Goal: Task Accomplishment & Management: Manage account settings

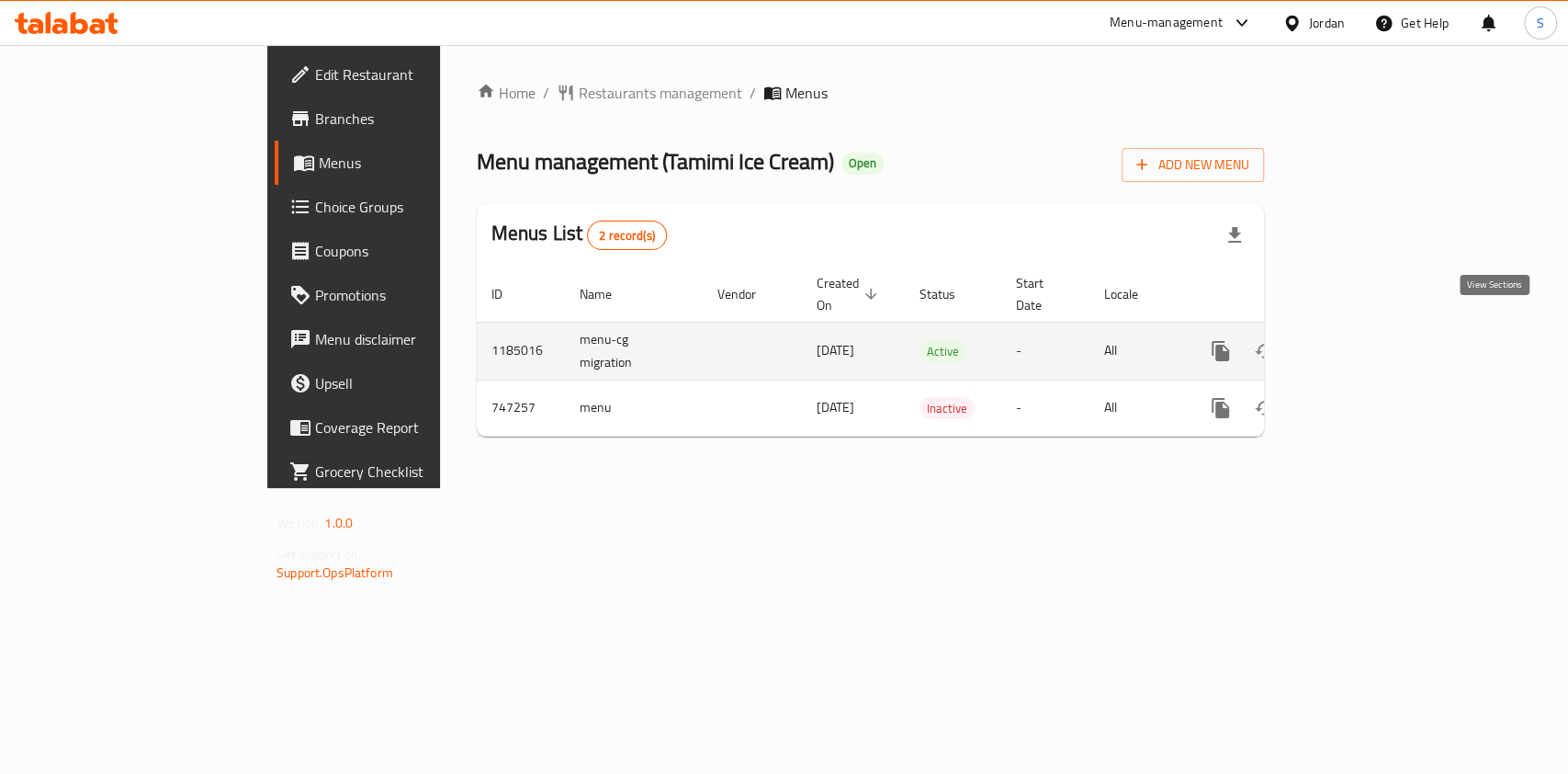
click at [1361, 343] on icon "enhanced table" at bounding box center [1352, 350] width 16 height 16
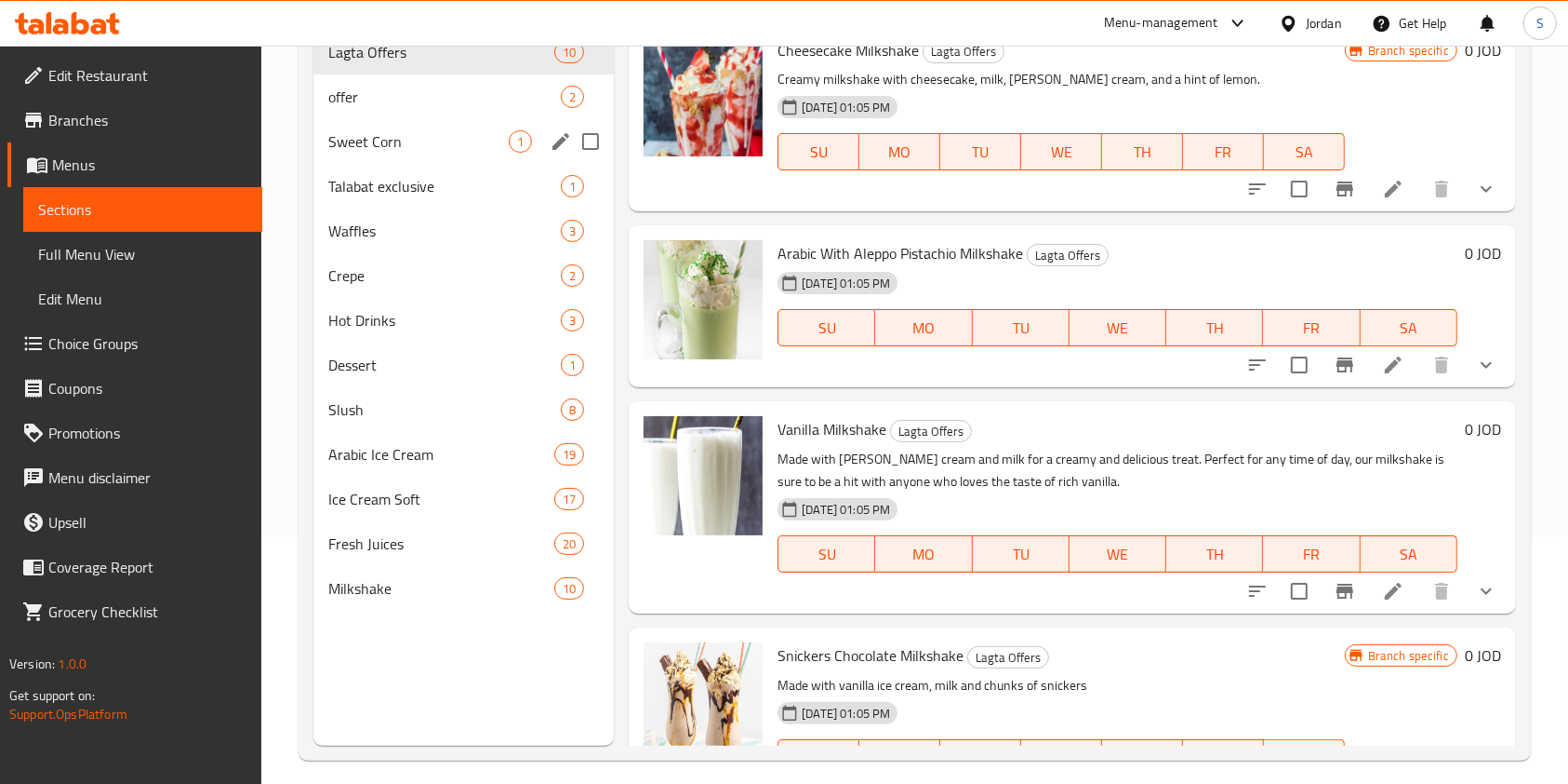
scroll to position [248, 0]
click at [422, 499] on span "Ice Cream Soft" at bounding box center [415, 497] width 173 height 22
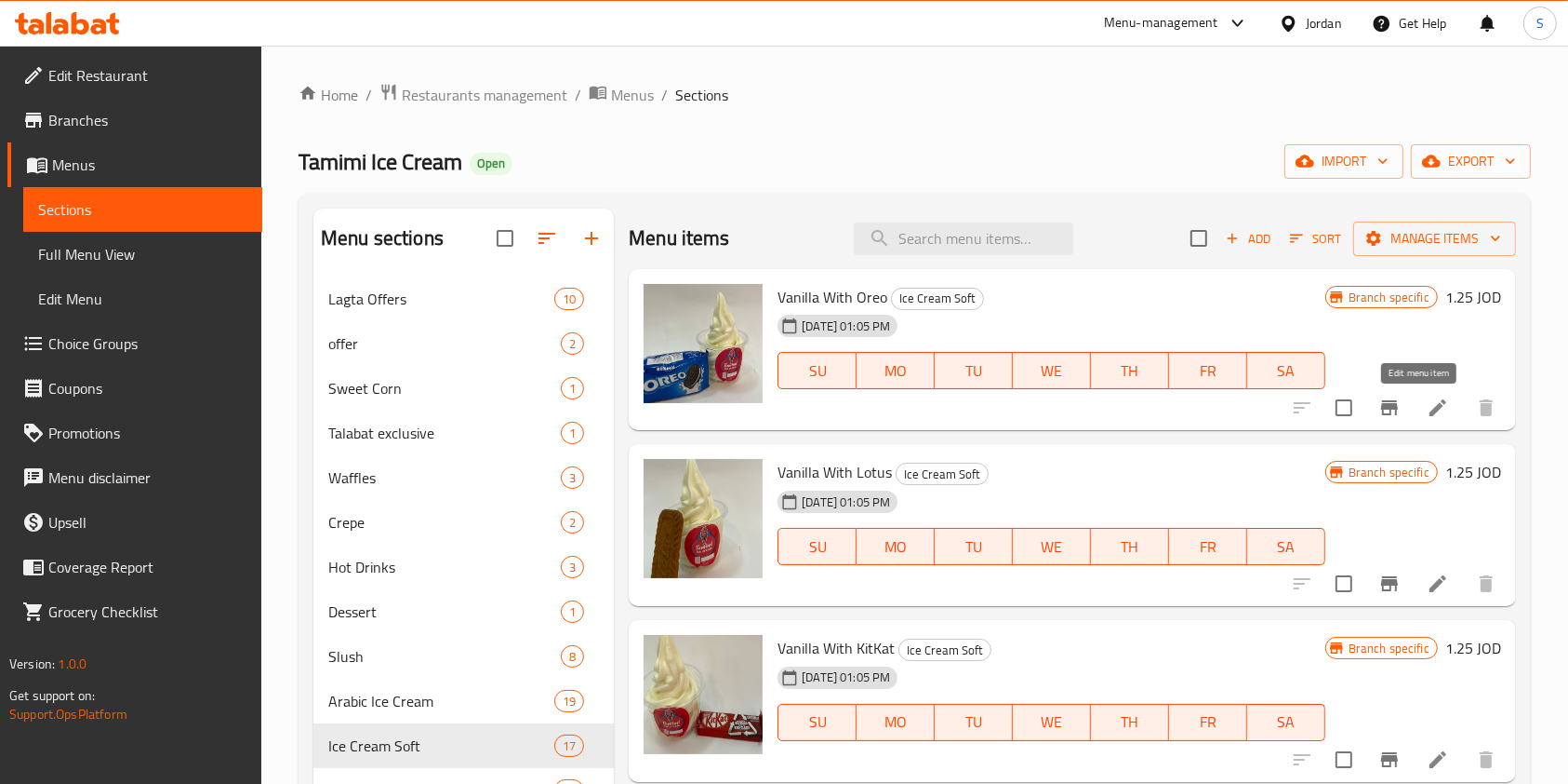
click at [1427, 398] on icon at bounding box center [1437, 408] width 22 height 22
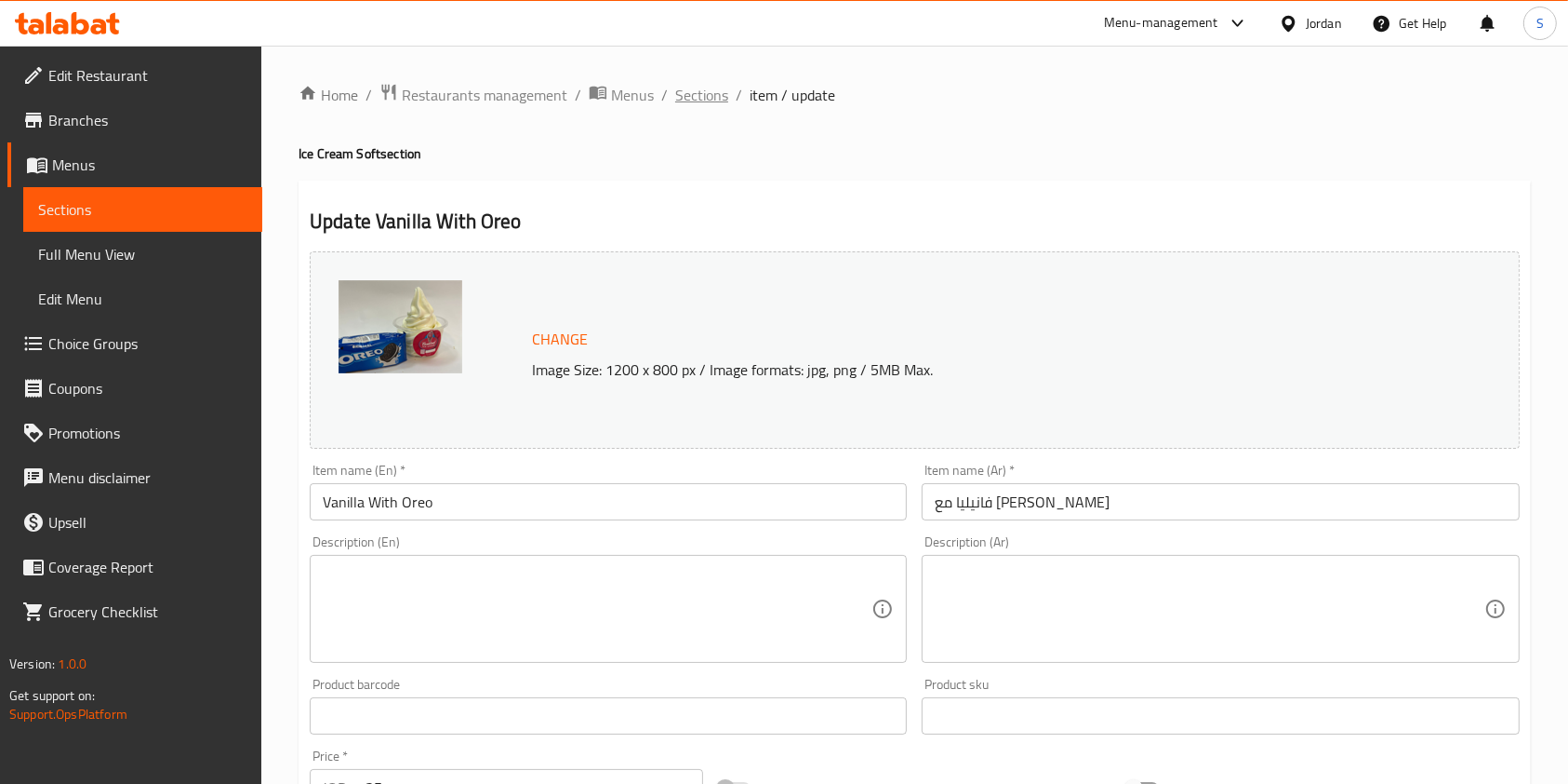
click at [703, 95] on span "Sections" at bounding box center [702, 95] width 53 height 22
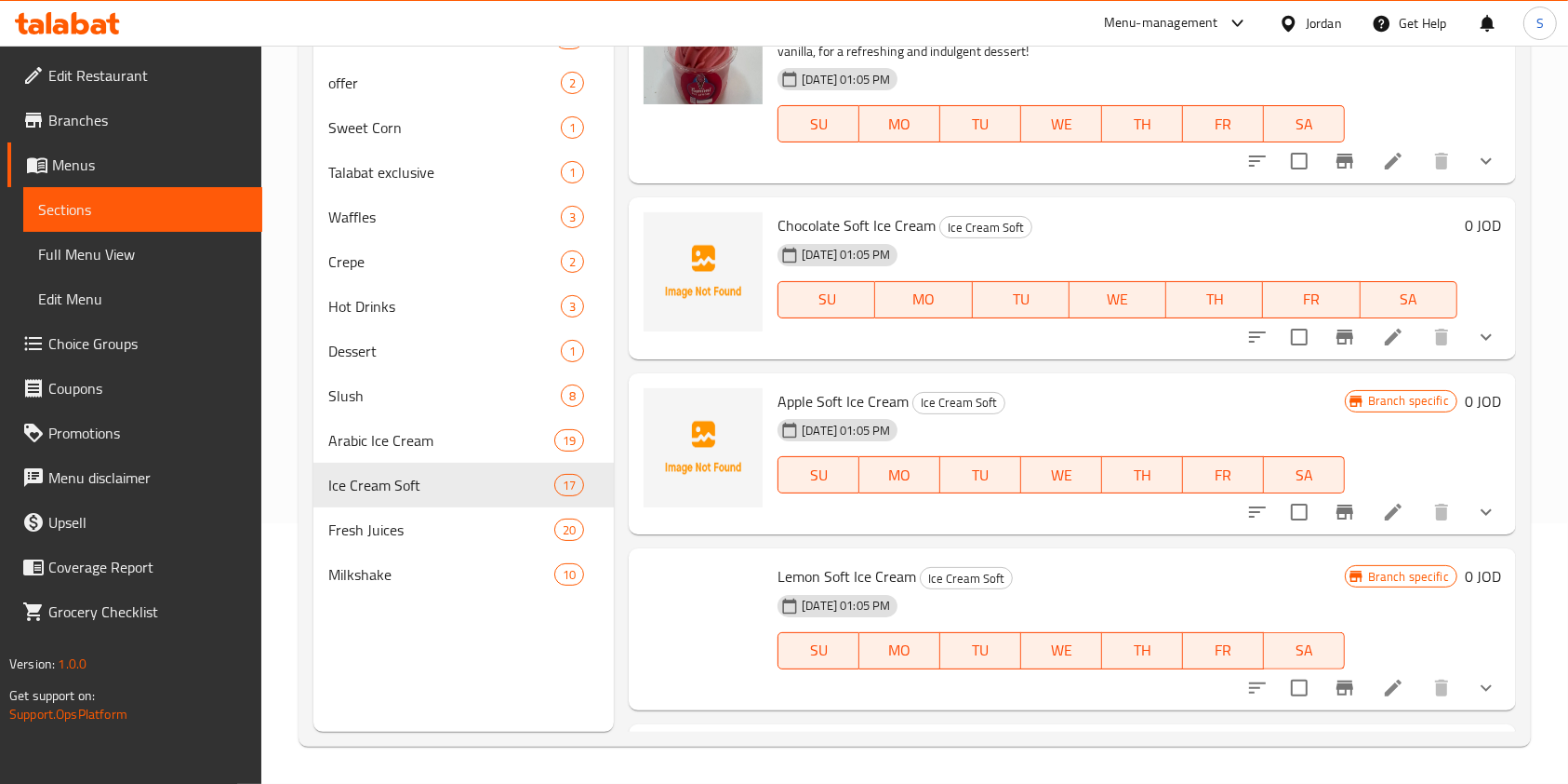
scroll to position [1862, 0]
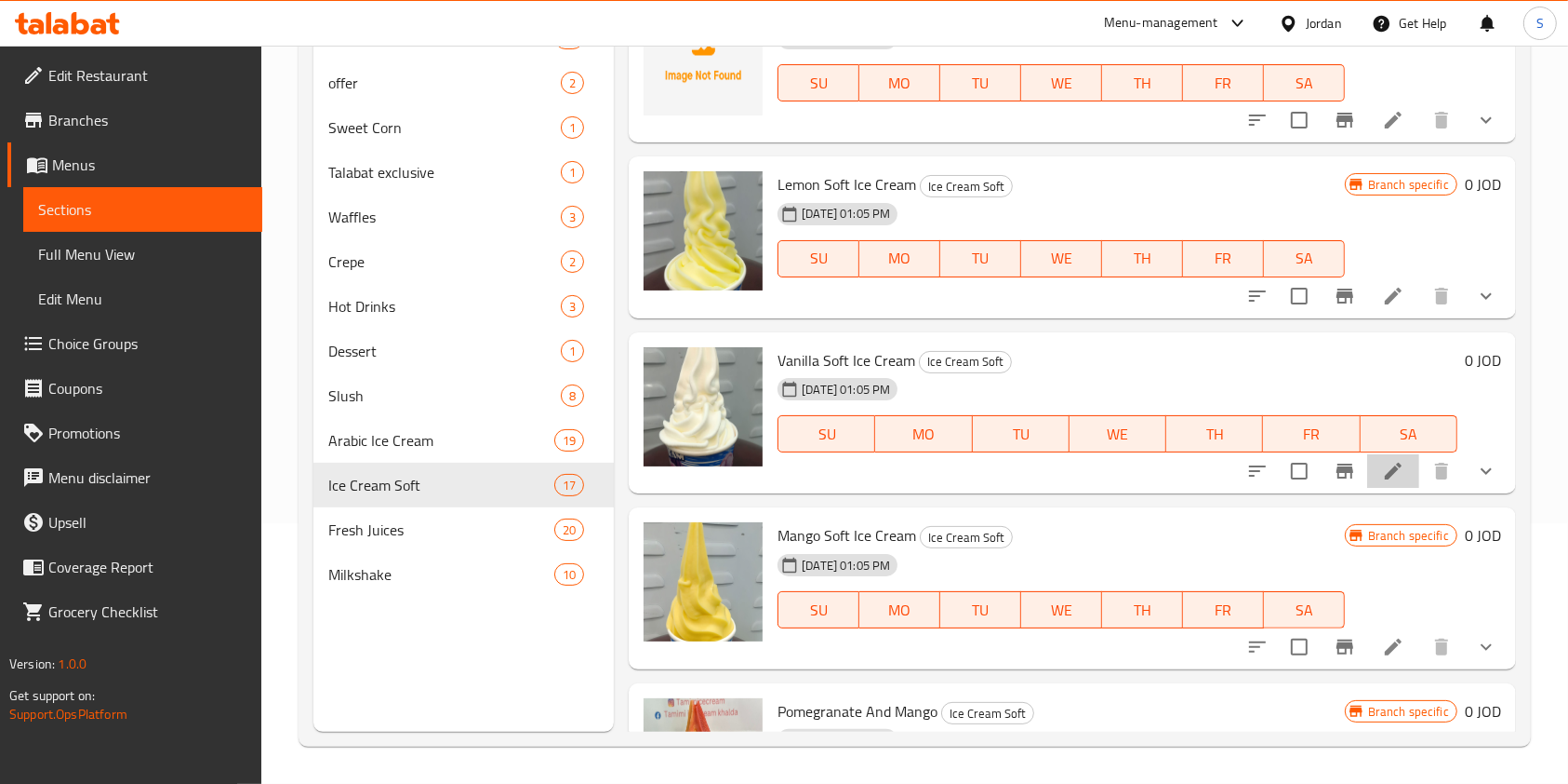
click at [1382, 465] on icon at bounding box center [1393, 470] width 22 height 22
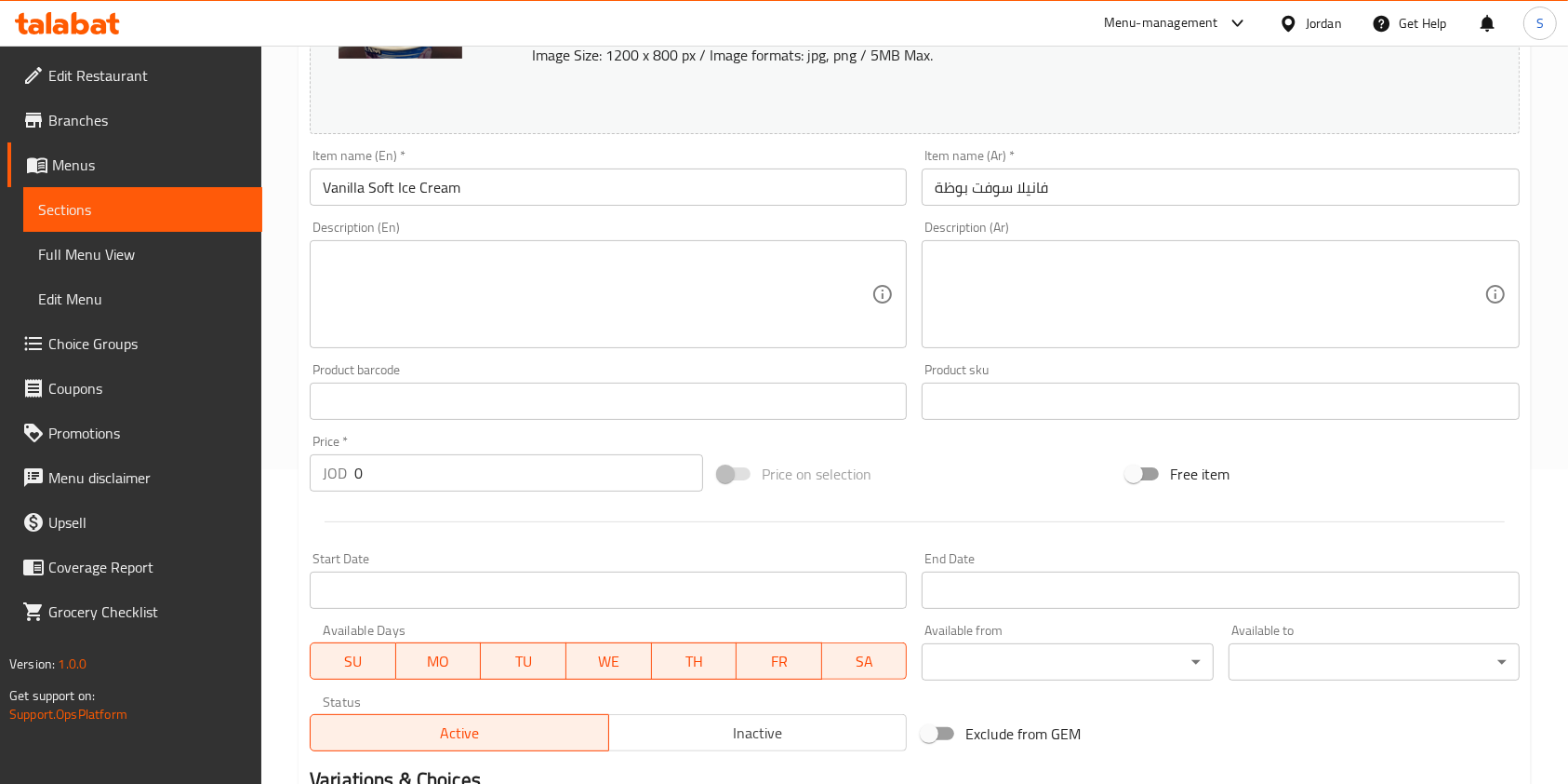
scroll to position [653, 0]
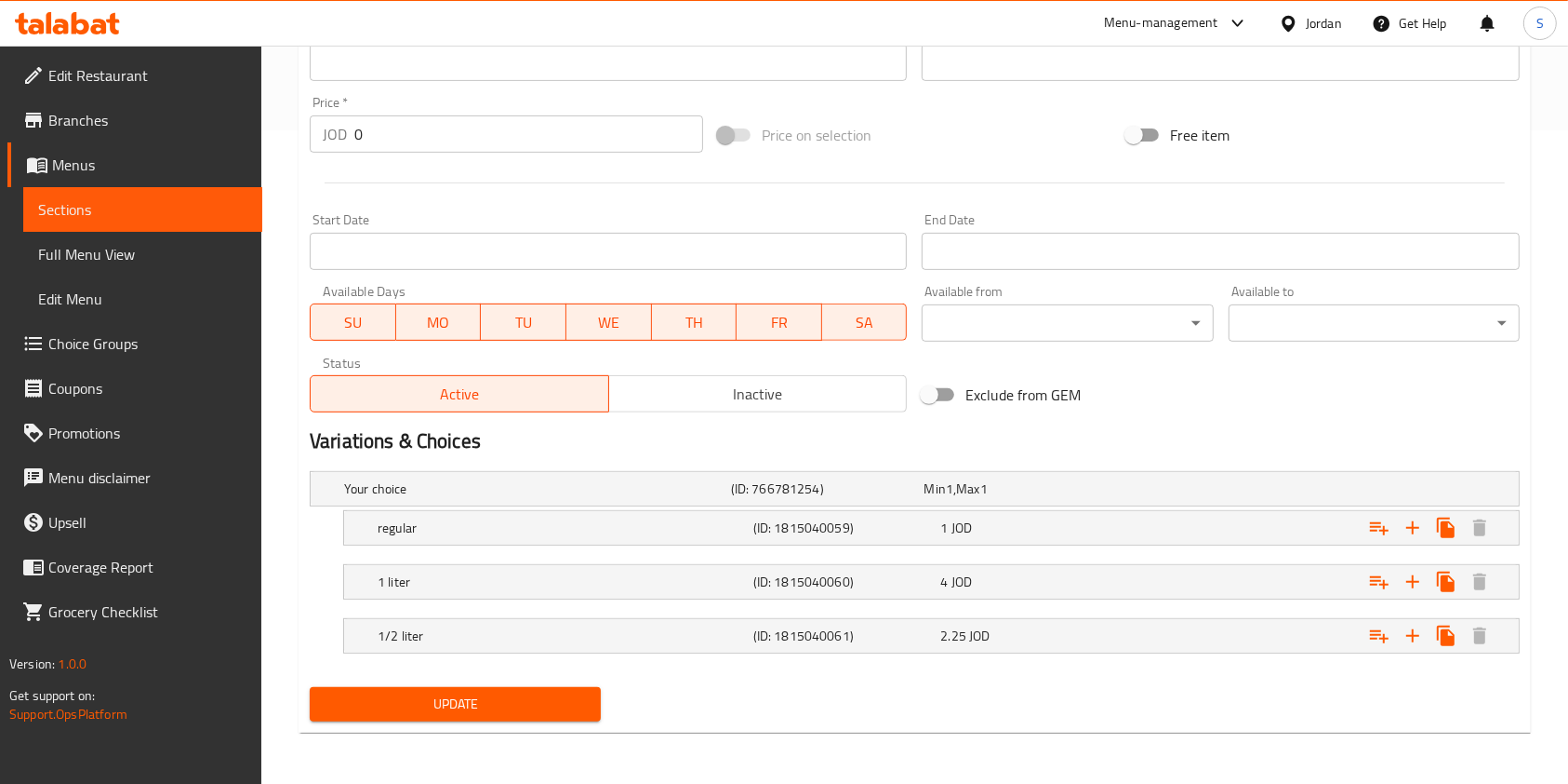
click at [335, 528] on div "regular (ID: 1815040059) 1 JOD Name (En) regular Name (En) Name (Ar) عادي Name …" at bounding box center [915, 528] width 1210 height 35
click at [354, 505] on div "regular (ID: 1815040059) 1 JOD" at bounding box center [915, 489] width 1208 height 33
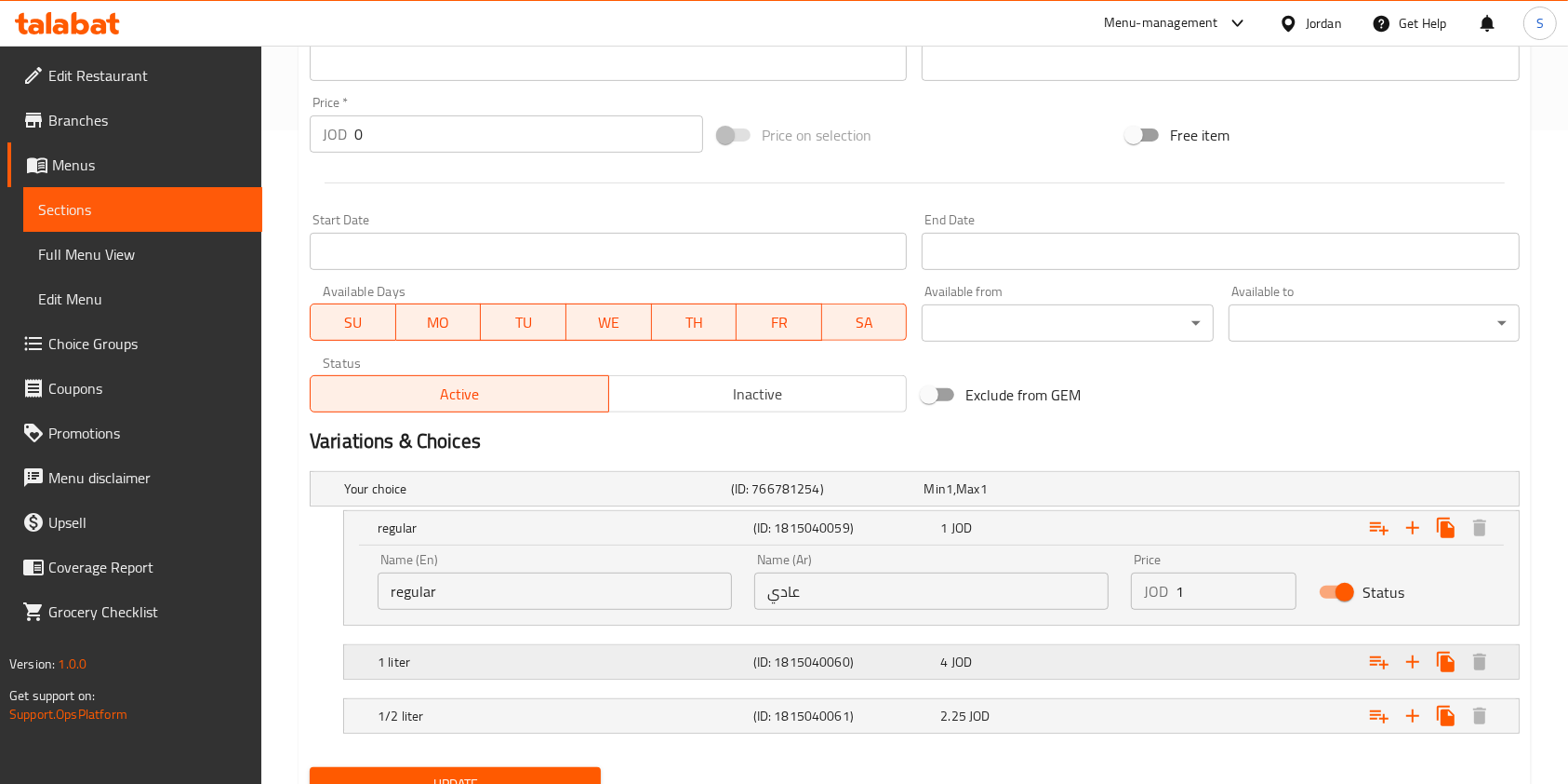
click at [368, 505] on div "1 liter (ID: 1815040060) 4 JOD" at bounding box center [915, 489] width 1208 height 33
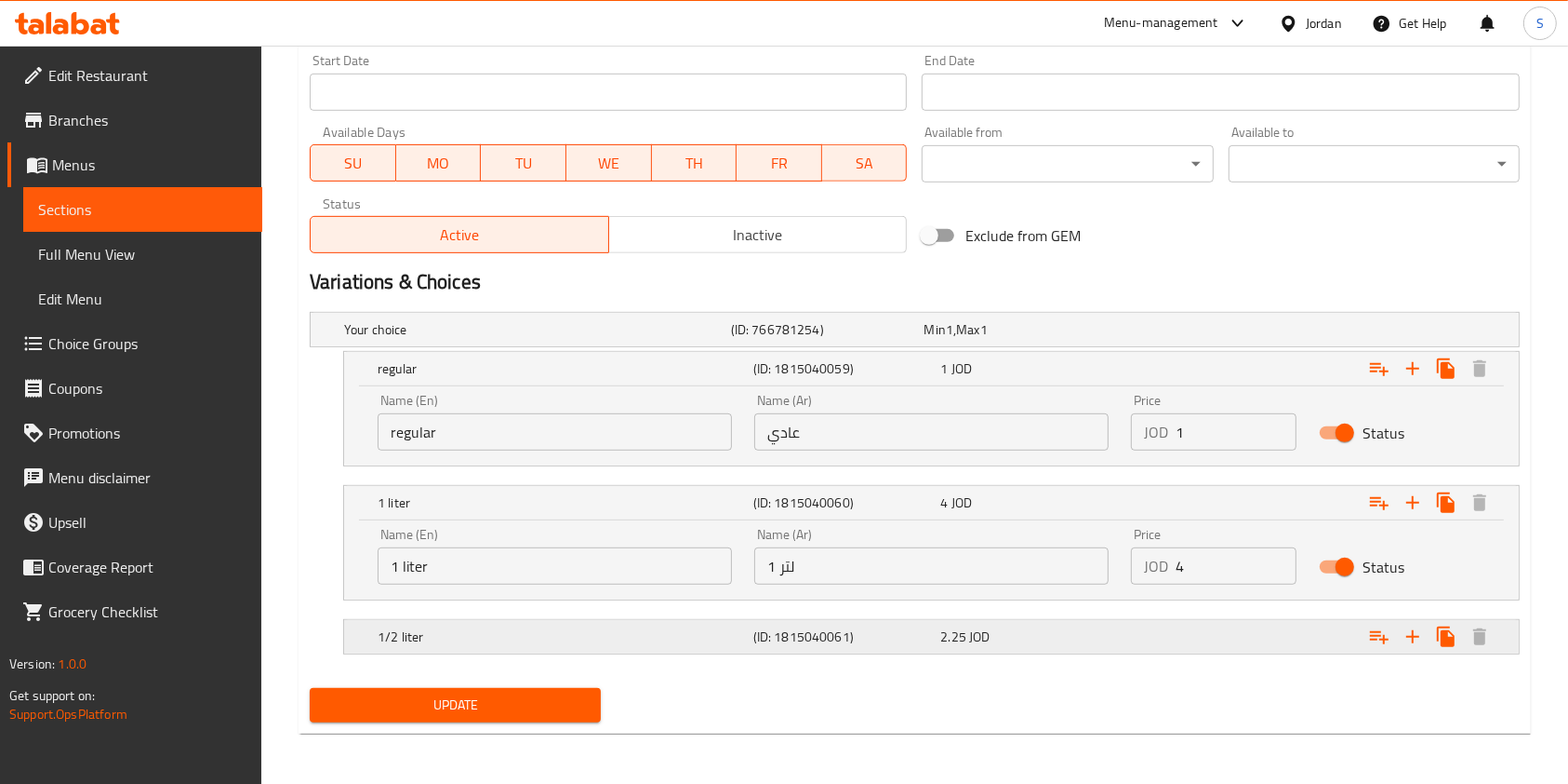
click at [363, 346] on div "1/2 liter (ID: 1815040061) 2.25 JOD" at bounding box center [915, 330] width 1208 height 33
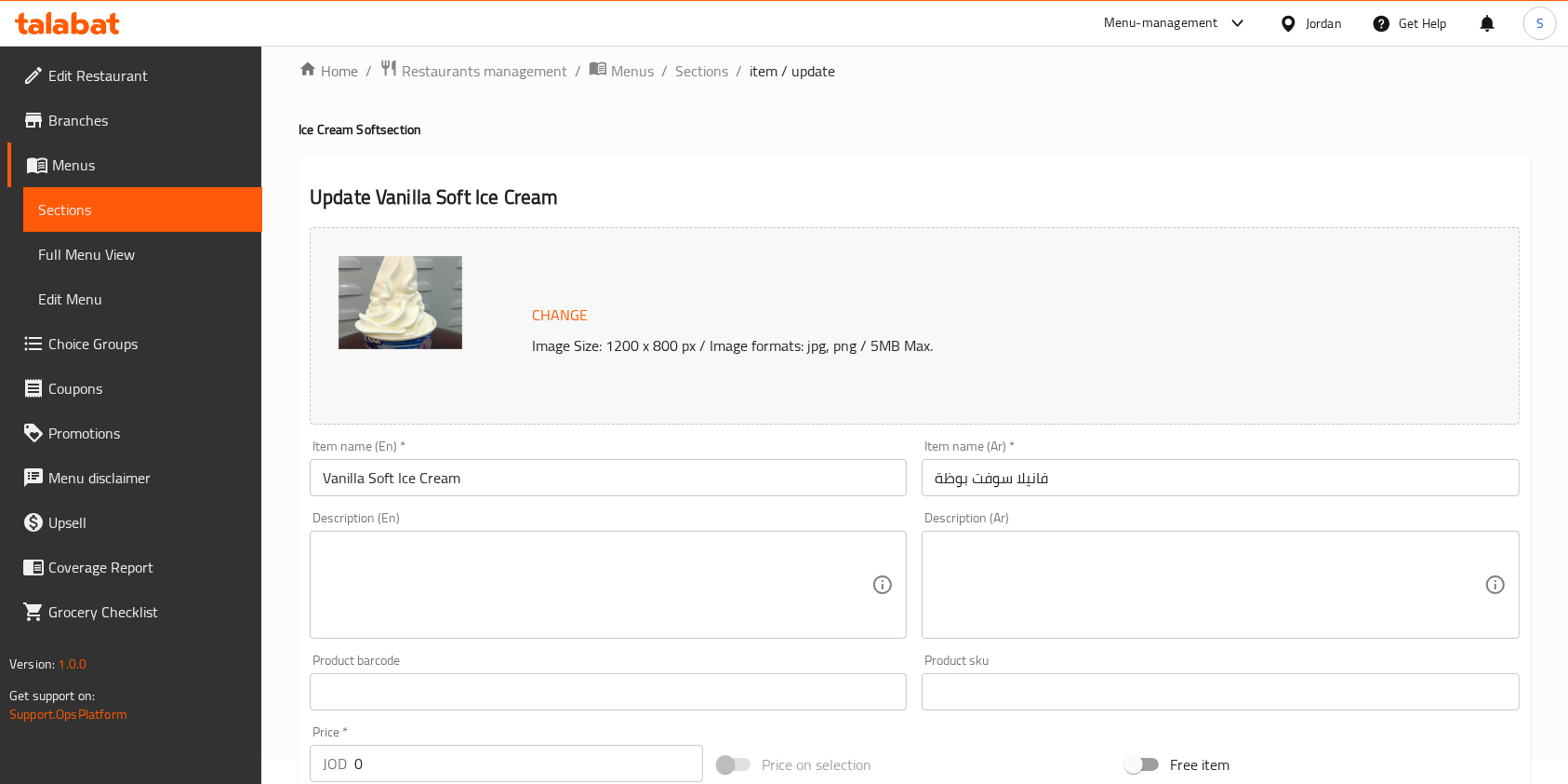
scroll to position [0, 0]
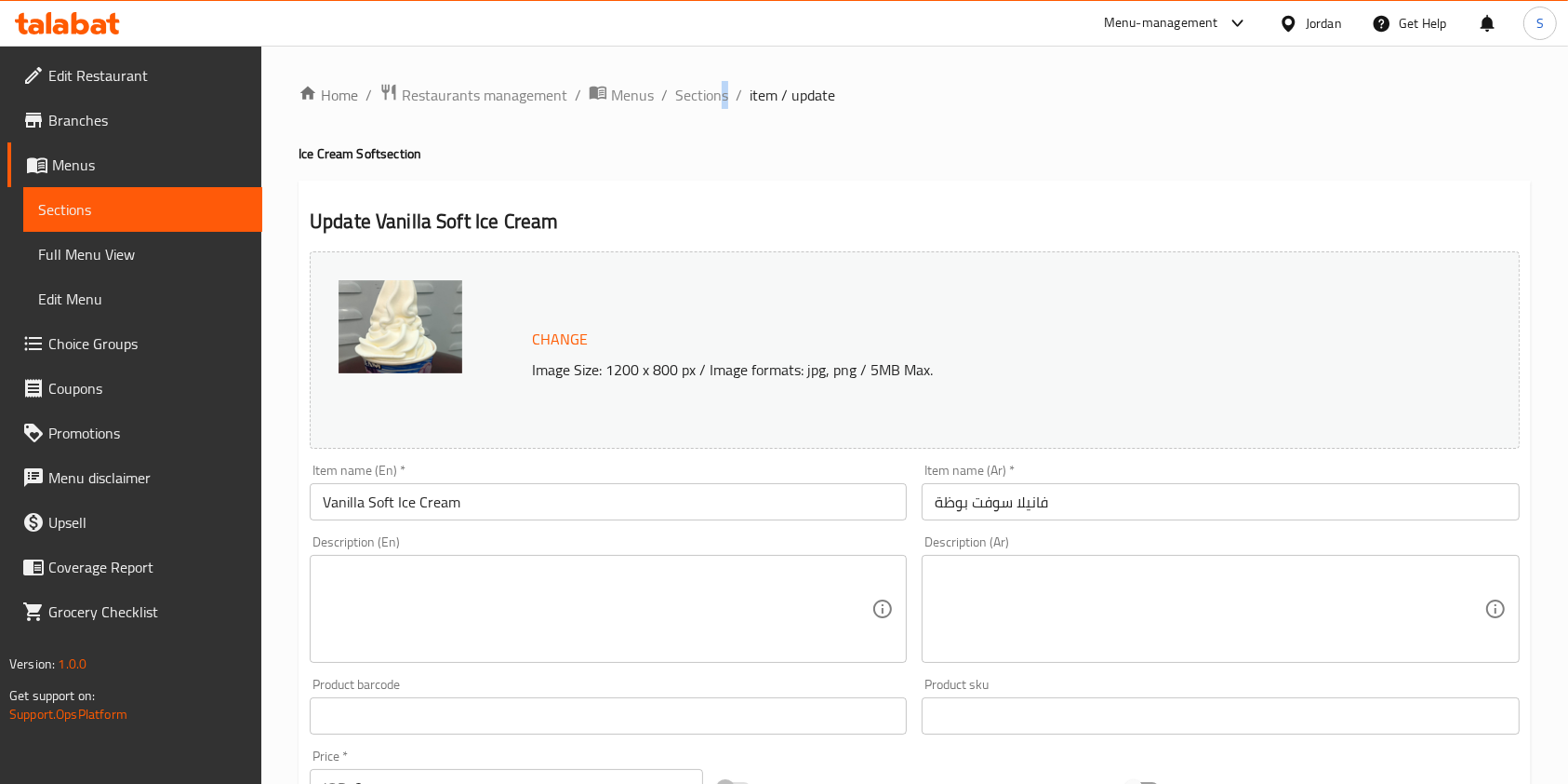
click at [702, 89] on span "Sections" at bounding box center [702, 95] width 53 height 22
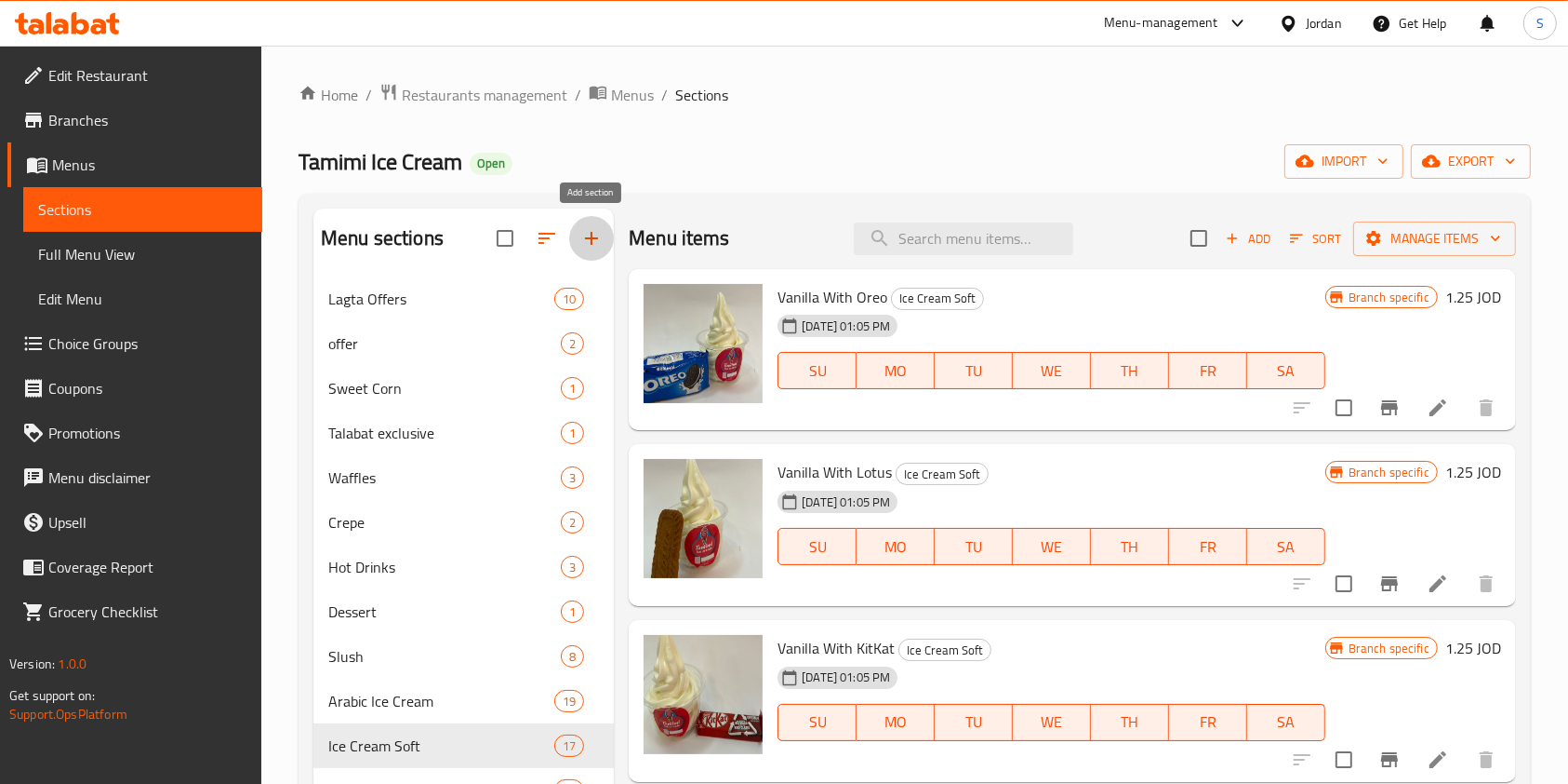
click at [581, 236] on icon "button" at bounding box center [592, 238] width 22 height 22
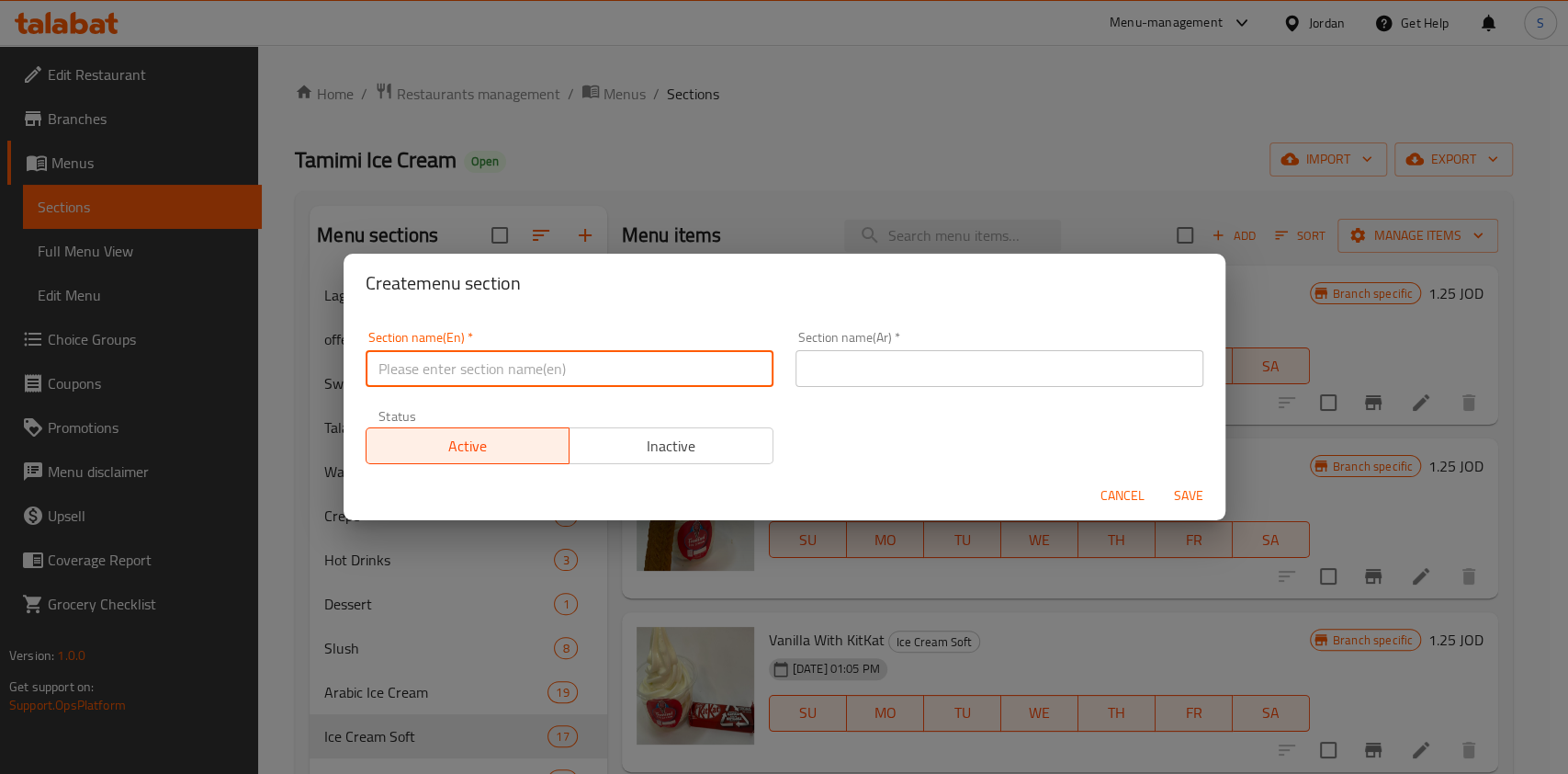
click at [526, 378] on input "text" at bounding box center [570, 369] width 408 height 37
click at [526, 378] on input "cone" at bounding box center [570, 369] width 408 height 37
drag, startPoint x: 555, startPoint y: 375, endPoint x: 558, endPoint y: 367, distance: 8.5
click at [558, 367] on input "cone" at bounding box center [570, 369] width 408 height 37
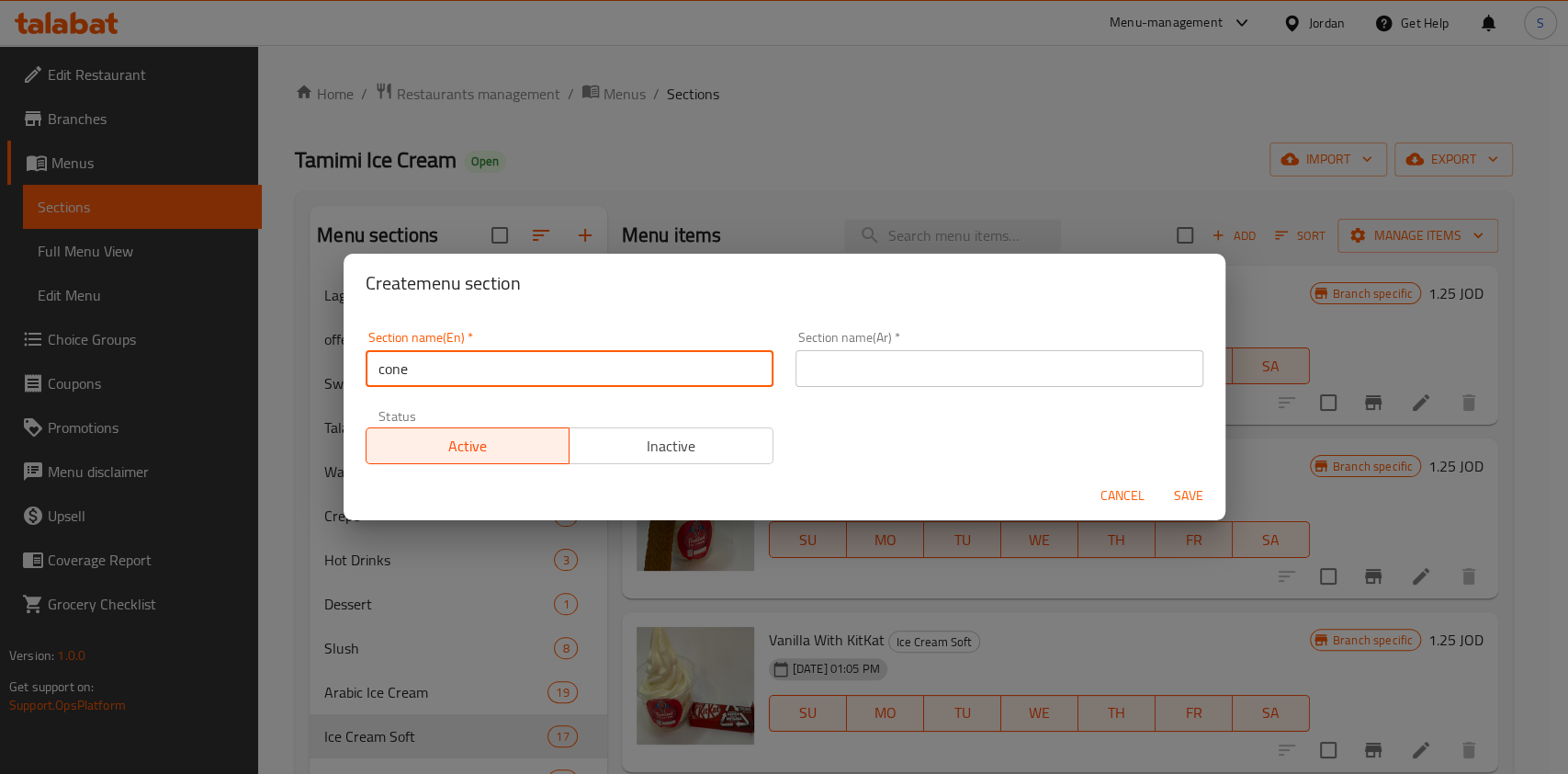
click at [558, 367] on input "cone" at bounding box center [570, 369] width 408 height 37
type input "ice cream cone"
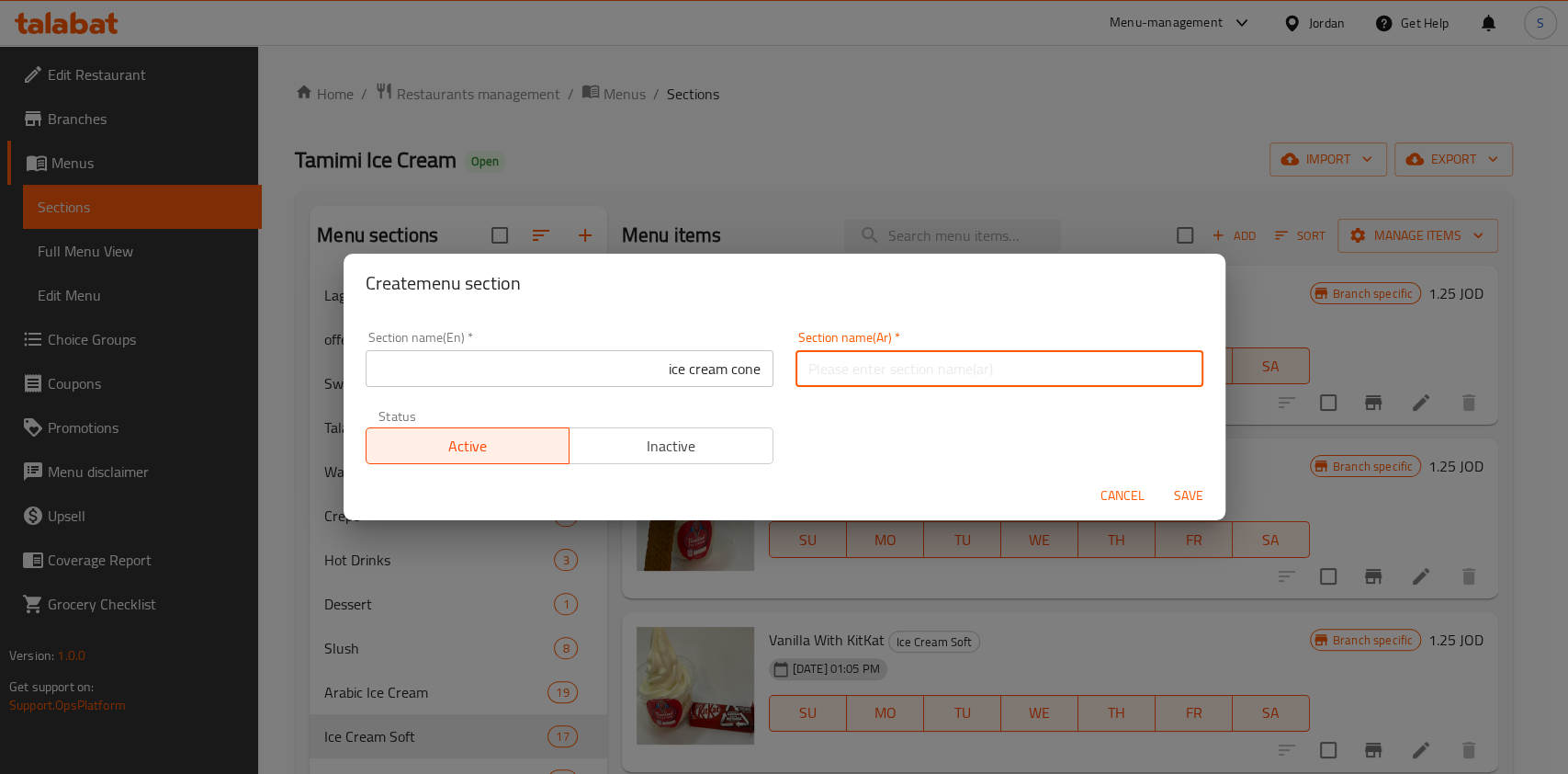
click at [1016, 369] on input "text" at bounding box center [999, 369] width 408 height 37
click at [1016, 369] on input "ايس" at bounding box center [999, 369] width 408 height 37
click at [1077, 371] on input "ايس [PERSON_NAME]" at bounding box center [999, 369] width 408 height 37
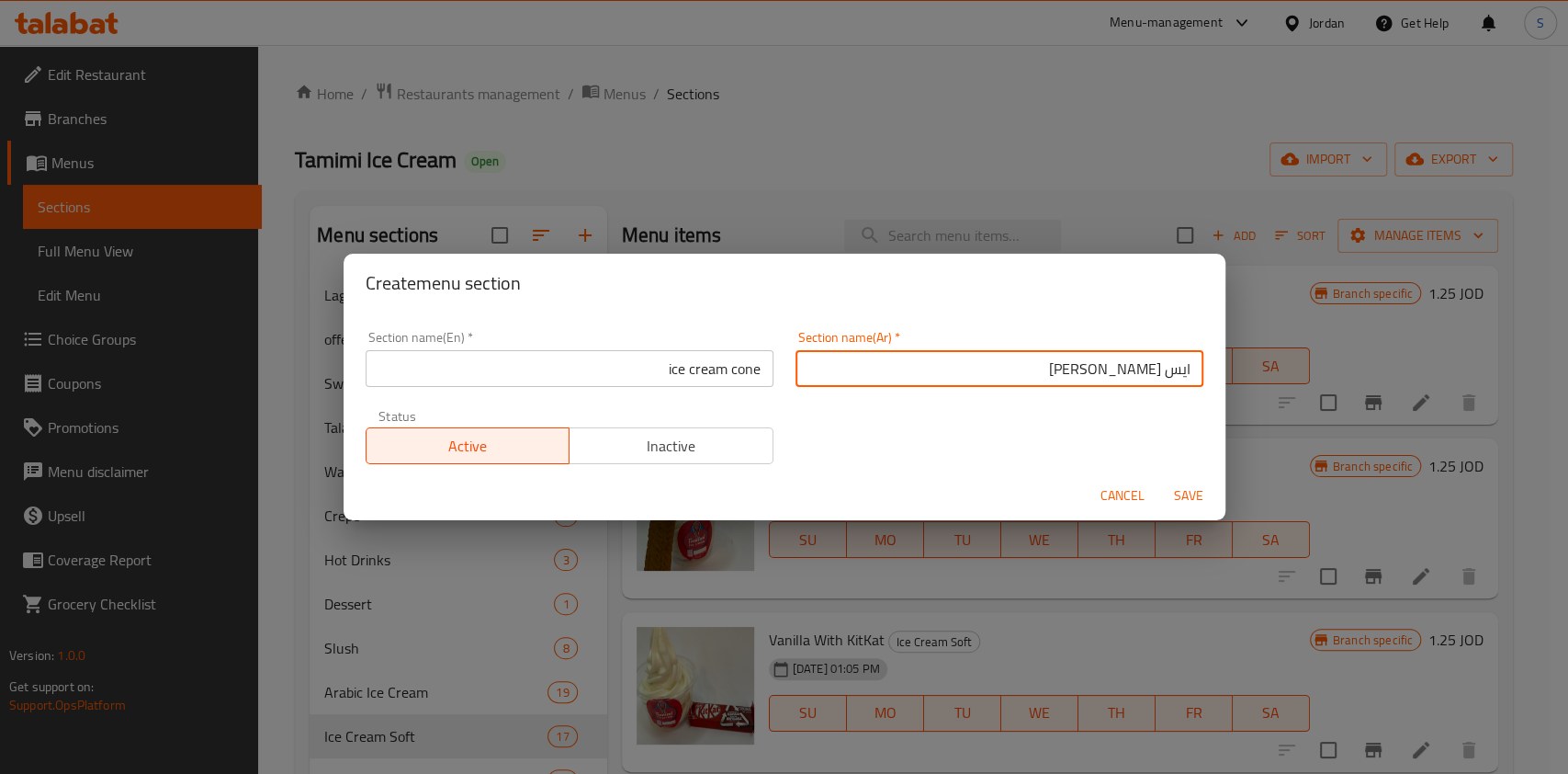
type input "ايس [PERSON_NAME]"
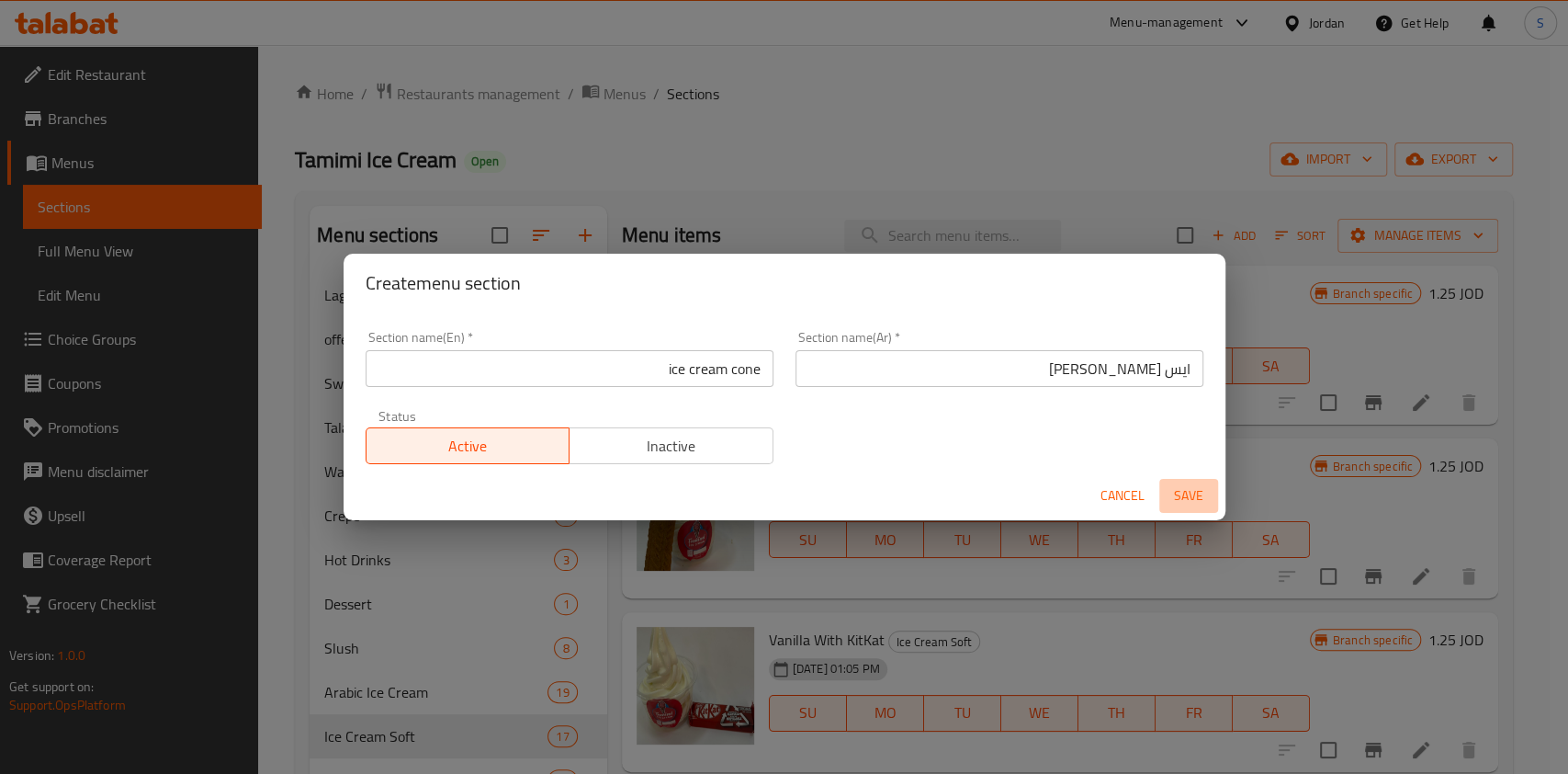
click at [1210, 498] on button "Save" at bounding box center [1188, 495] width 59 height 34
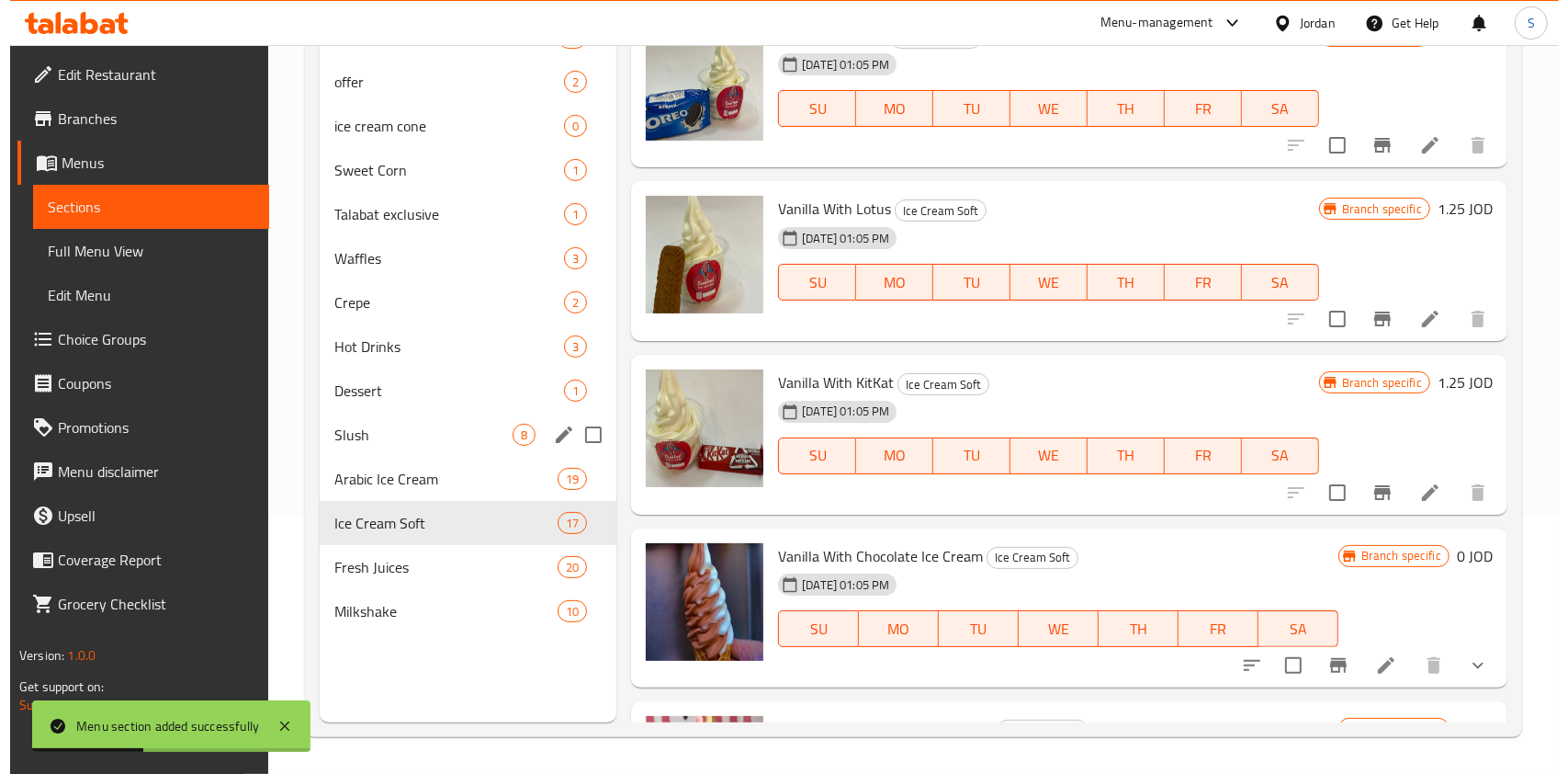
scroll to position [134, 0]
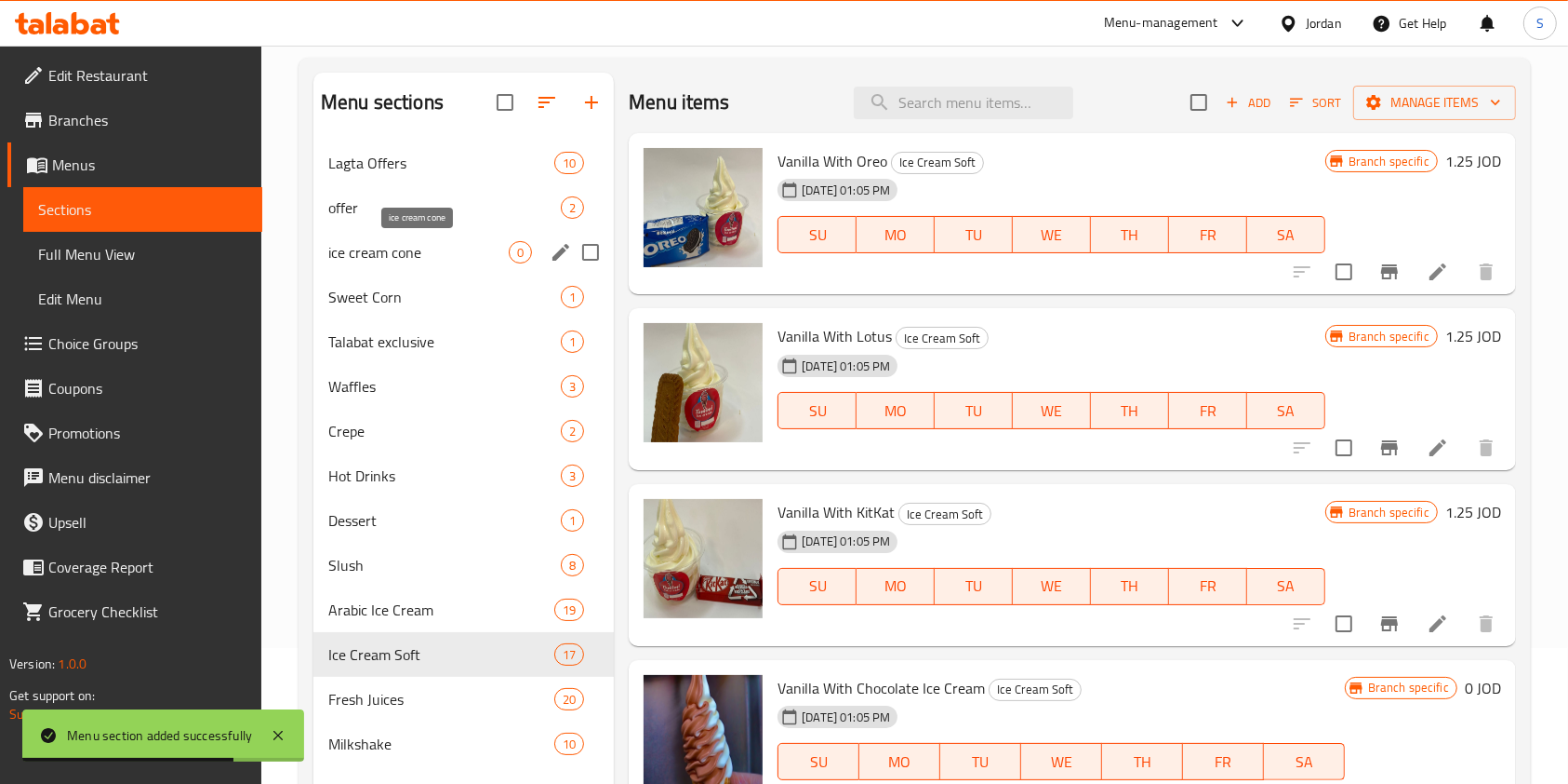
click at [393, 251] on span "ice cream cone" at bounding box center [418, 252] width 180 height 22
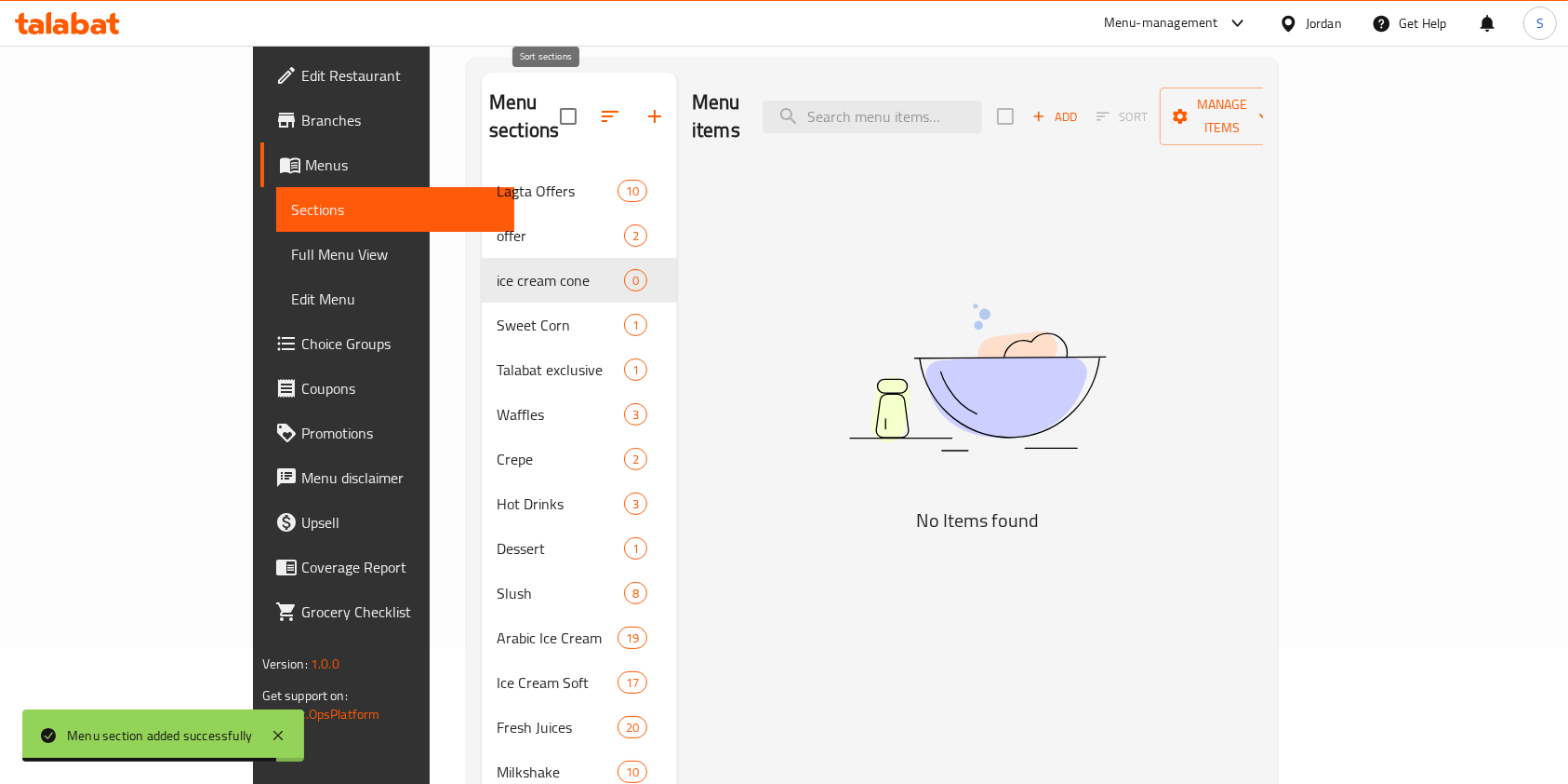
click at [599, 105] on icon "button" at bounding box center [610, 116] width 22 height 22
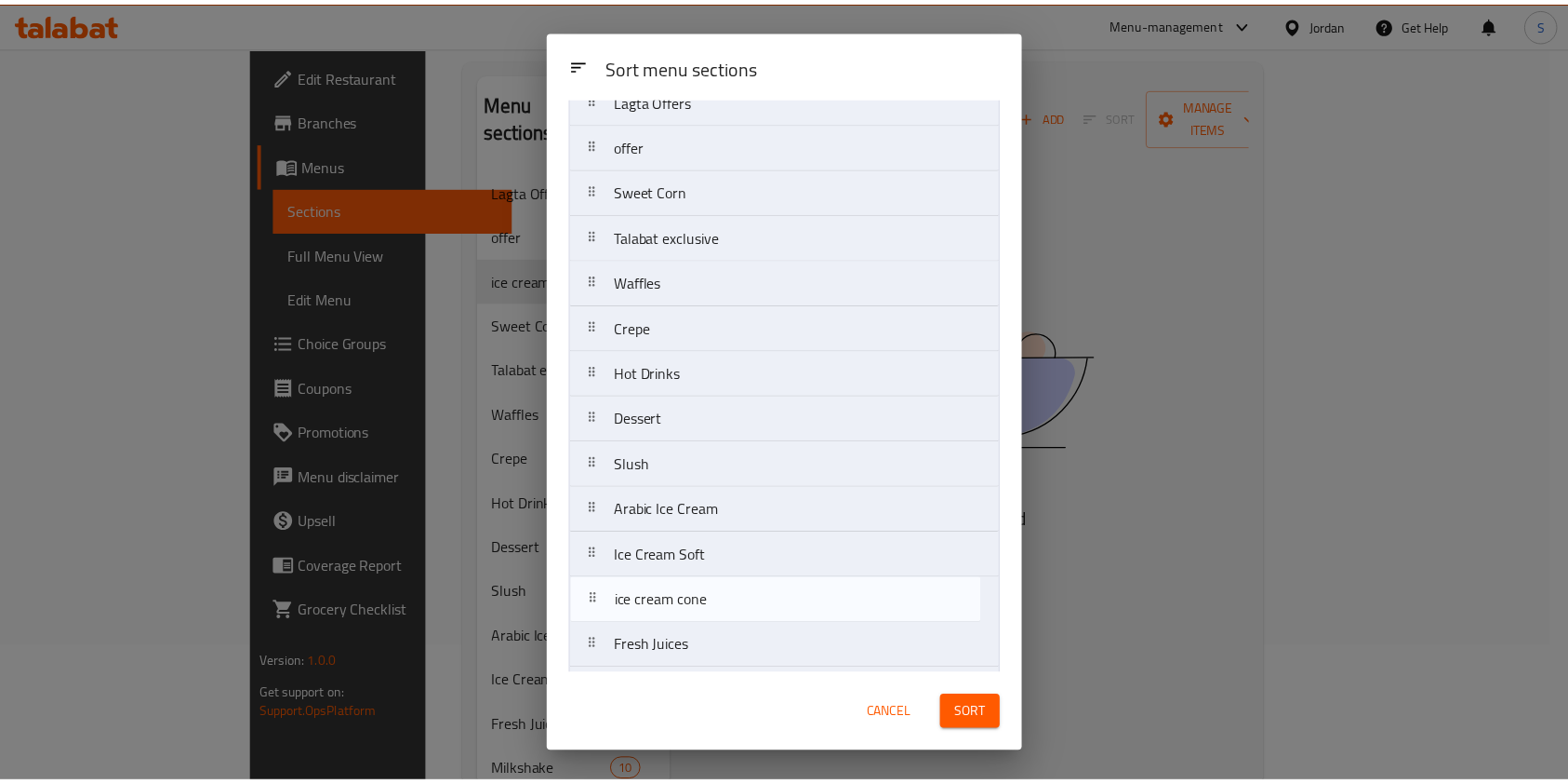
scroll to position [121, 0]
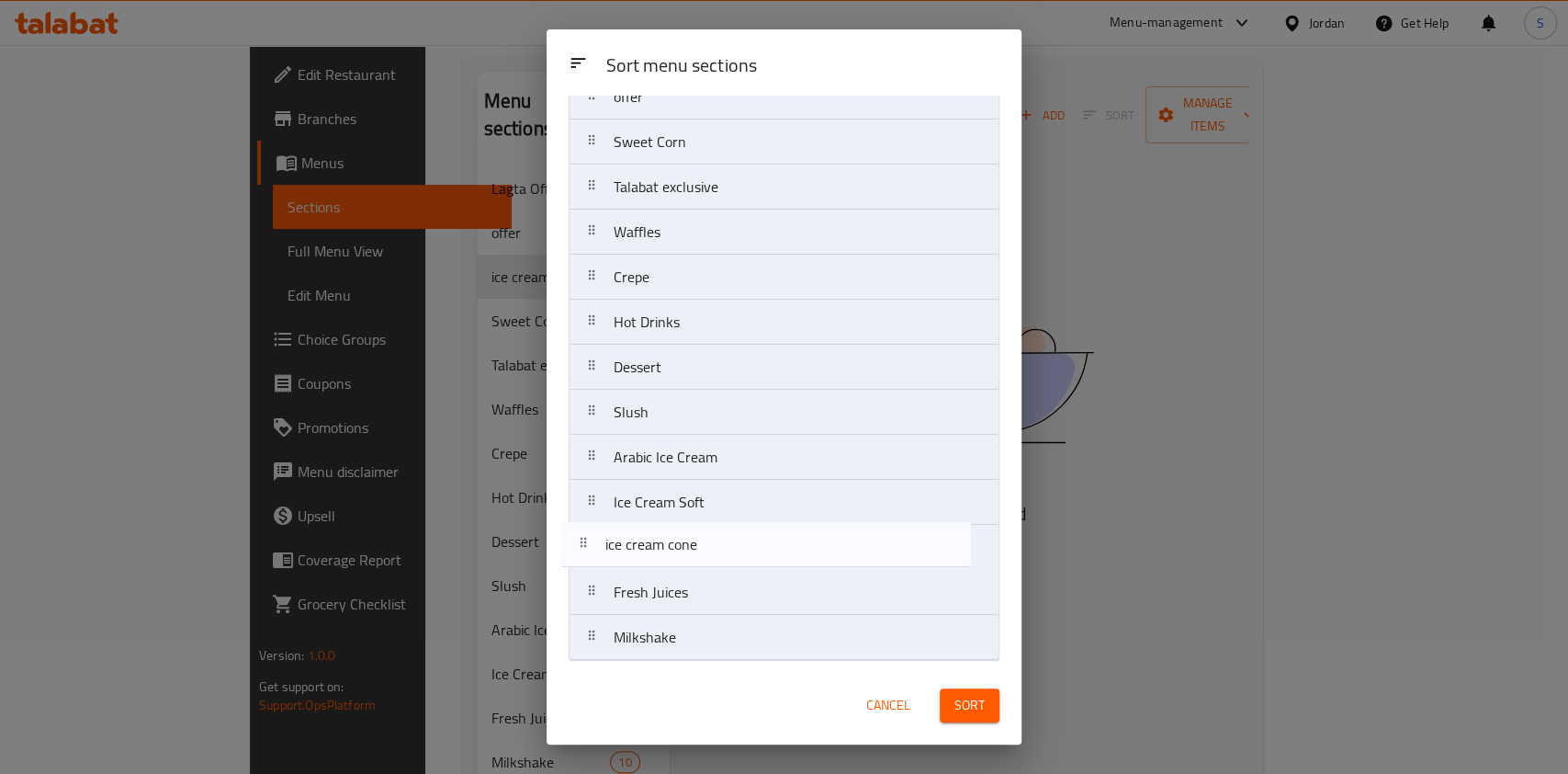
drag, startPoint x: 670, startPoint y: 271, endPoint x: 661, endPoint y: 555, distance: 284.1
click at [661, 555] on nav "Lagta Offers offer ice cream cone Sweet Corn Talabat exclusive Waffles Crepe Ho…" at bounding box center [784, 345] width 431 height 632
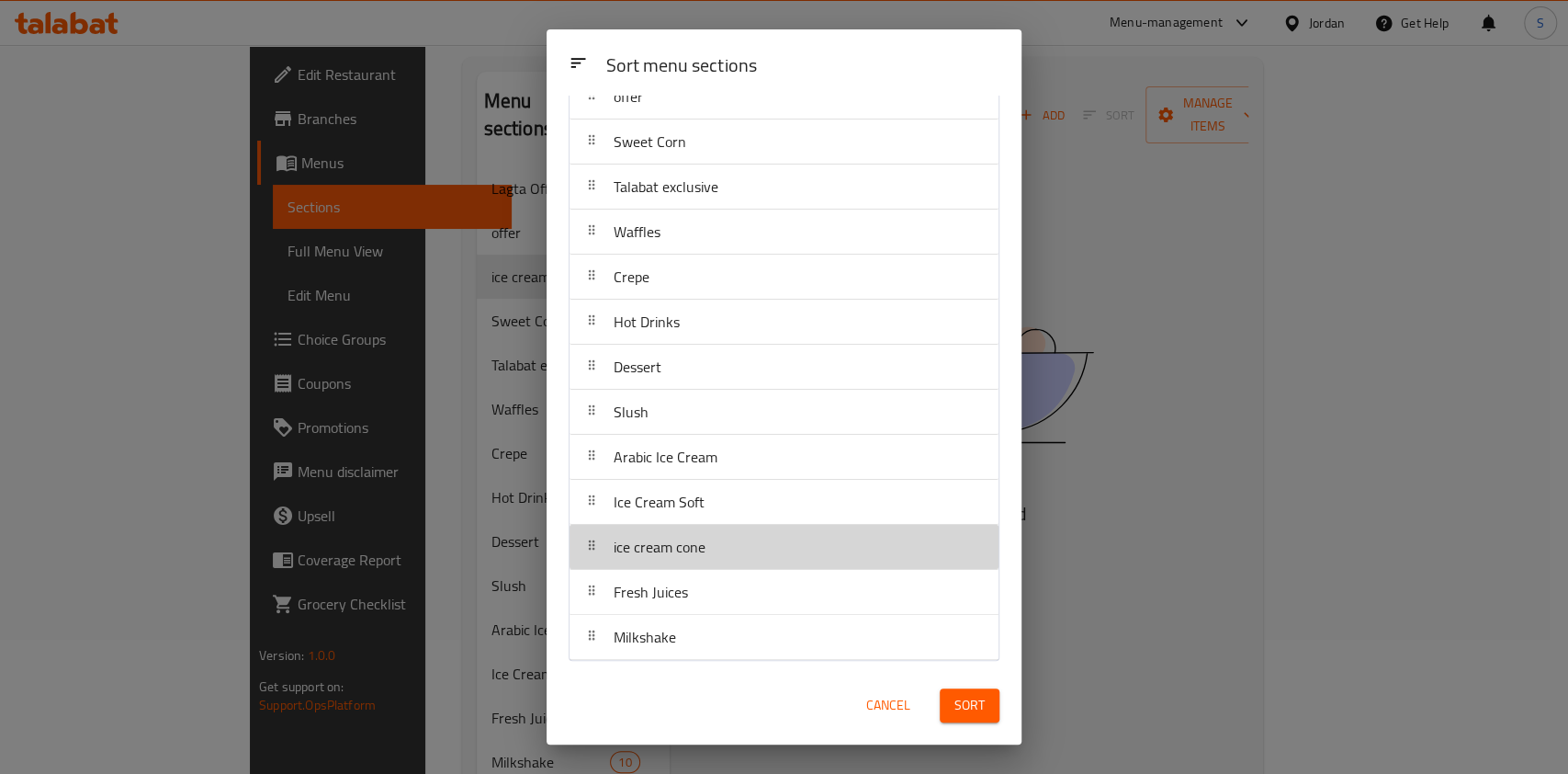
click at [905, 545] on div "ice cream cone" at bounding box center [784, 547] width 414 height 44
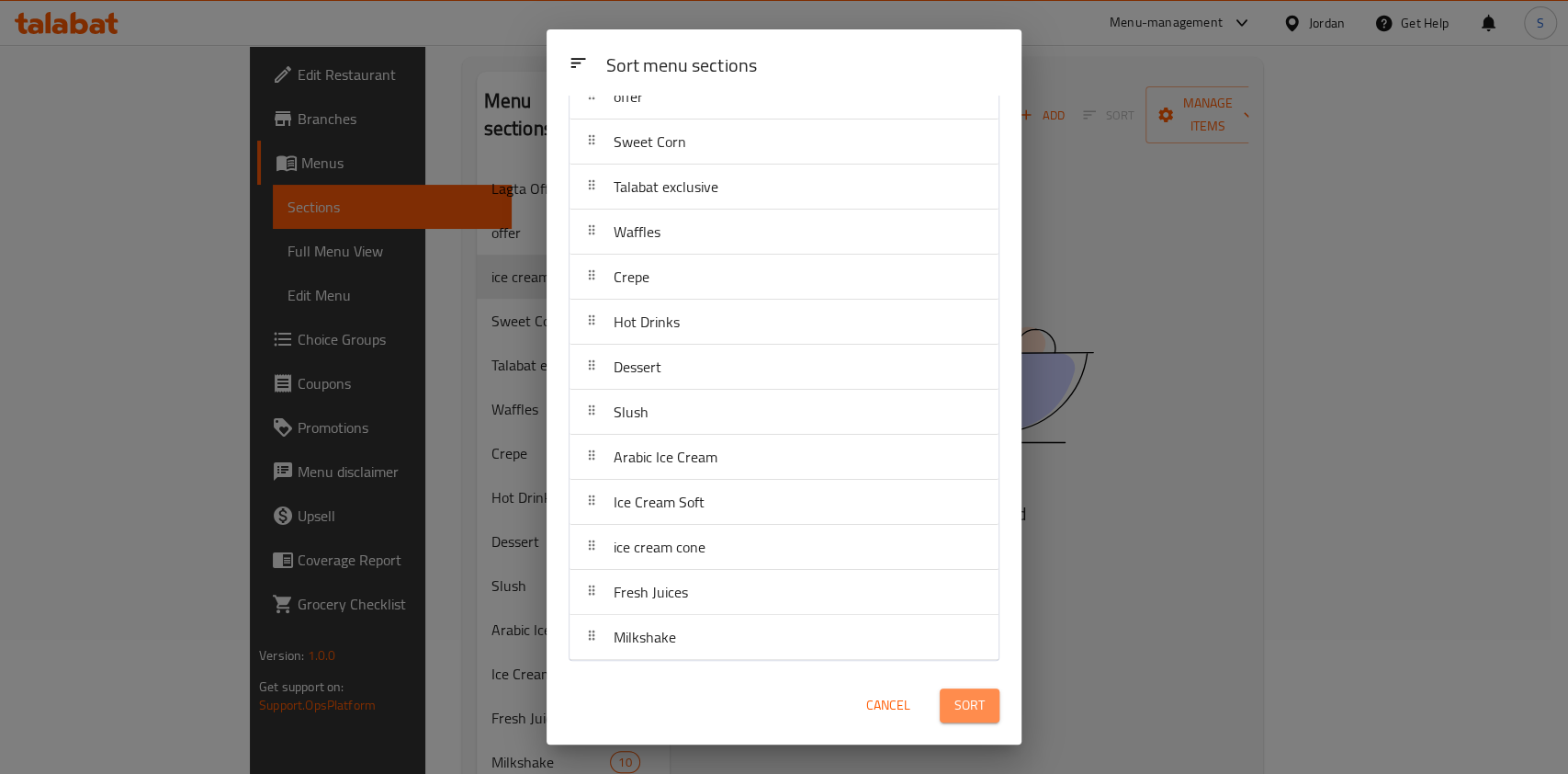
click at [970, 714] on span "Sort" at bounding box center [969, 706] width 30 height 23
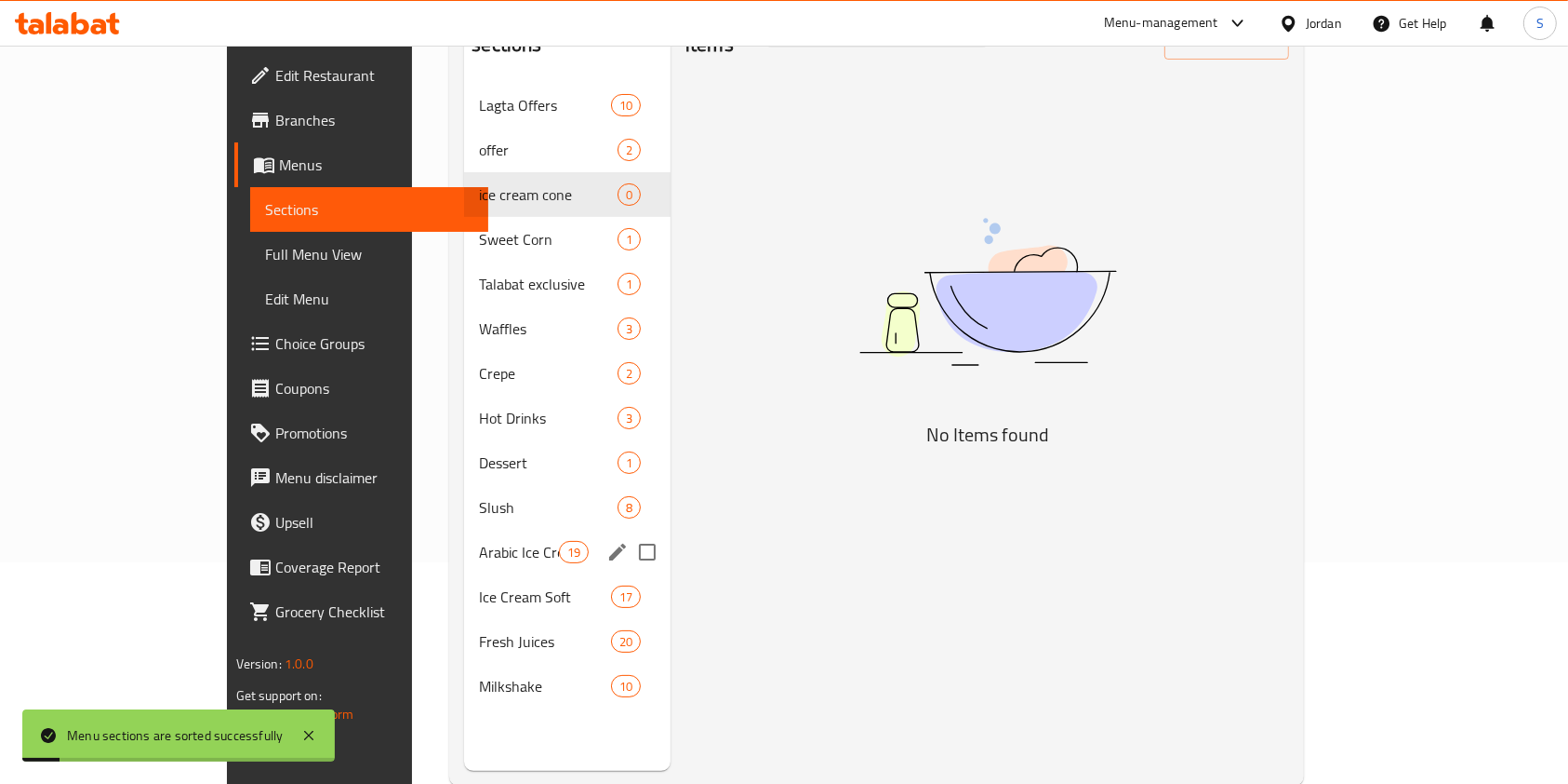
scroll to position [260, 0]
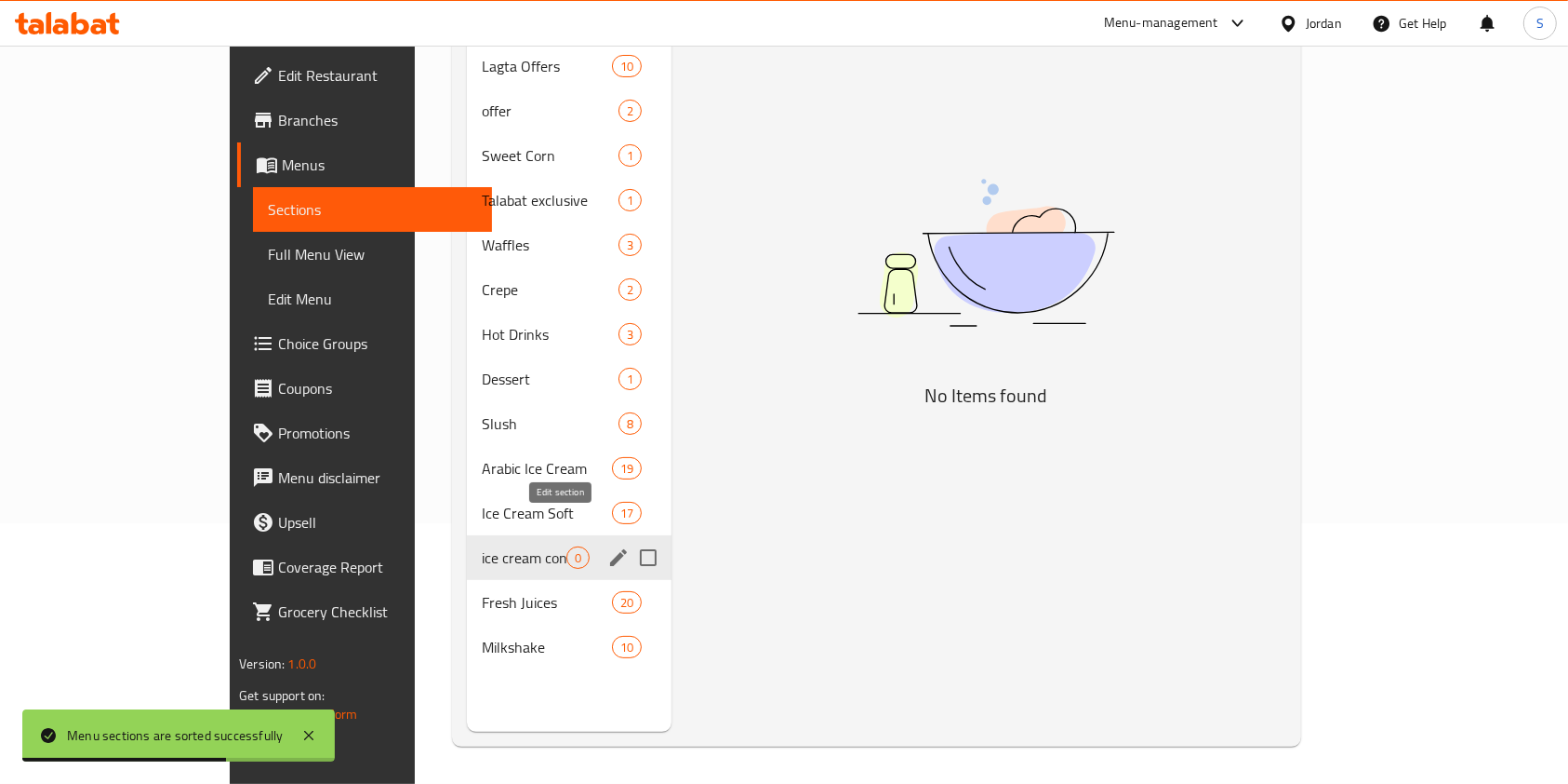
click at [607, 546] on icon "edit" at bounding box center [618, 557] width 22 height 22
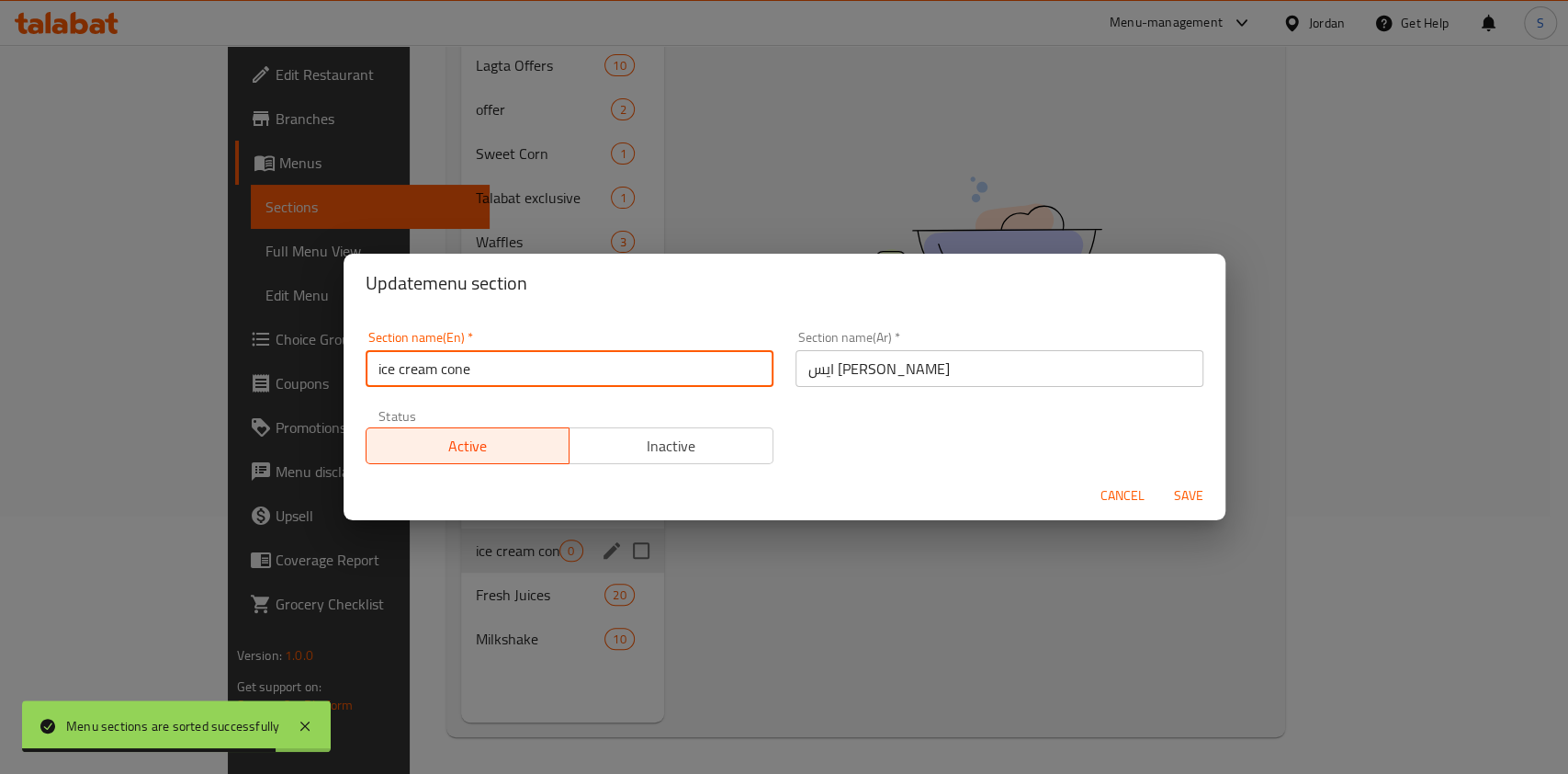
click at [374, 358] on input "ice cream cone" at bounding box center [570, 369] width 408 height 37
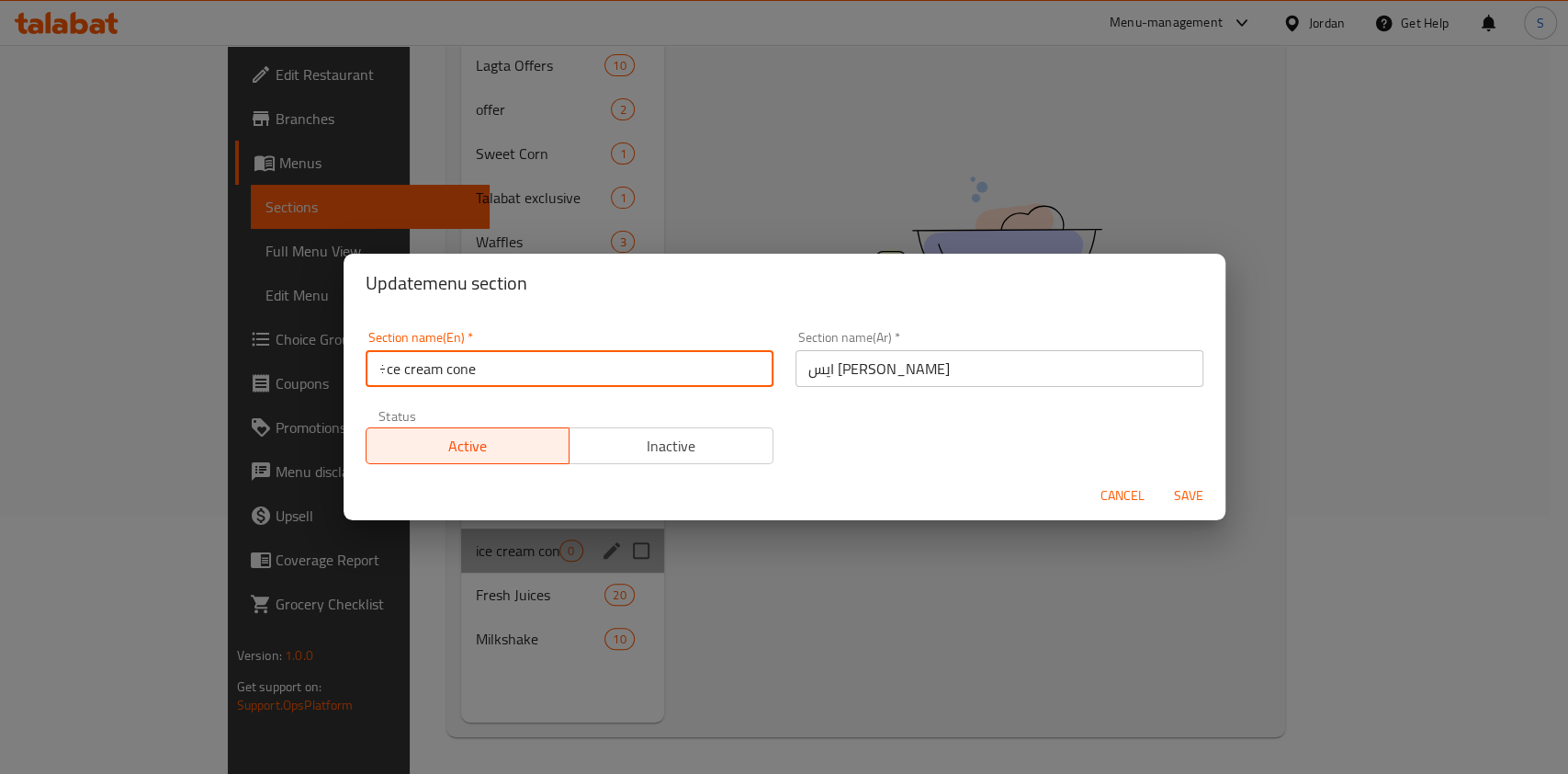
drag, startPoint x: 384, startPoint y: 369, endPoint x: 373, endPoint y: 371, distance: 11.2
click at [373, 371] on input "÷ce cream cone" at bounding box center [570, 369] width 408 height 37
drag, startPoint x: 386, startPoint y: 376, endPoint x: 375, endPoint y: 372, distance: 11.7
click at [375, 372] on input "÷ce cream cone" at bounding box center [570, 369] width 408 height 37
click at [382, 374] on input "هce cream cone" at bounding box center [570, 369] width 408 height 37
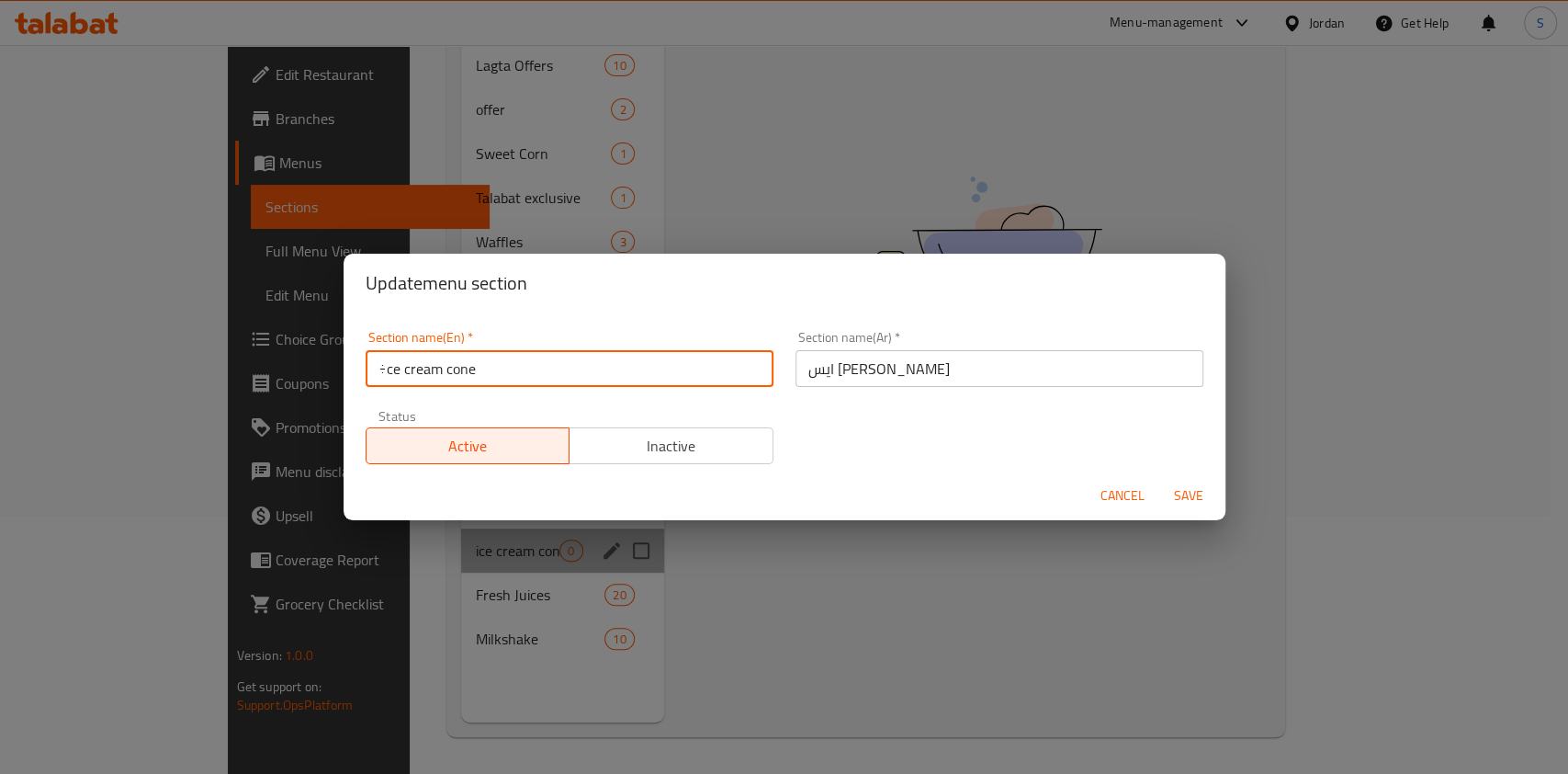
click at [384, 370] on input "÷ce cream cone" at bounding box center [570, 369] width 408 height 37
drag, startPoint x: 384, startPoint y: 368, endPoint x: 370, endPoint y: 368, distance: 14.0
click at [370, 368] on input "÷ce cream cone" at bounding box center [570, 369] width 408 height 37
click at [379, 373] on input "ice cream cone" at bounding box center [570, 369] width 408 height 37
click at [399, 372] on input "Ice cream cone" at bounding box center [570, 369] width 408 height 37
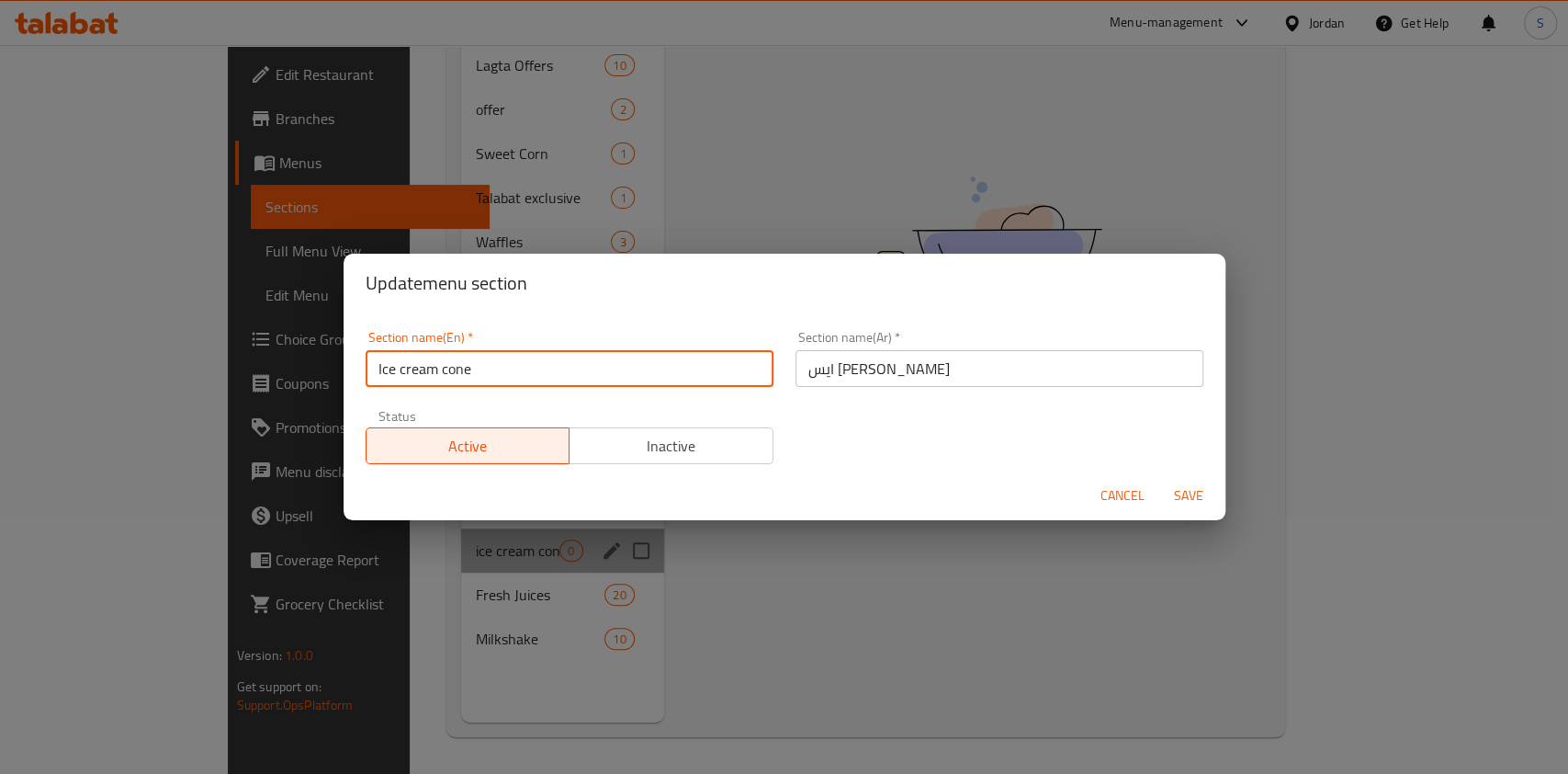
click at [399, 372] on input "Ice cream cone" at bounding box center [570, 369] width 408 height 37
click at [443, 374] on input "Ice Ccream cone" at bounding box center [570, 369] width 408 height 37
click at [404, 373] on input "Ice Ccream cone" at bounding box center [570, 369] width 408 height 37
click at [444, 374] on input "Ice Cream cone" at bounding box center [570, 369] width 408 height 37
type input "Ice Cream Cone"
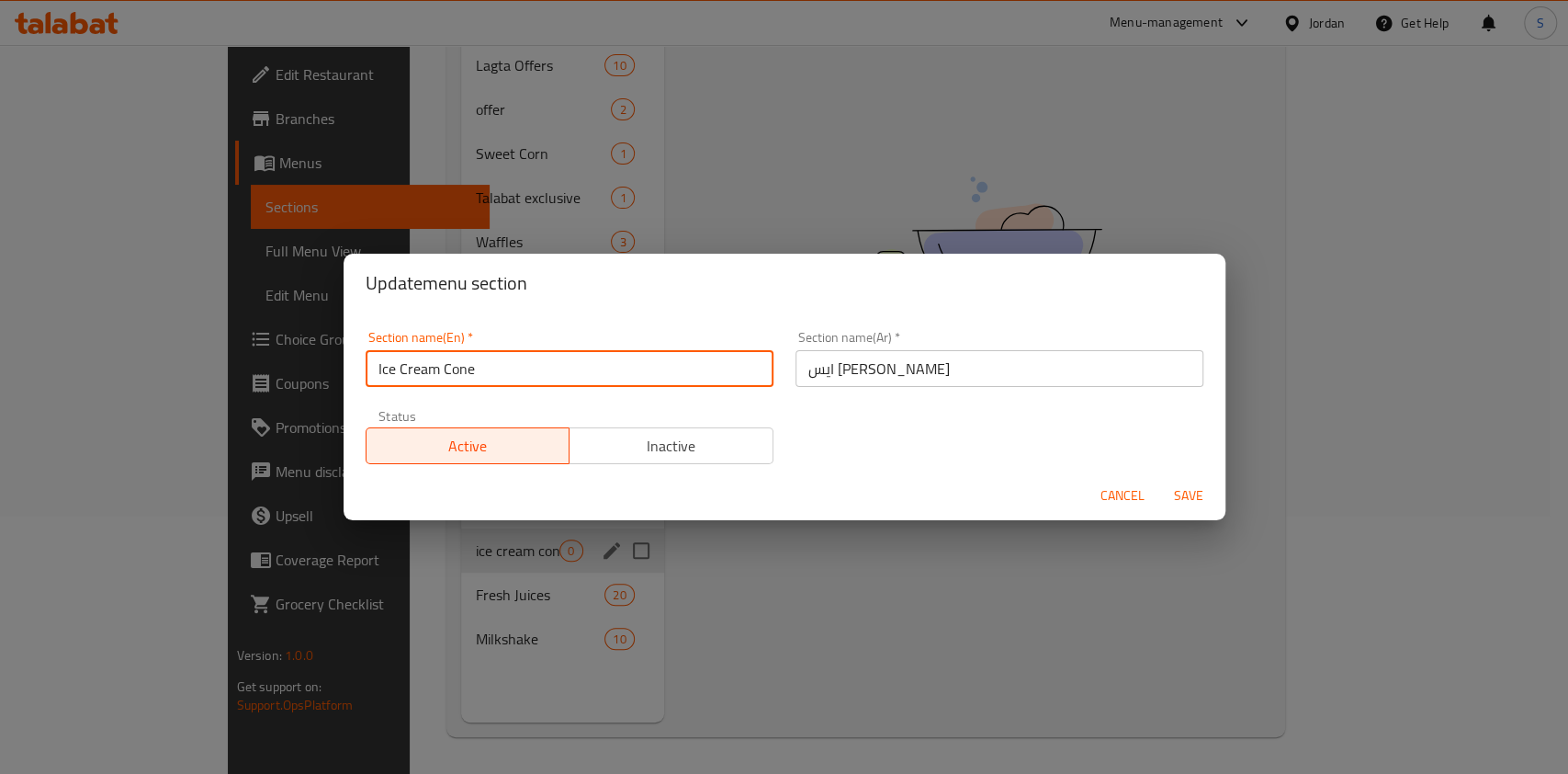
click at [1184, 494] on span "Save" at bounding box center [1189, 496] width 44 height 23
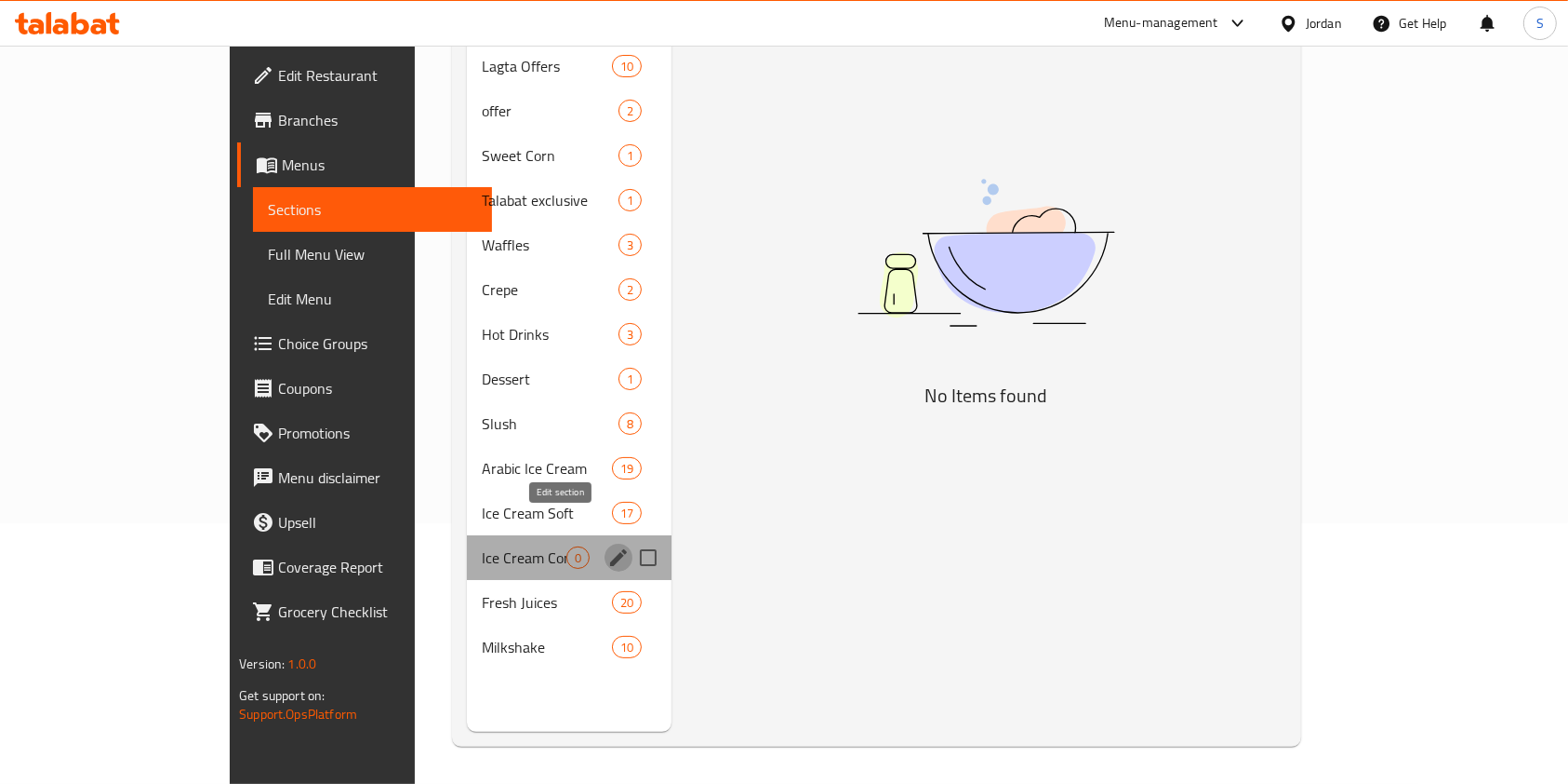
click at [610, 549] on icon "edit" at bounding box center [618, 557] width 17 height 17
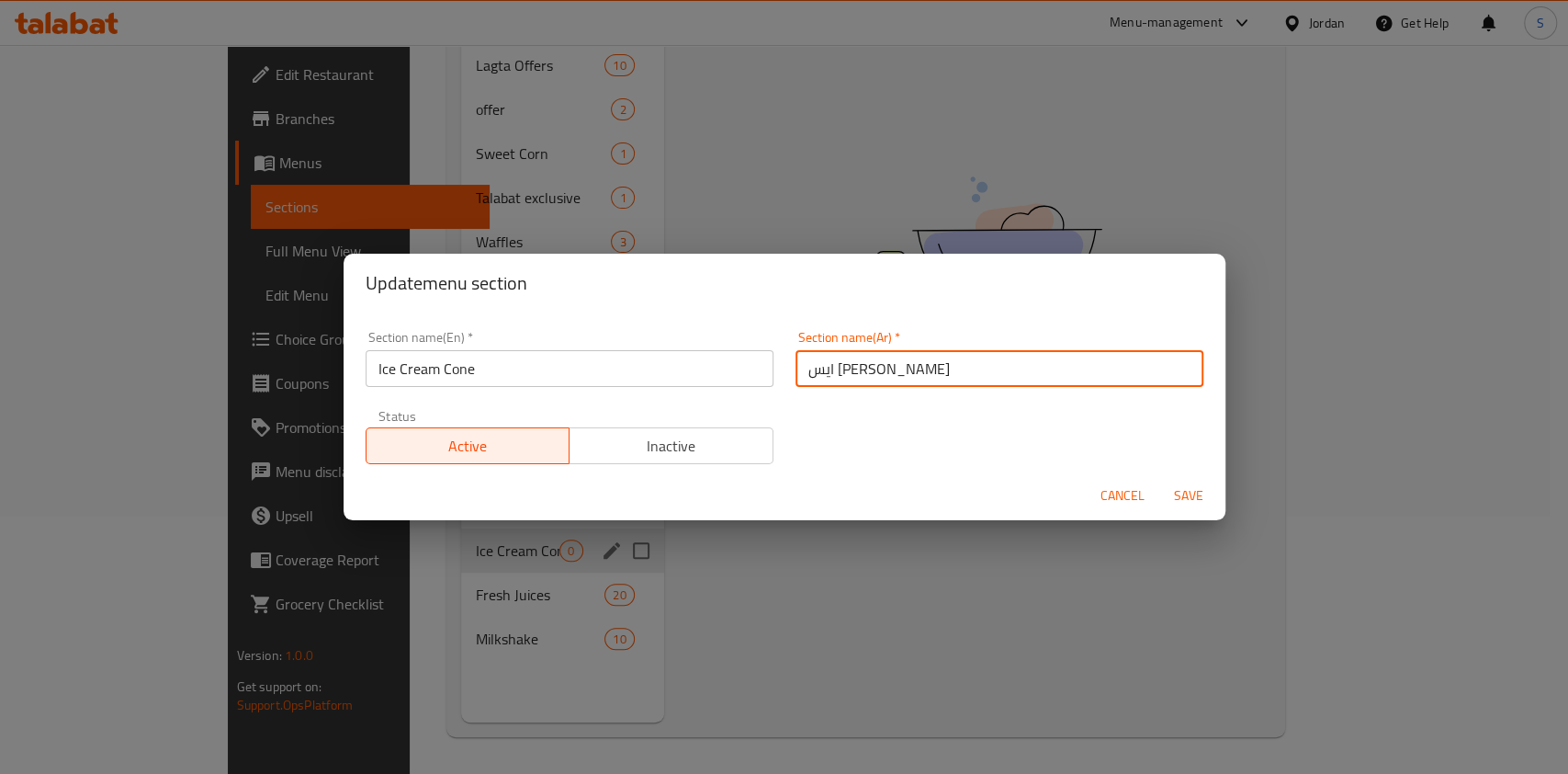
drag, startPoint x: 976, startPoint y: 373, endPoint x: 856, endPoint y: 385, distance: 120.6
click at [626, 362] on div "Section name(En)   * Ice Cream Cone Section name(En) * Section name(Ar)   * [PE…" at bounding box center [784, 397] width 860 height 155
click at [1183, 492] on span "Save" at bounding box center [1189, 496] width 44 height 23
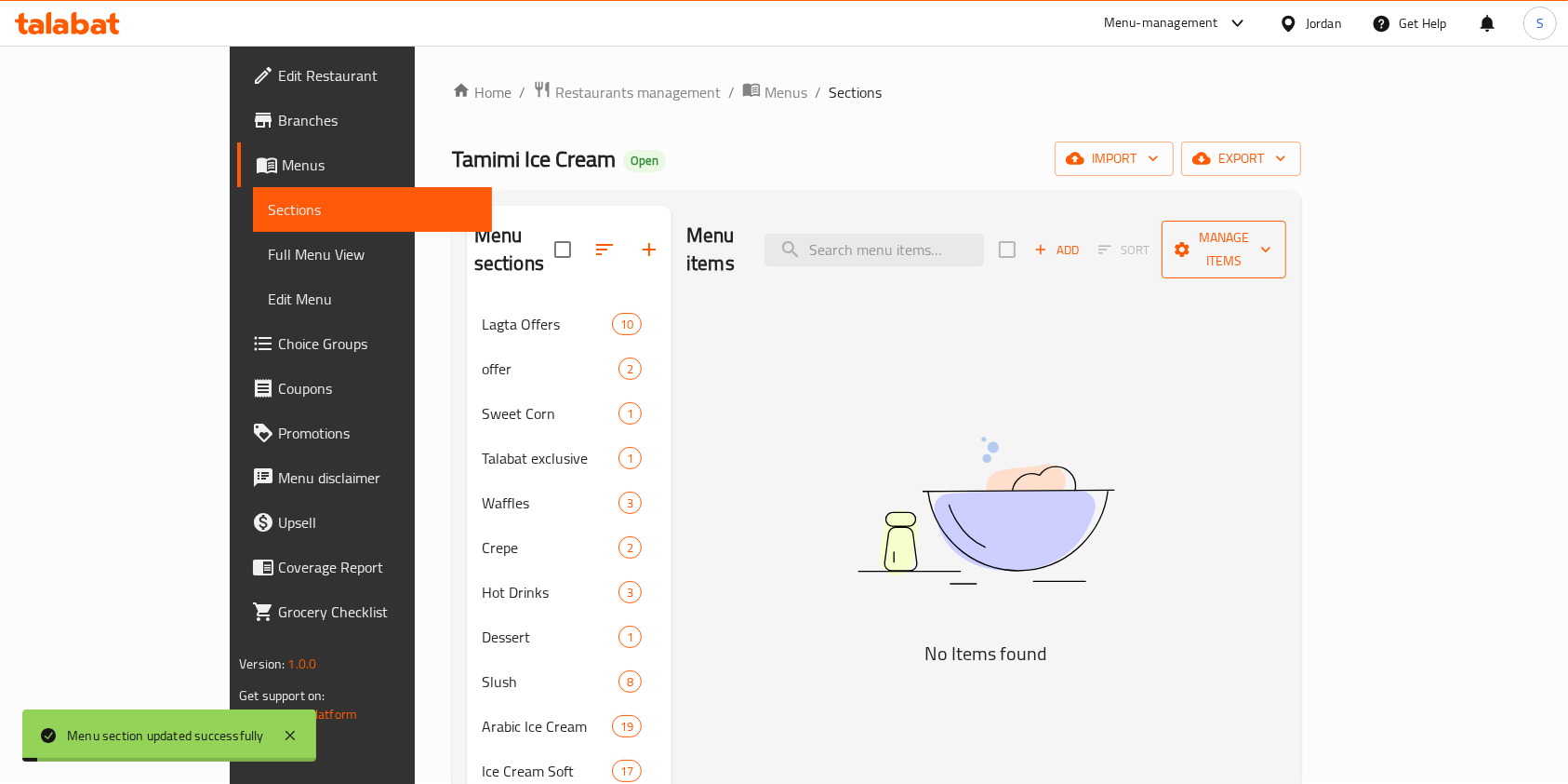
scroll to position [0, 0]
click at [1209, 238] on div "Add Sort Manage items" at bounding box center [1142, 252] width 287 height 58
click at [1050, 246] on icon "button" at bounding box center [1040, 252] width 17 height 17
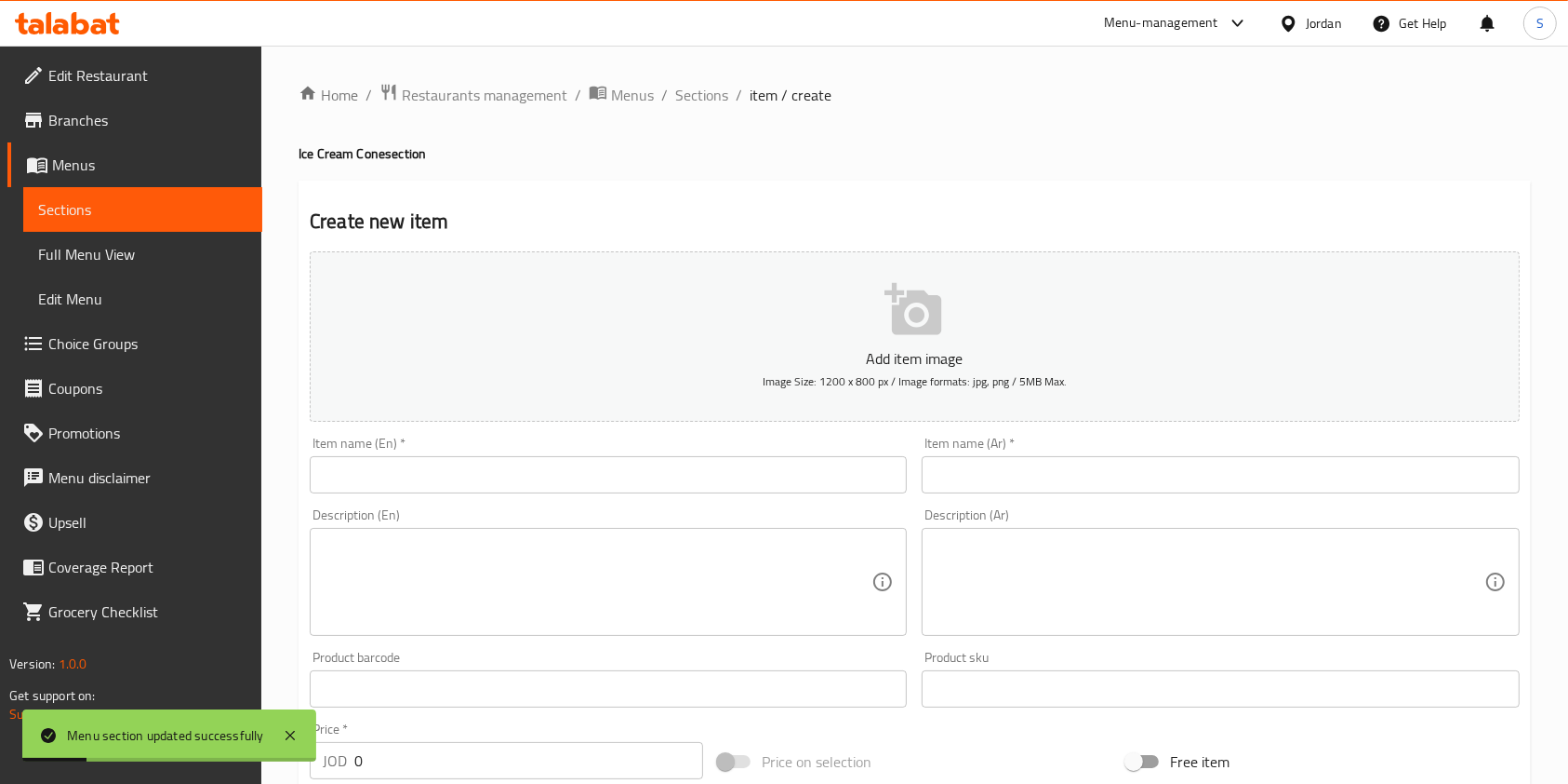
click at [1034, 495] on div "Item name (Ar)   * Item name (Ar) *" at bounding box center [1220, 464] width 612 height 71
click at [1027, 481] on input "text" at bounding box center [1220, 475] width 597 height 37
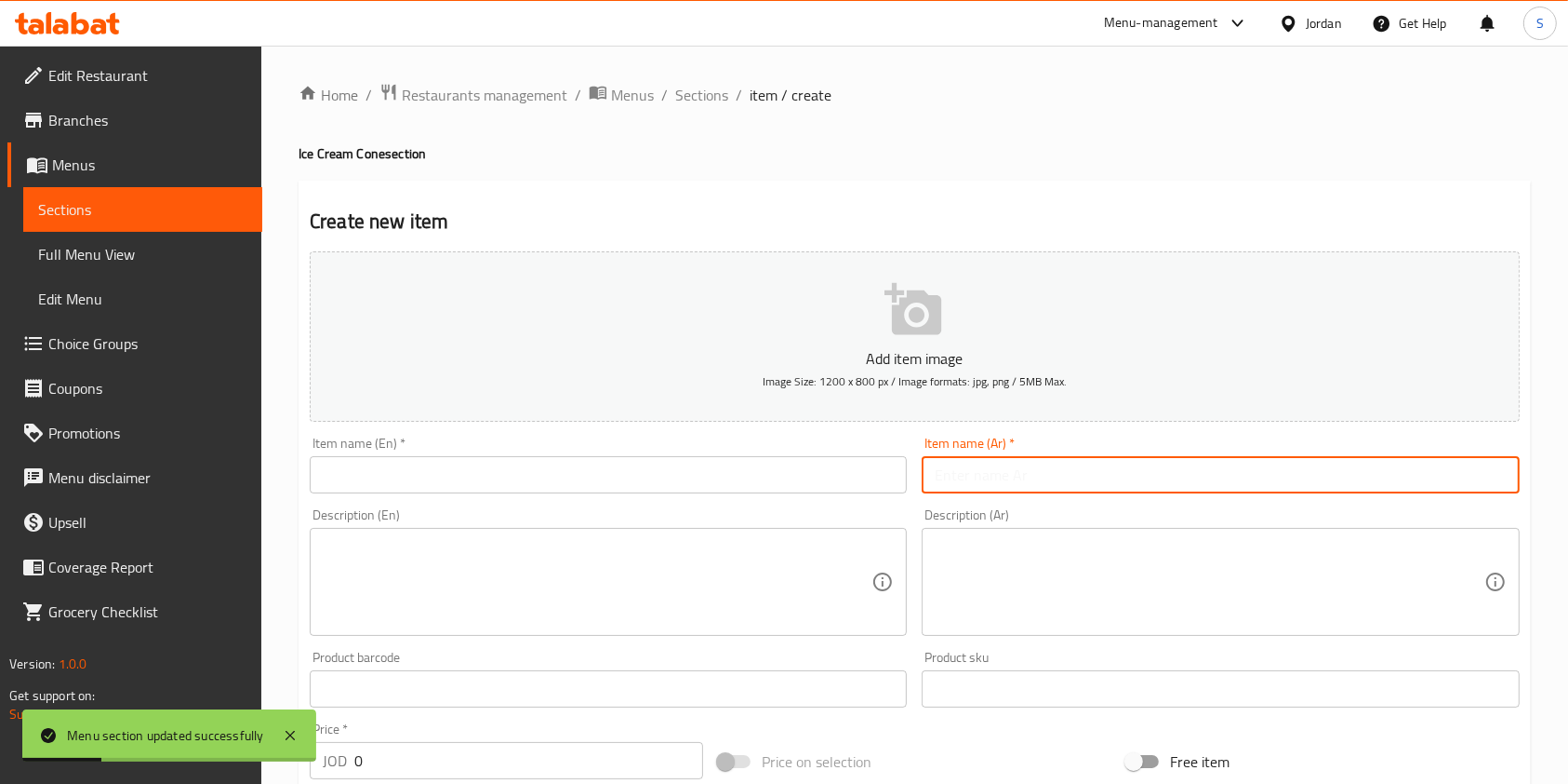
paste input "ايس [PERSON_NAME]"
type input "ايس [PERSON_NAME]"
click at [644, 480] on input "text" at bounding box center [608, 475] width 597 height 37
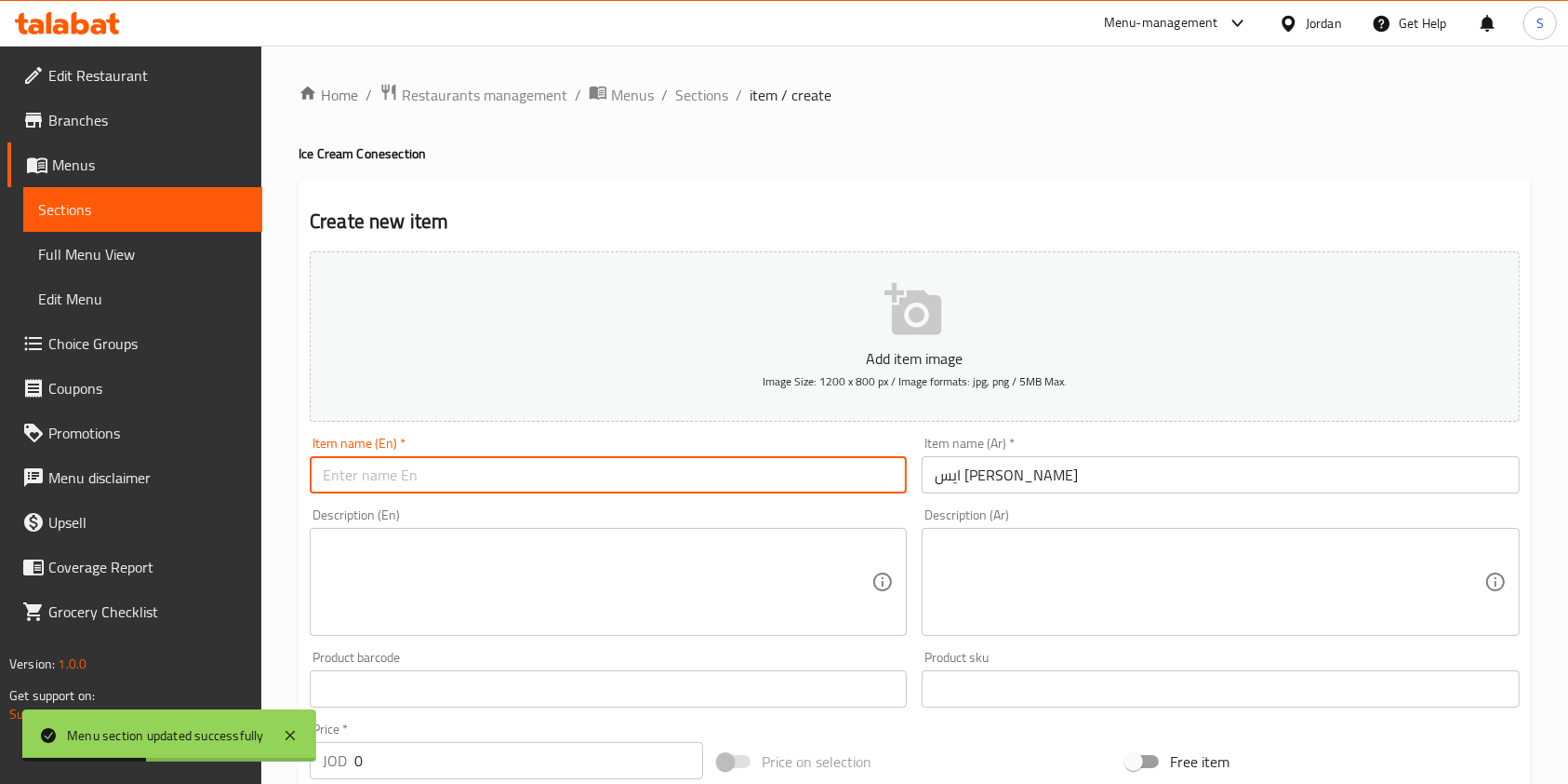
type input "i"
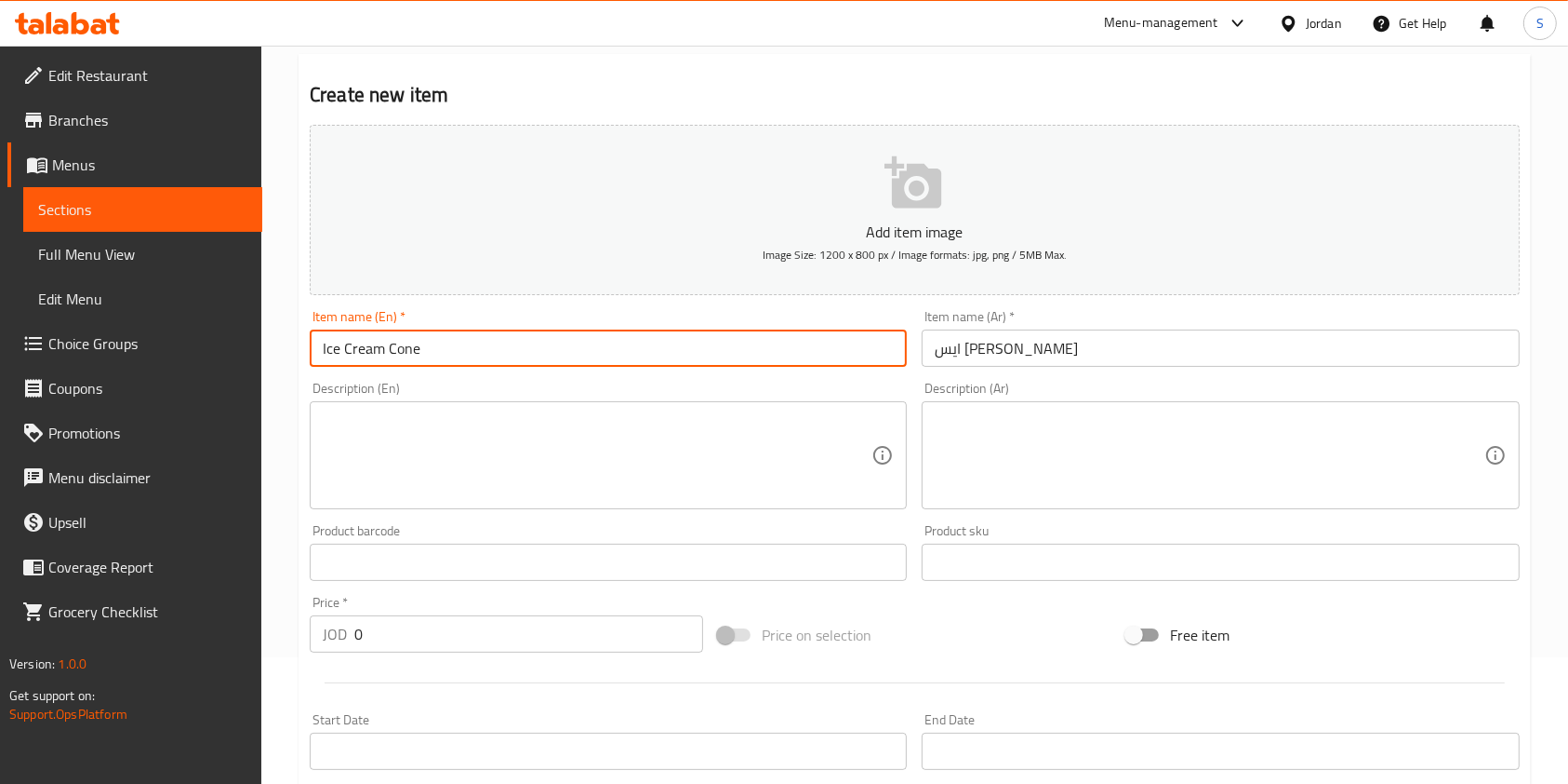
scroll to position [248, 0]
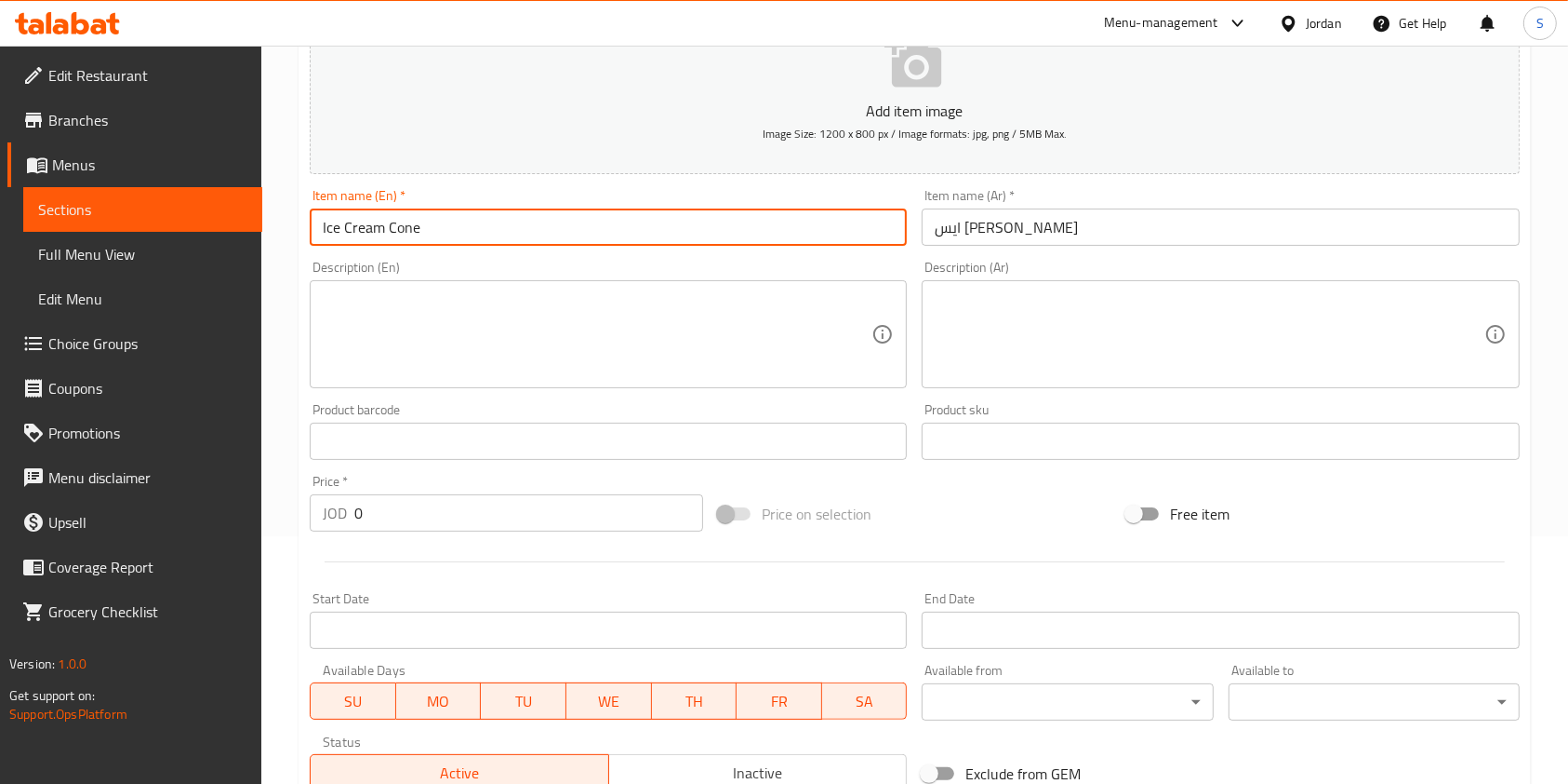
type input "Ice Cream Cone"
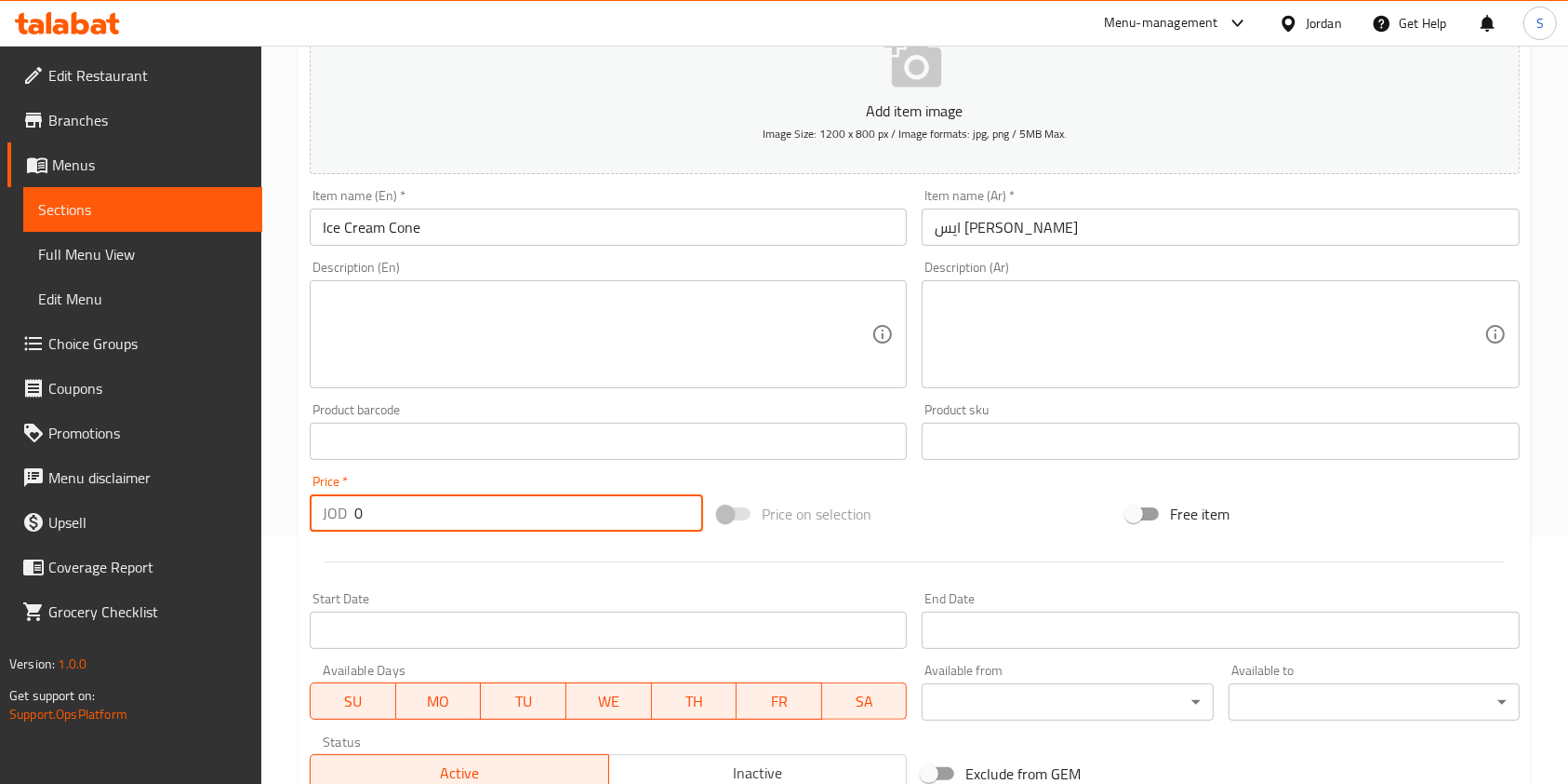
drag, startPoint x: 381, startPoint y: 522, endPoint x: 316, endPoint y: 515, distance: 65.4
click at [316, 515] on div "JOD 0 Price *" at bounding box center [507, 513] width 394 height 37
type input ".2"
type input "0.20"
click at [923, 108] on p "Add item image" at bounding box center [914, 110] width 1152 height 22
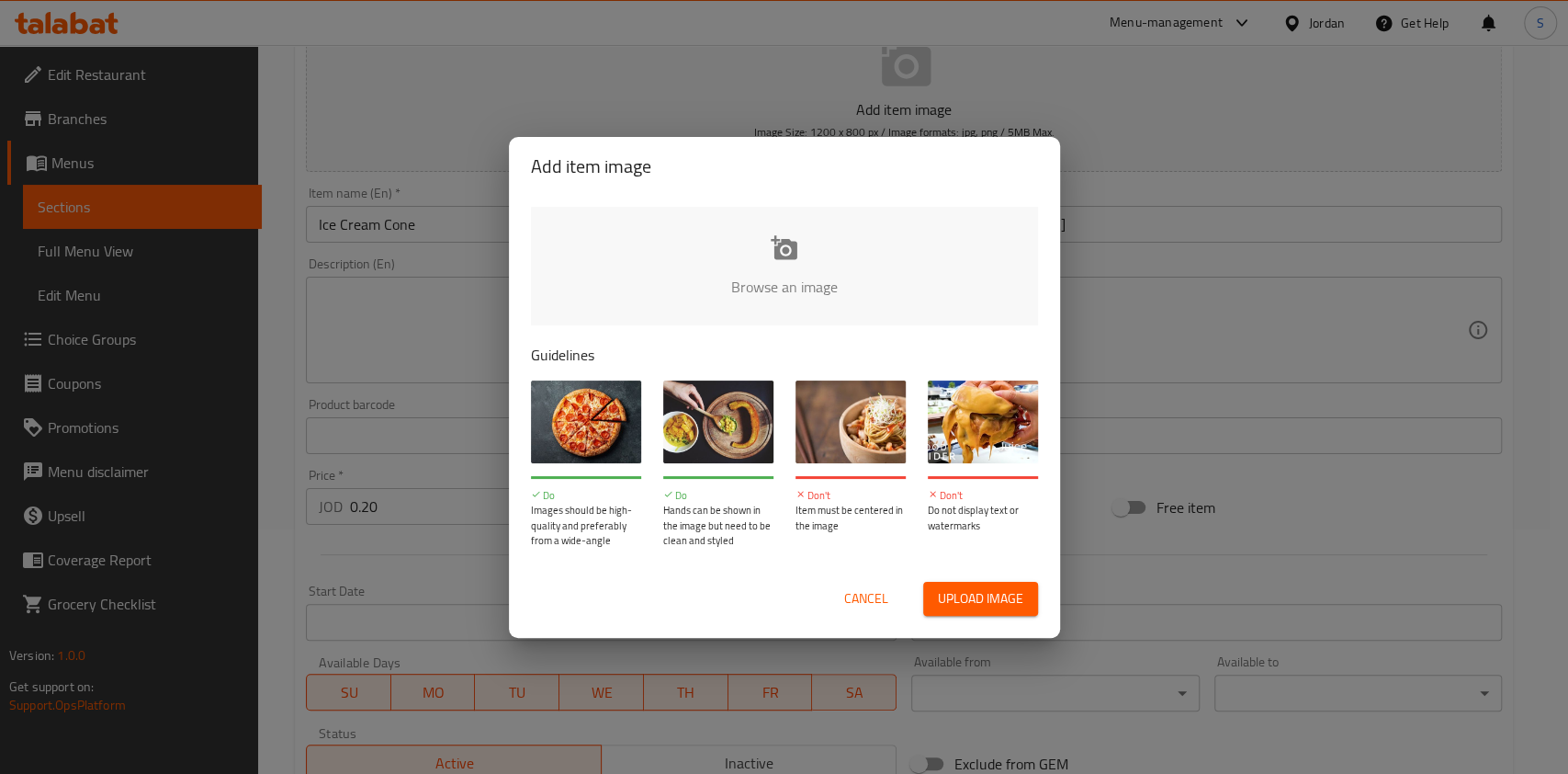
click at [947, 574] on div "Cancel Upload image" at bounding box center [784, 599] width 536 height 64
click at [954, 592] on span "Upload image" at bounding box center [980, 599] width 86 height 23
type input "C:\fakepath\Screenshot [DATE] 125122.png"
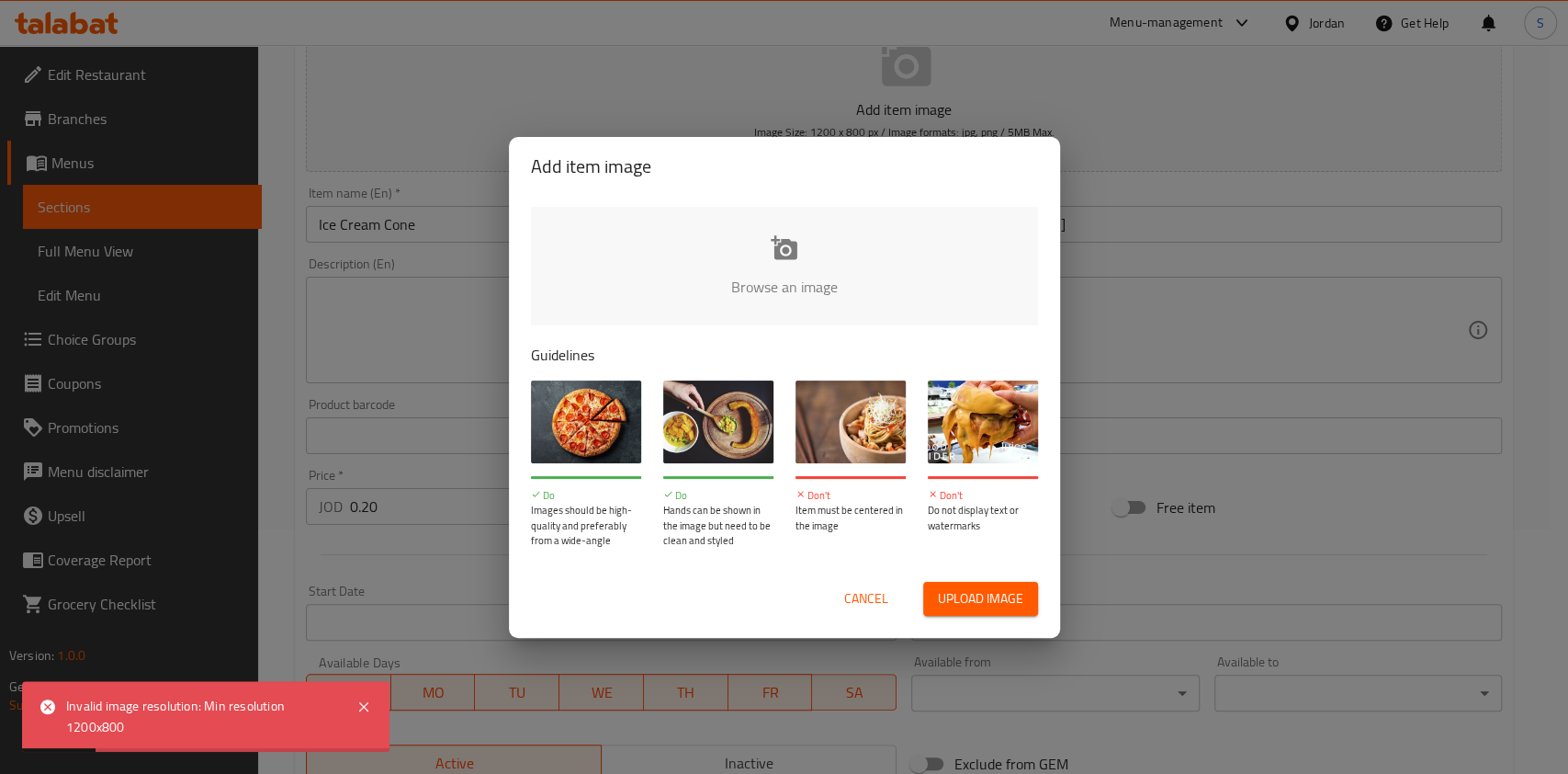
drag, startPoint x: 873, startPoint y: 604, endPoint x: 986, endPoint y: 597, distance: 113.2
click at [986, 597] on div "Cancel Upload image" at bounding box center [784, 598] width 507 height 34
click at [986, 597] on span "Upload image" at bounding box center [980, 599] width 86 height 23
click at [856, 598] on span "Cancel" at bounding box center [866, 599] width 44 height 23
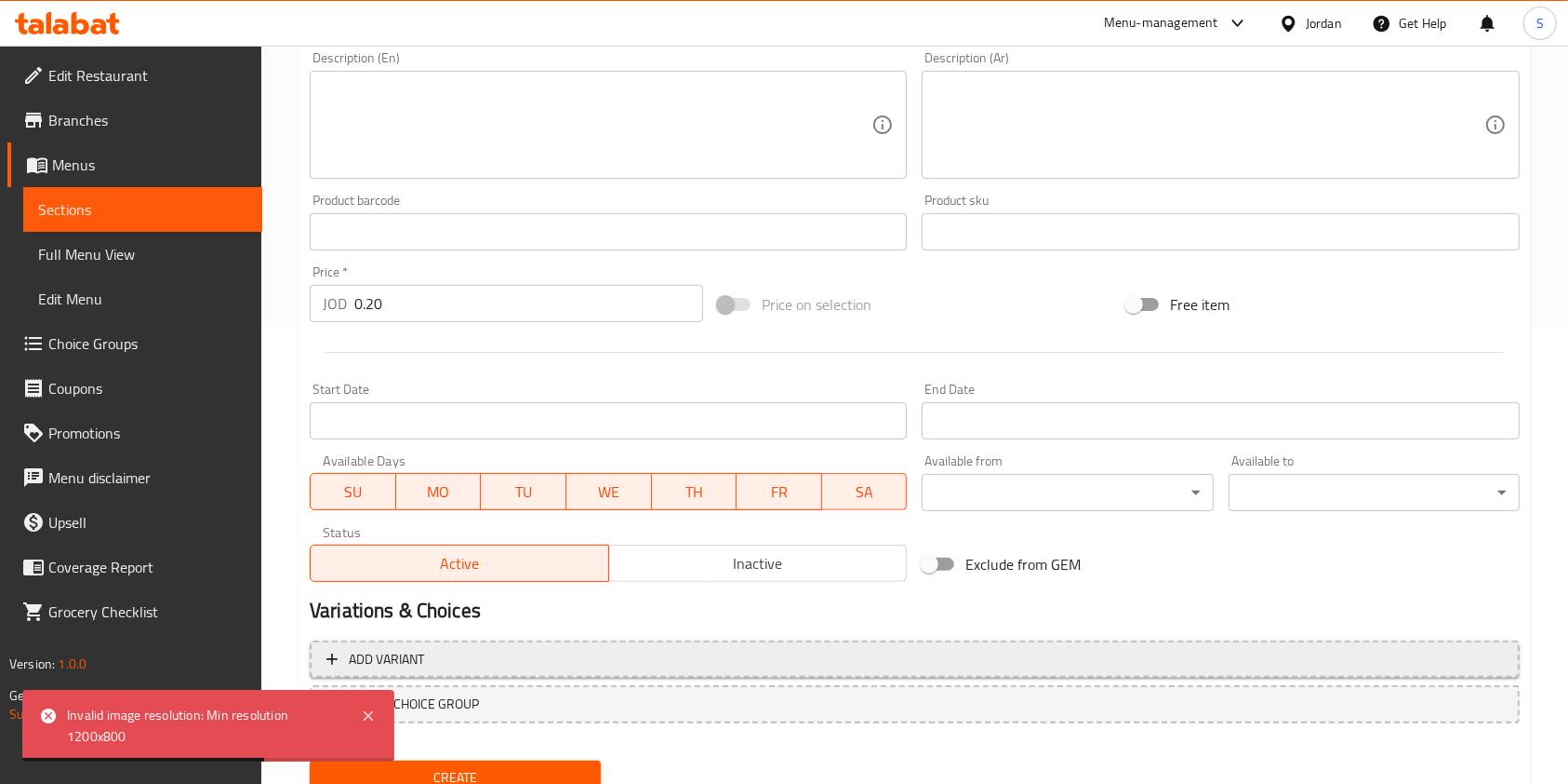
scroll to position [531, 0]
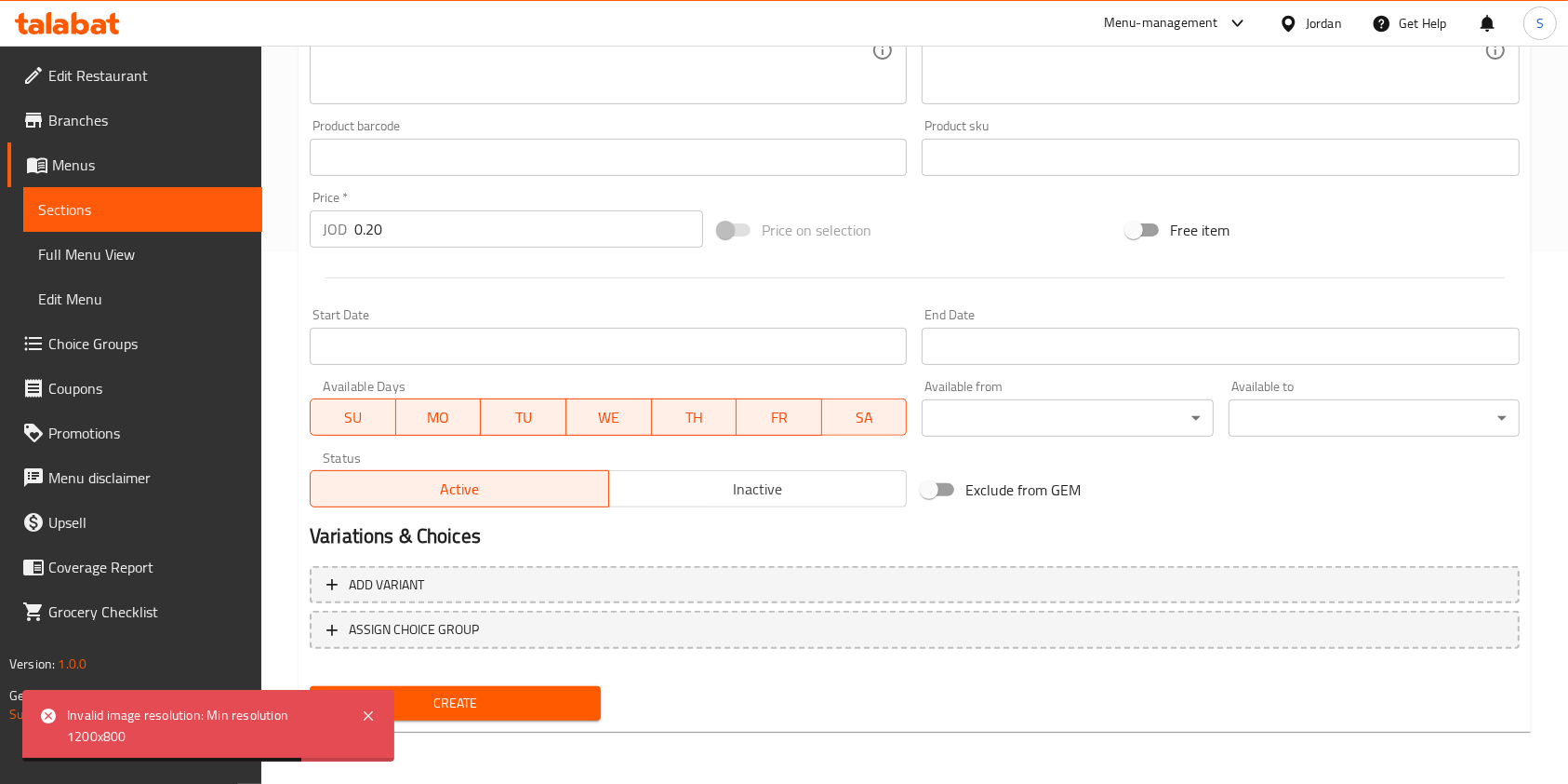
click at [519, 699] on span "Create" at bounding box center [455, 703] width 261 height 23
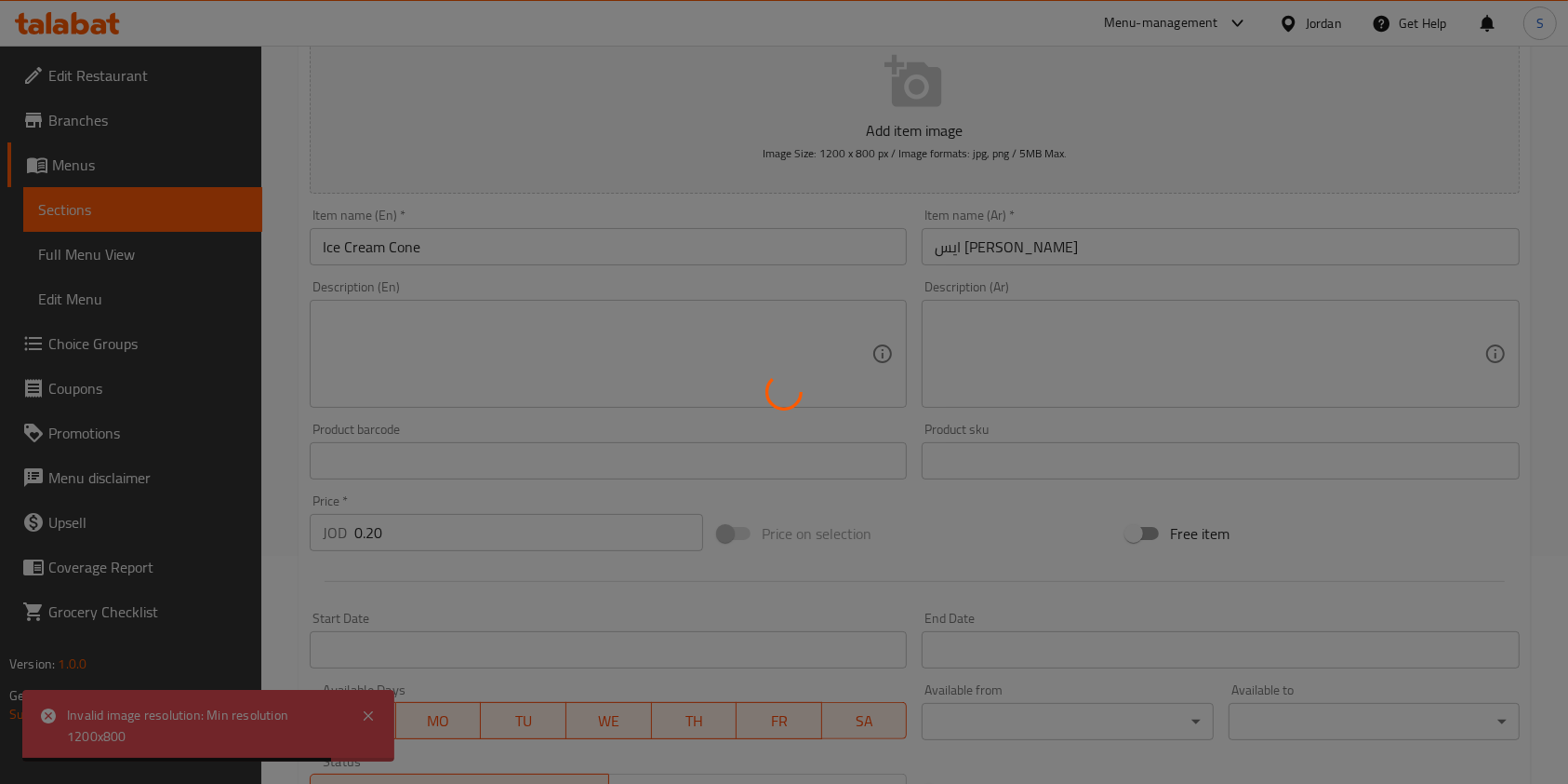
scroll to position [159, 0]
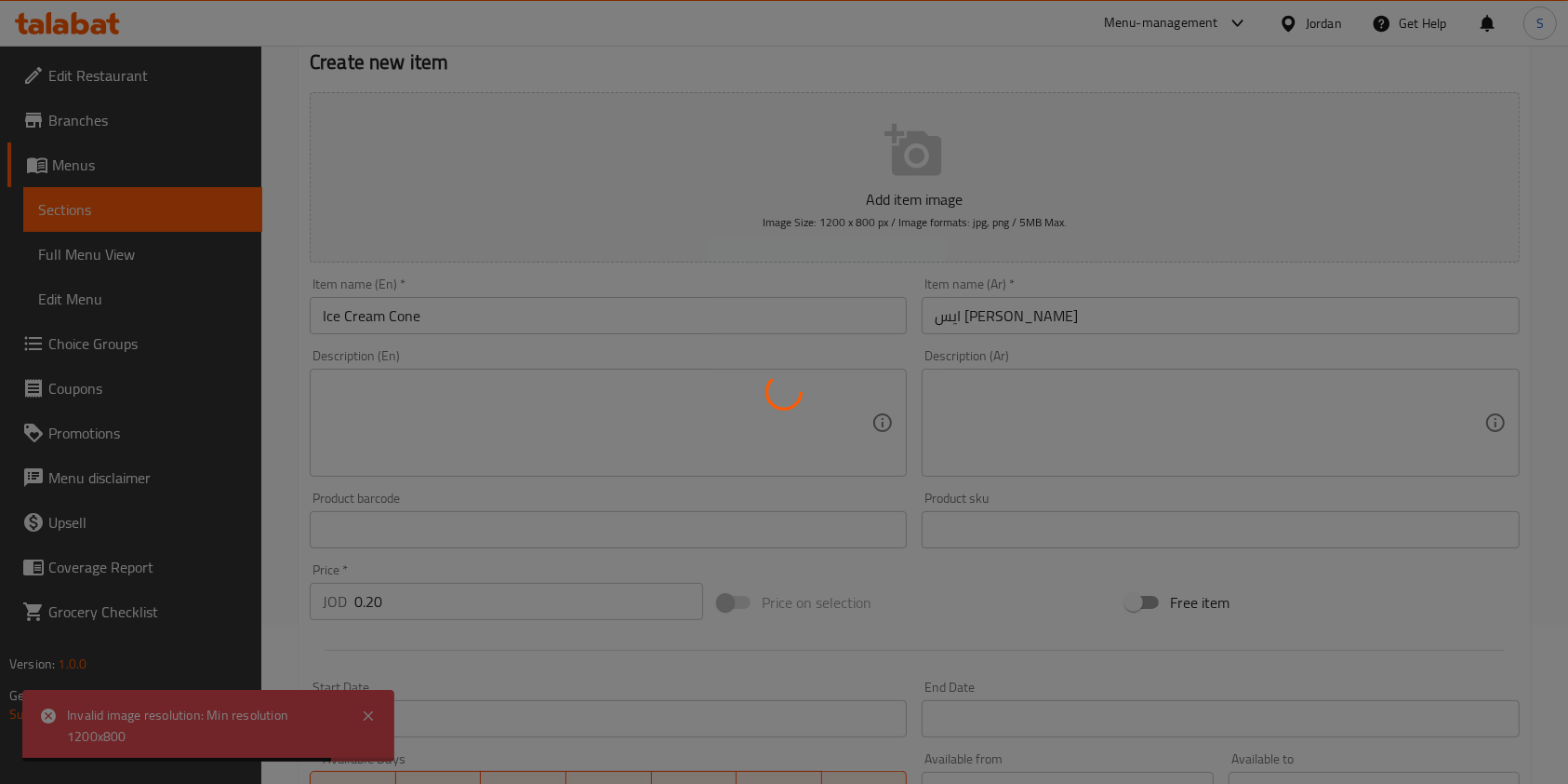
type input "0"
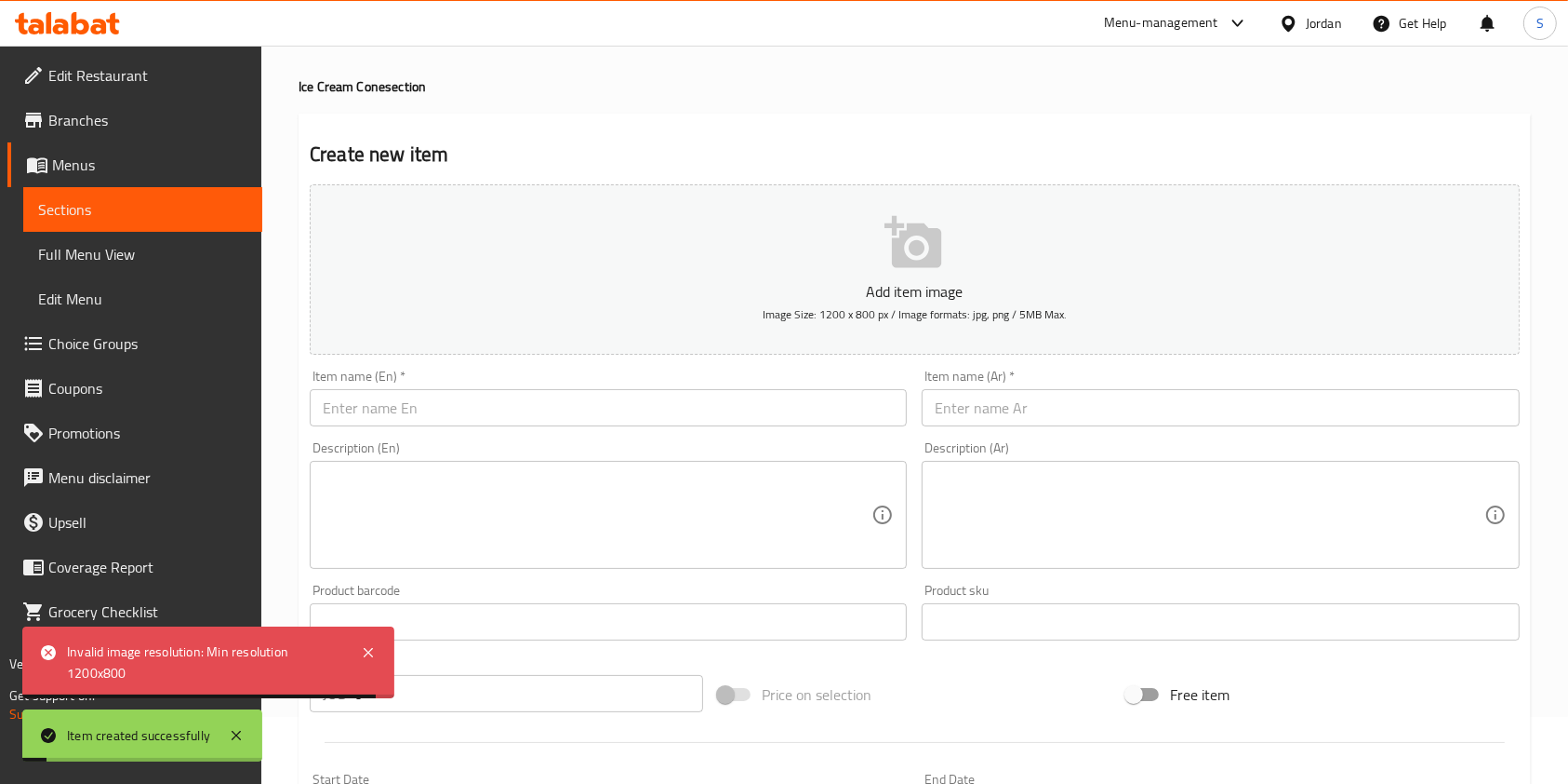
scroll to position [0, 0]
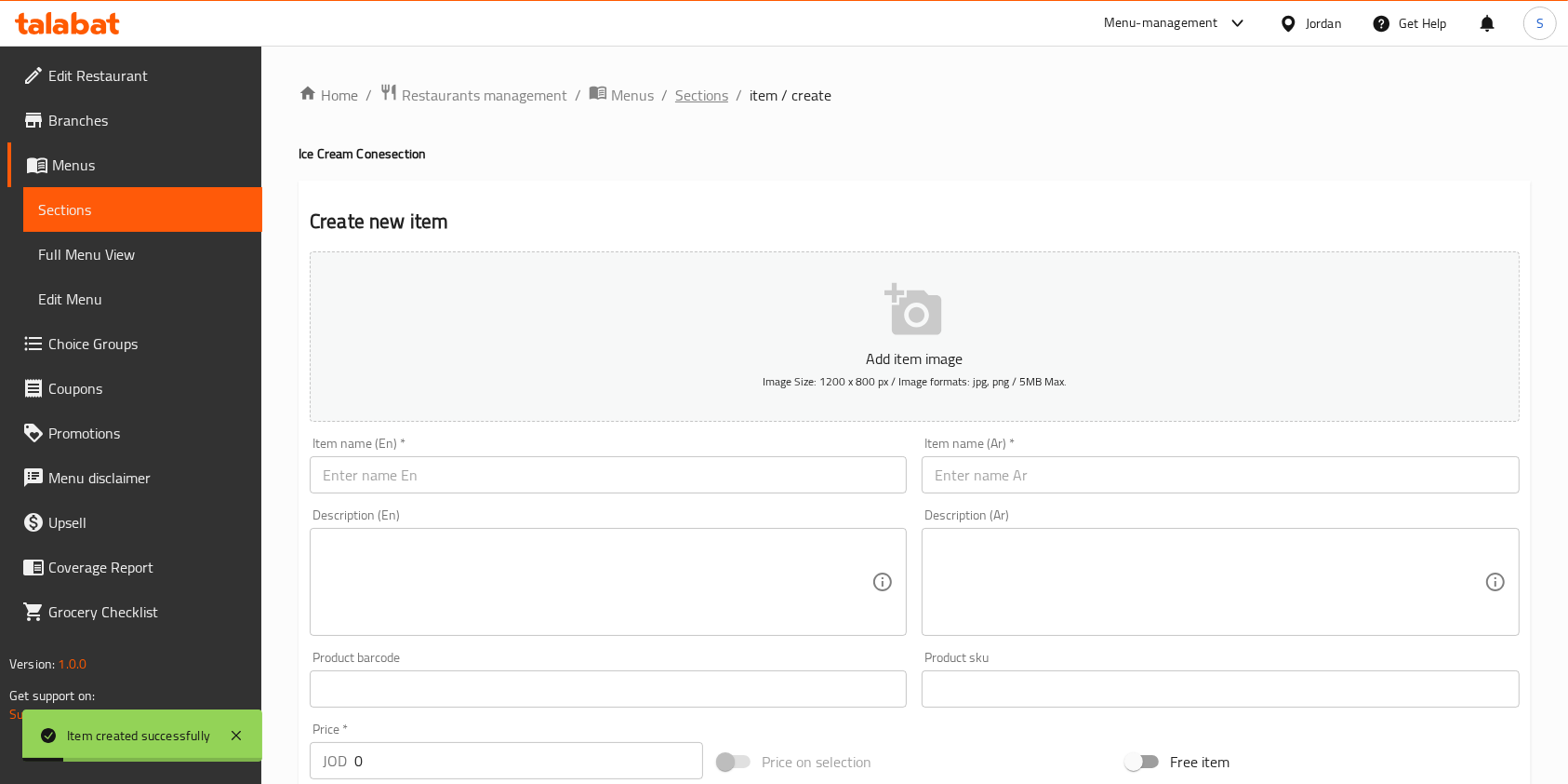
click at [721, 86] on span "Sections" at bounding box center [702, 95] width 53 height 22
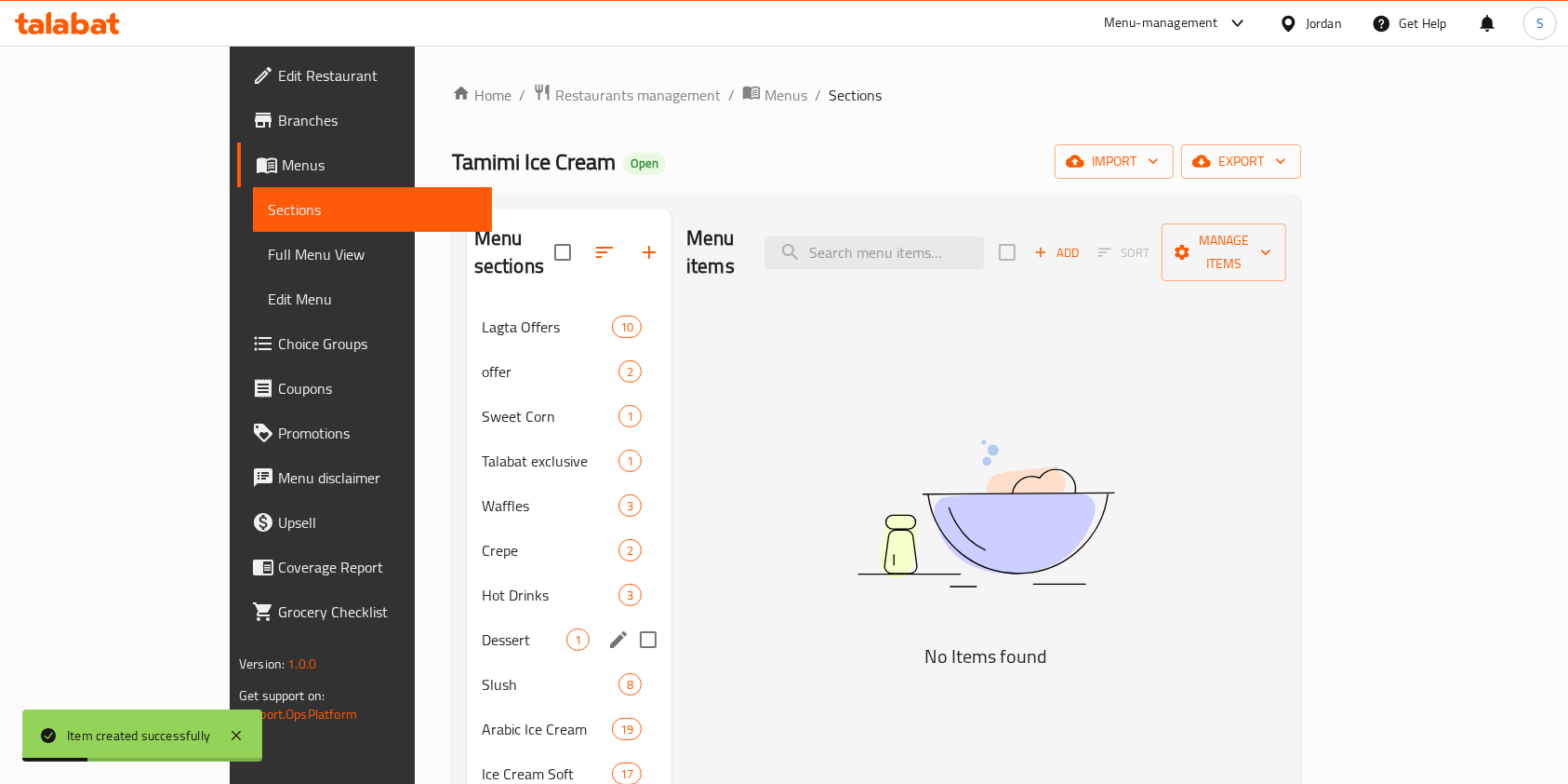
scroll to position [124, 0]
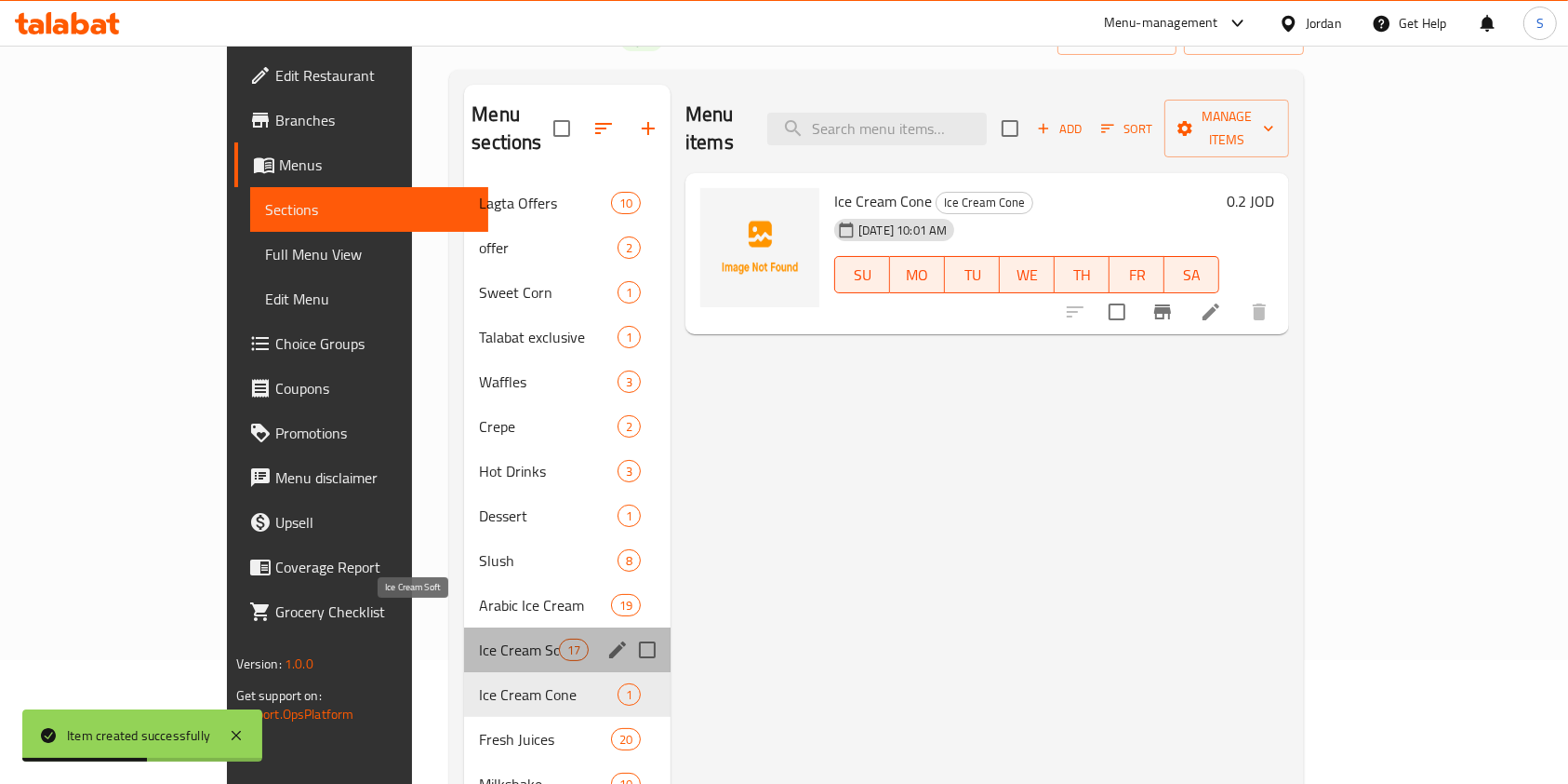
click at [479, 639] on span "Ice Cream Soft" at bounding box center [518, 649] width 79 height 22
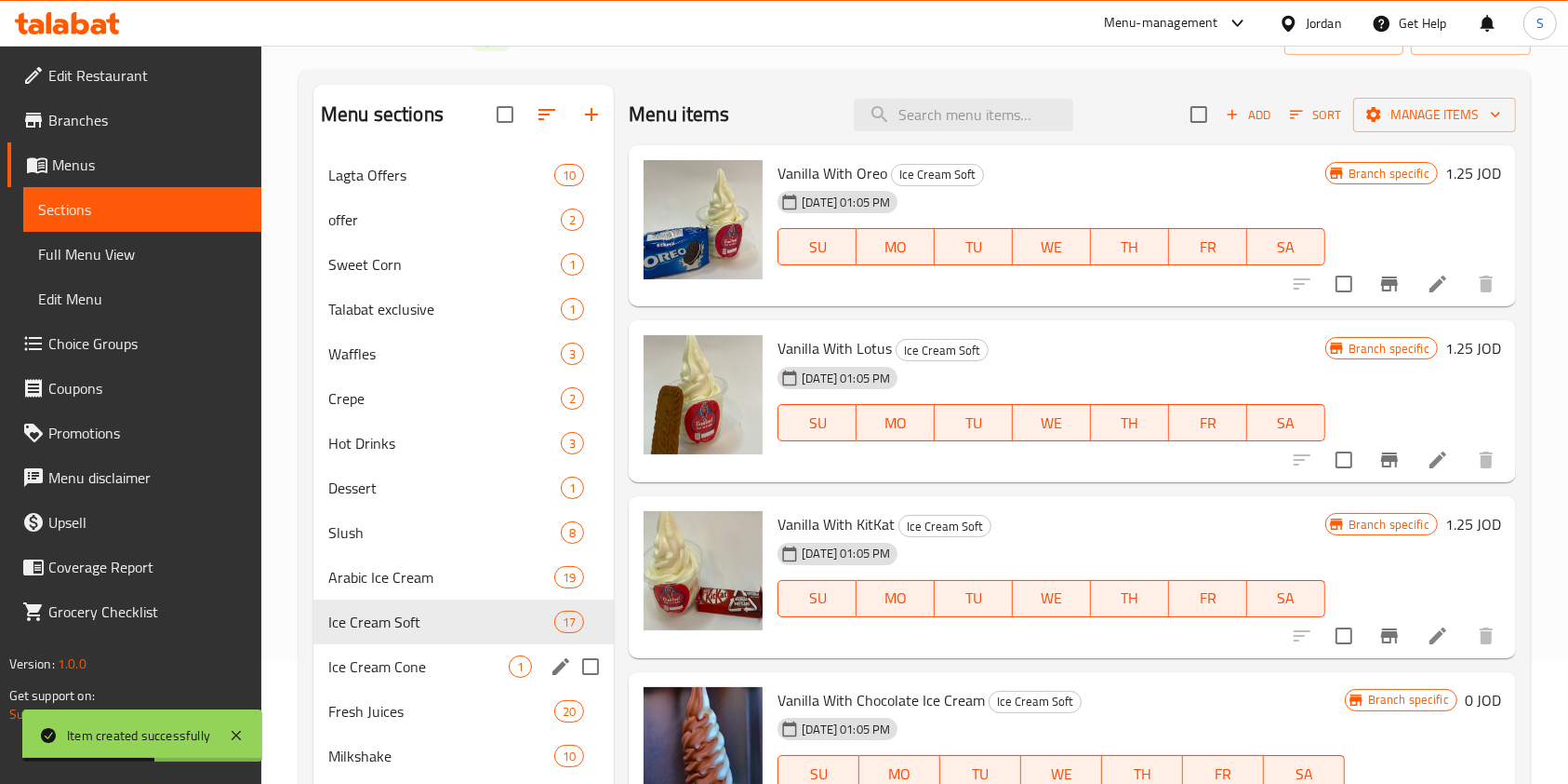
click at [405, 657] on span "Ice Cream Cone" at bounding box center [418, 666] width 180 height 22
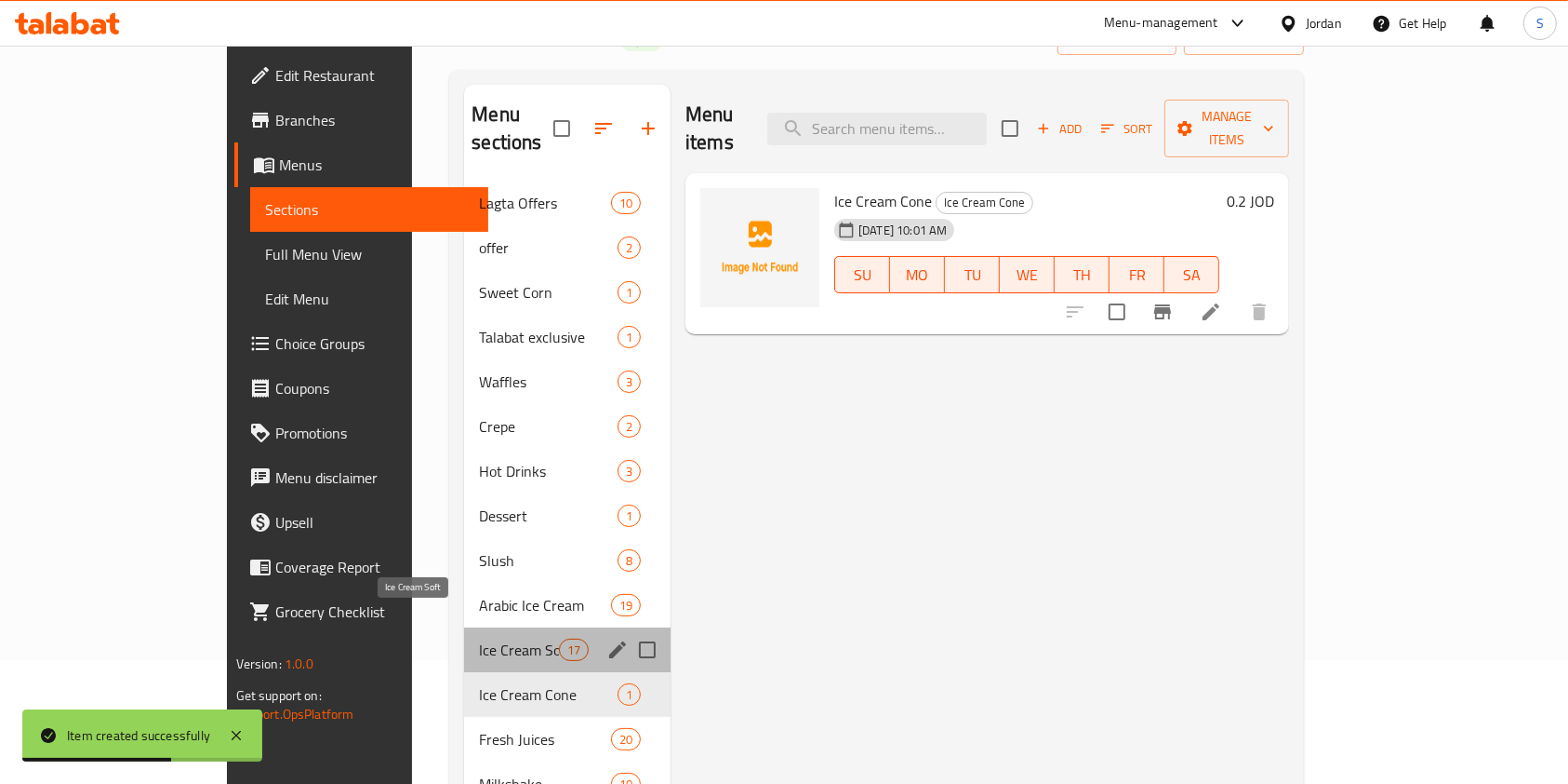
click at [479, 639] on span "Ice Cream Soft" at bounding box center [518, 649] width 79 height 22
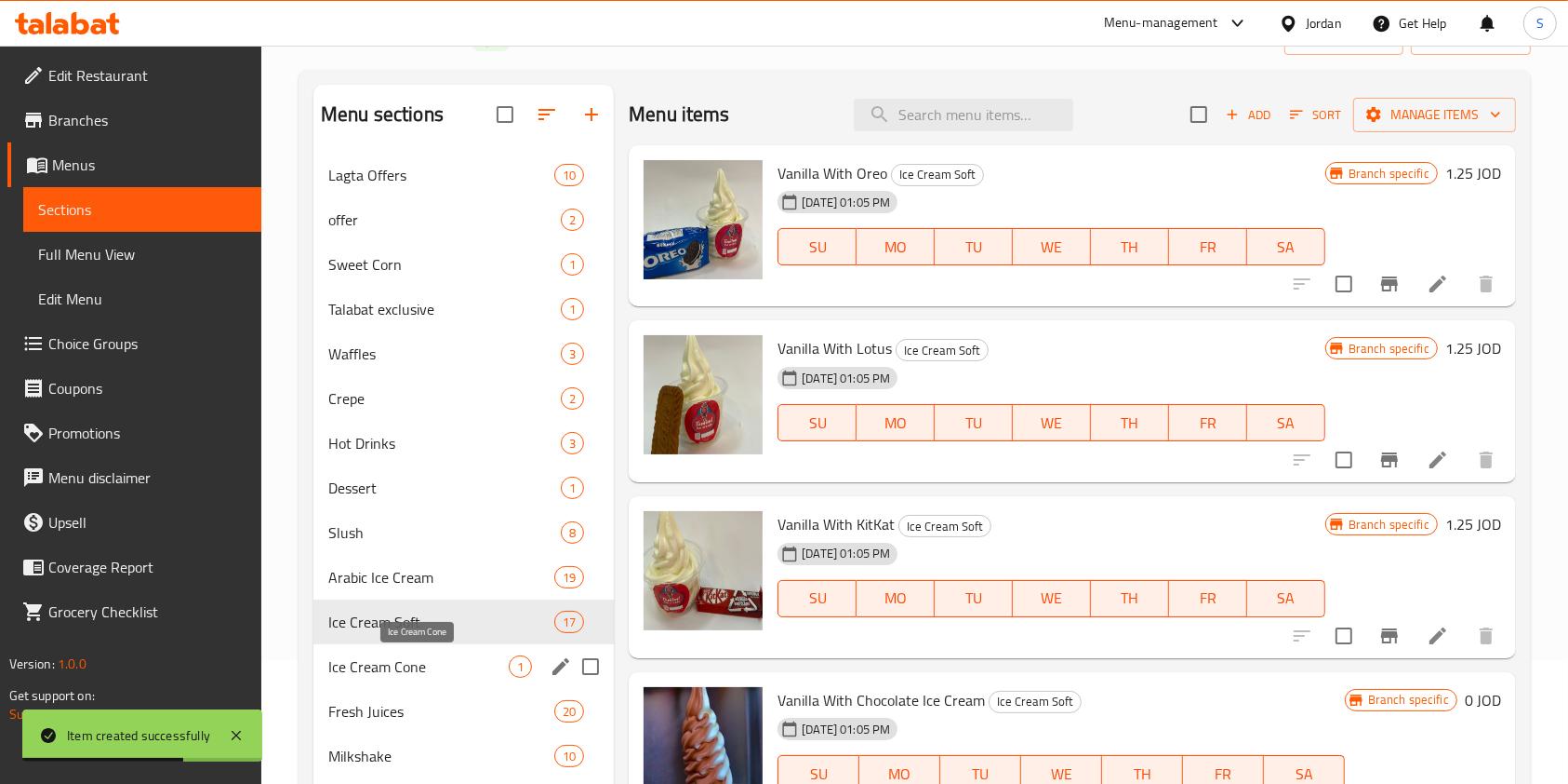
click at [408, 655] on span "Ice Cream Cone" at bounding box center [418, 666] width 180 height 22
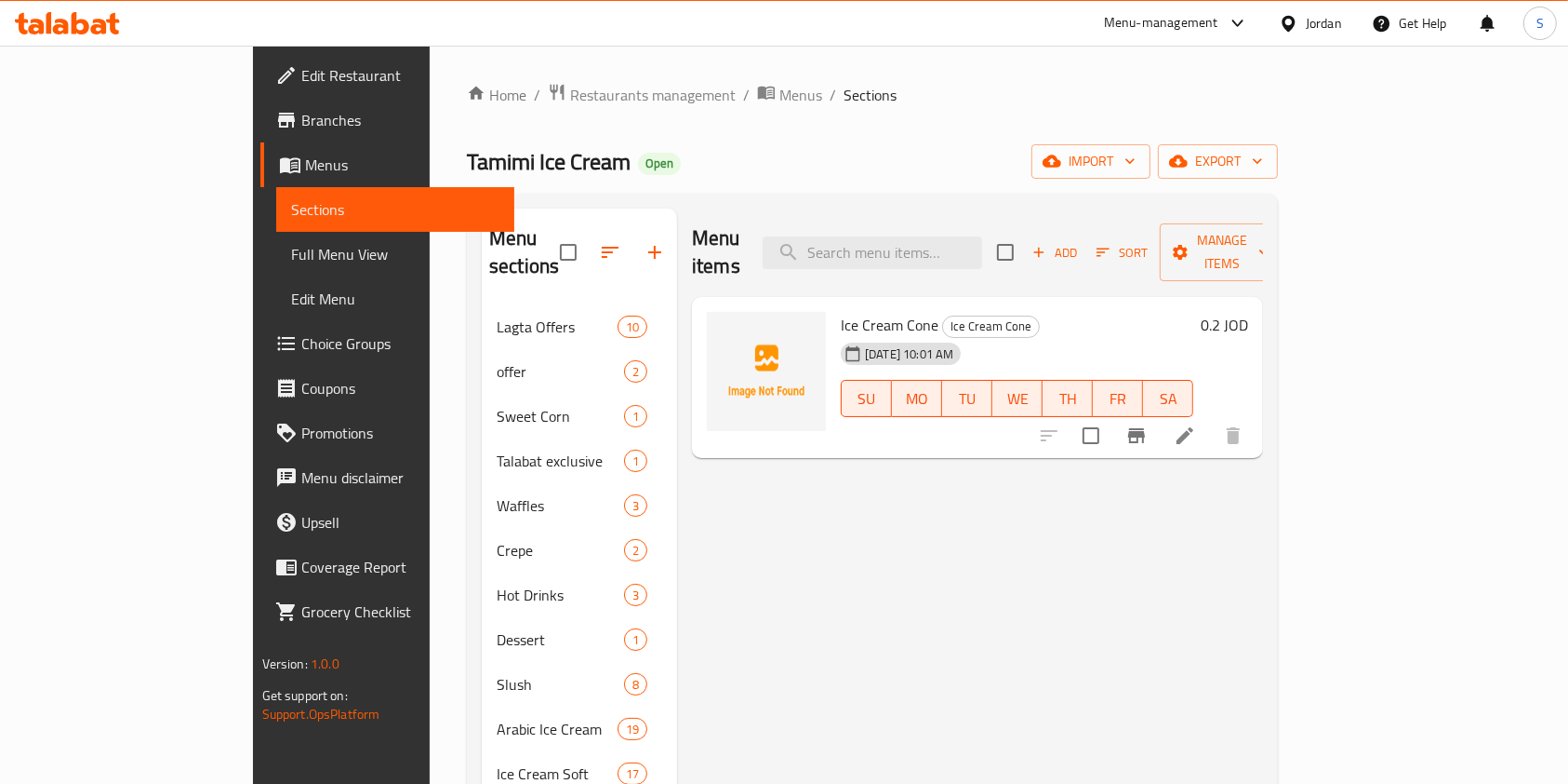
click at [507, 78] on div "Home / Restaurants management / Menus / Sections Tamimi Ice Cream Open import e…" at bounding box center [872, 545] width 886 height 999
click at [492, 109] on div "Home / Restaurants management / Menus / Sections Tamimi Ice Cream Open import e…" at bounding box center [872, 545] width 811 height 924
click at [570, 93] on span "Restaurants management" at bounding box center [653, 95] width 166 height 22
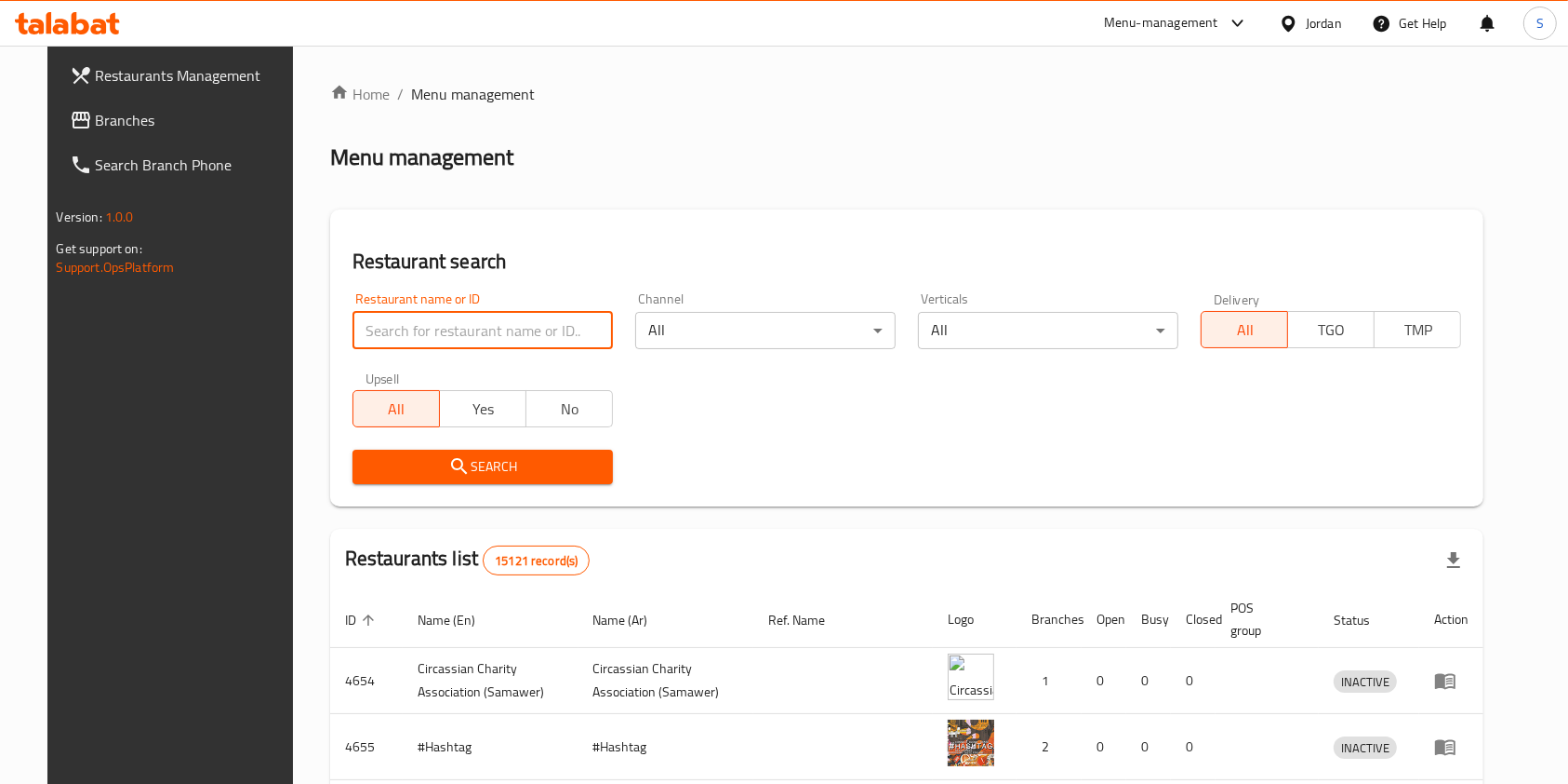
drag, startPoint x: 588, startPoint y: 332, endPoint x: 598, endPoint y: 342, distance: 14.1
click at [588, 332] on input "search" at bounding box center [482, 331] width 260 height 37
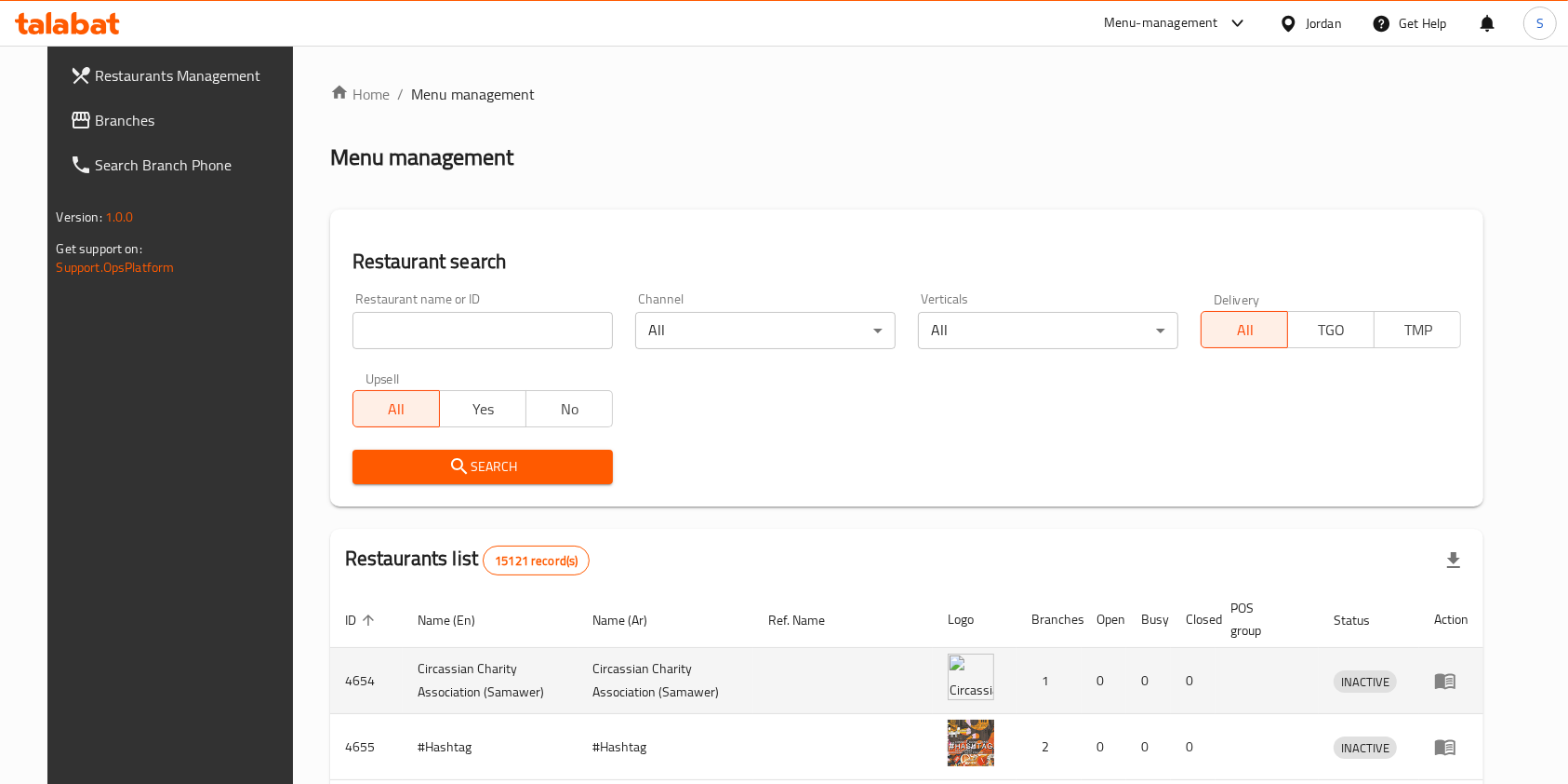
click at [1267, 689] on td "enhanced table" at bounding box center [1267, 681] width 104 height 66
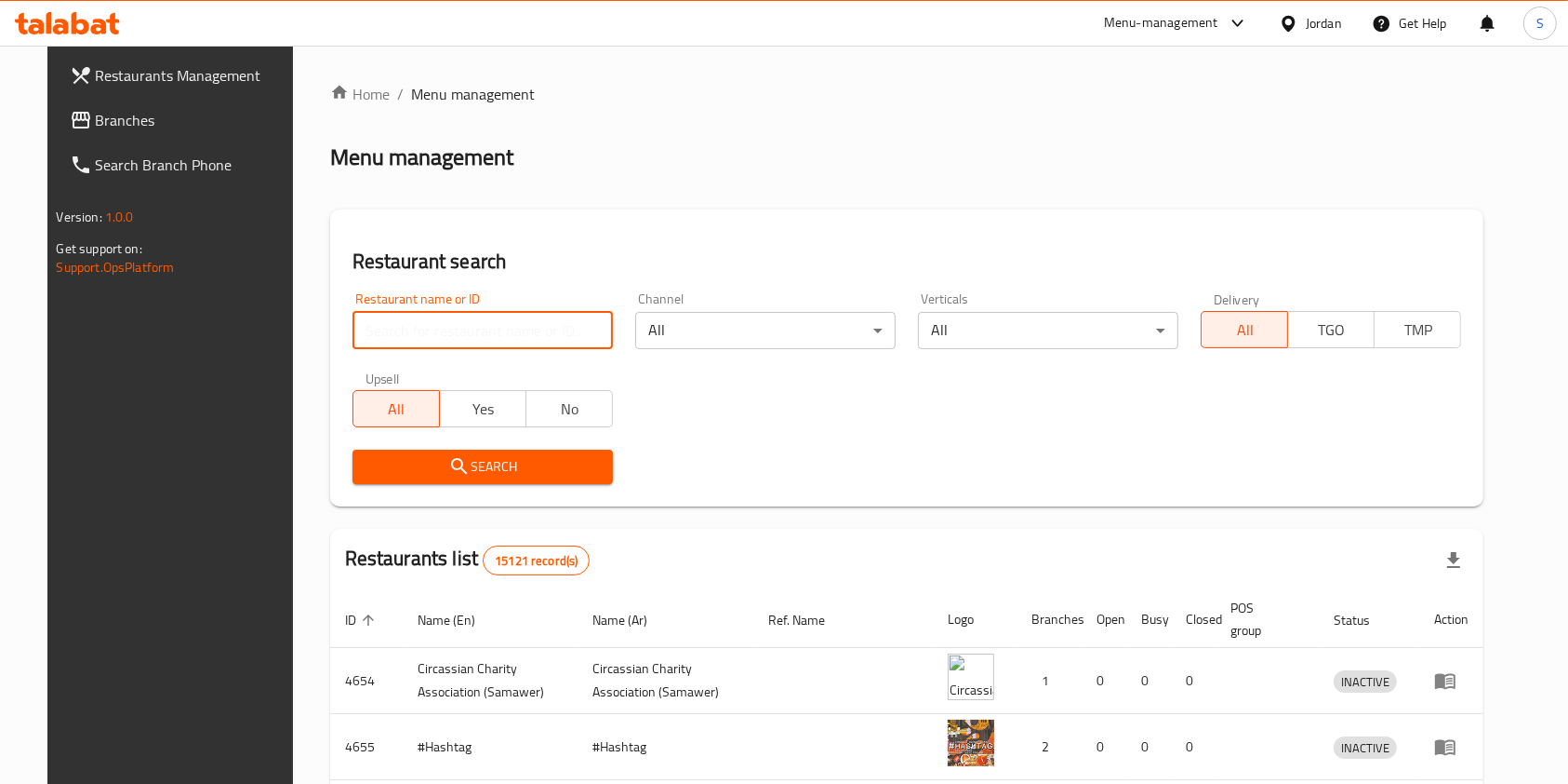
click at [548, 318] on input "search" at bounding box center [482, 331] width 260 height 37
type input "مطعم شاهين"
click at [486, 469] on span "Search" at bounding box center [482, 467] width 231 height 23
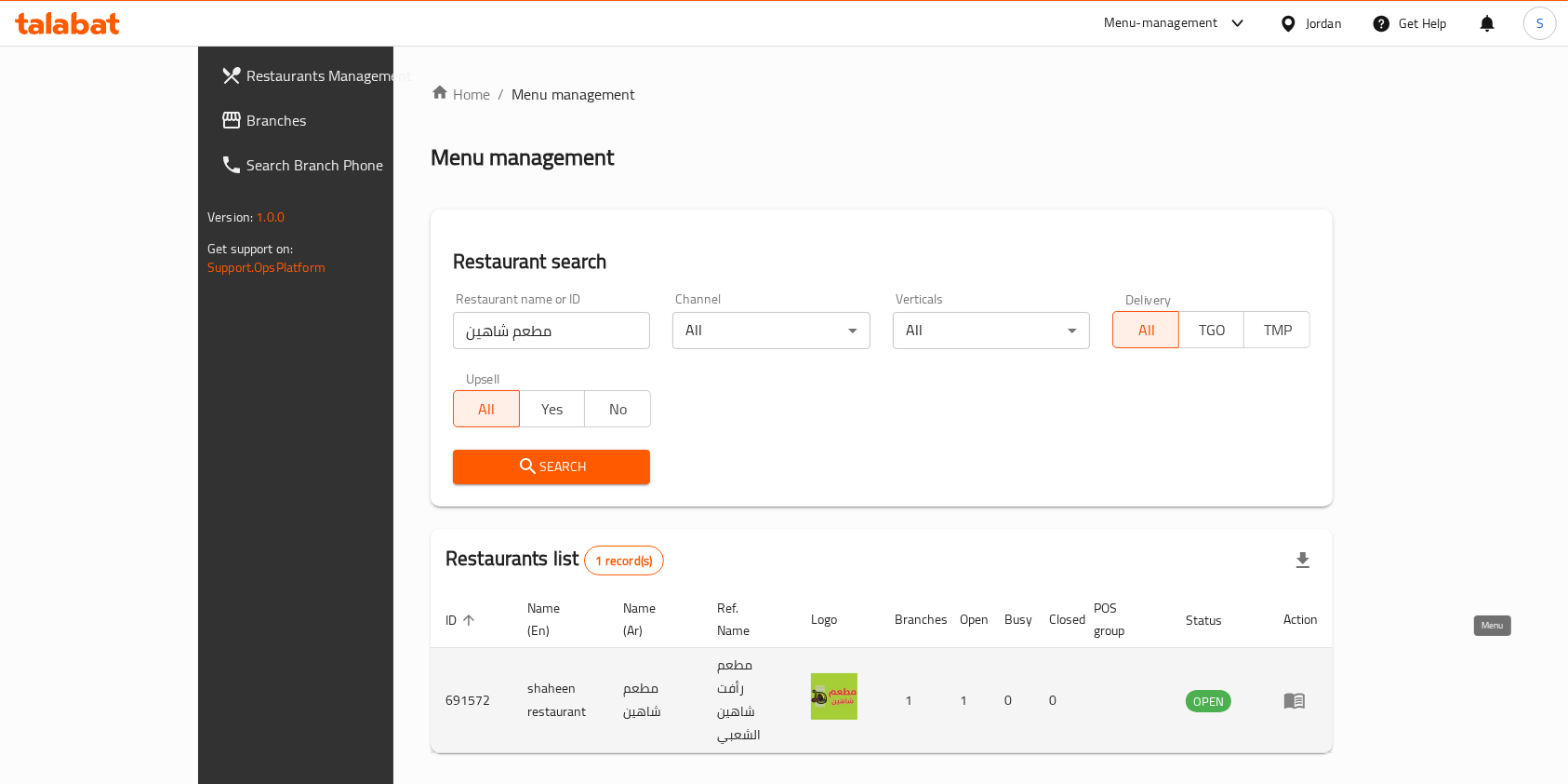
click at [1306, 688] on icon "enhanced table" at bounding box center [1294, 699] width 22 height 22
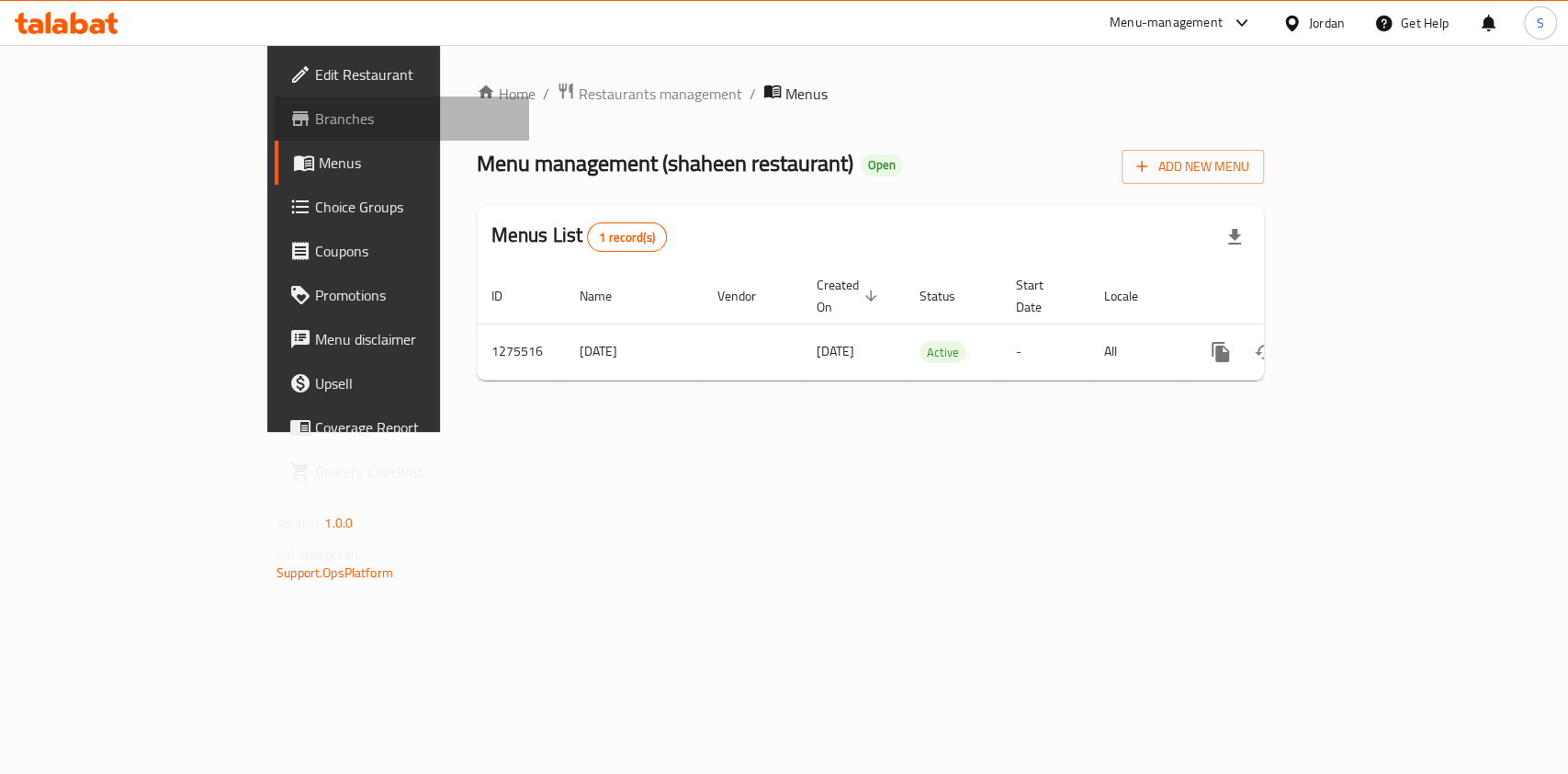
click at [315, 124] on span "Branches" at bounding box center [414, 118] width 199 height 22
